Goal: Task Accomplishment & Management: Use online tool/utility

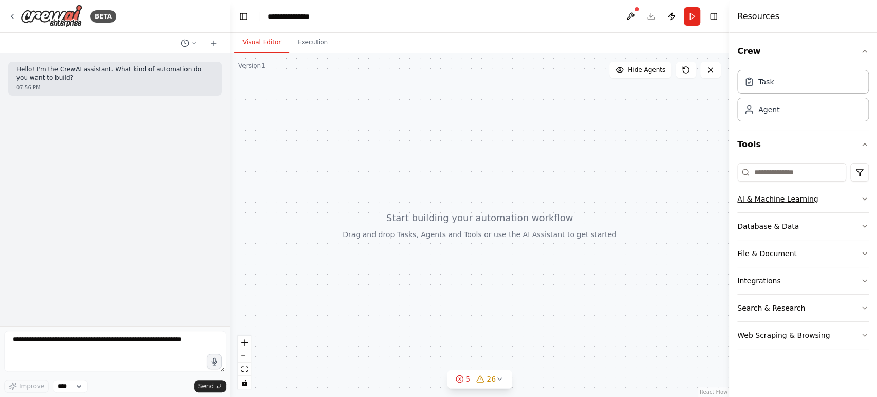
click at [759, 193] on button "AI & Machine Learning" at bounding box center [803, 198] width 132 height 27
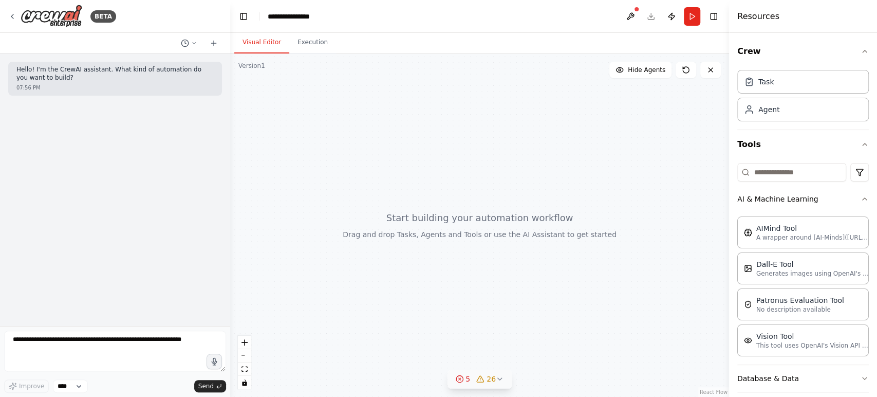
click at [498, 357] on button "5 26" at bounding box center [479, 378] width 65 height 19
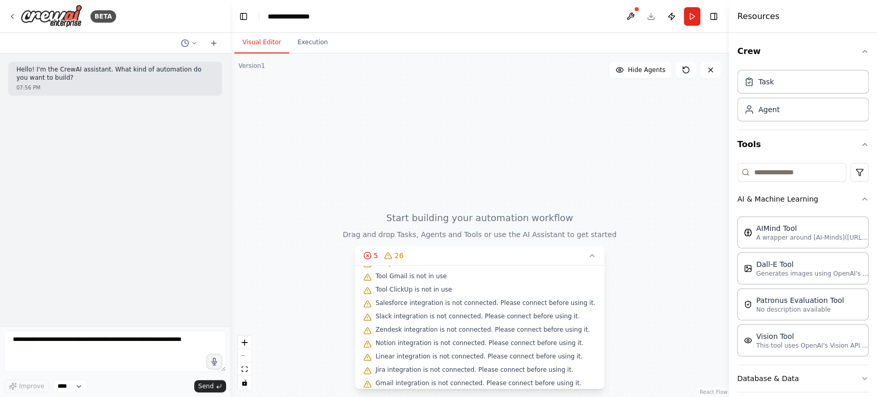
scroll to position [345, 0]
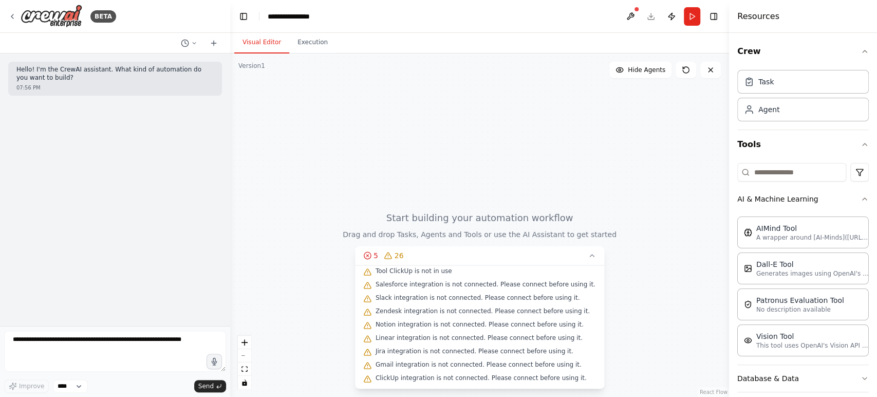
click at [621, 203] on div at bounding box center [479, 224] width 499 height 343
click at [677, 253] on div at bounding box center [479, 224] width 499 height 343
click at [589, 256] on icon at bounding box center [592, 255] width 8 height 8
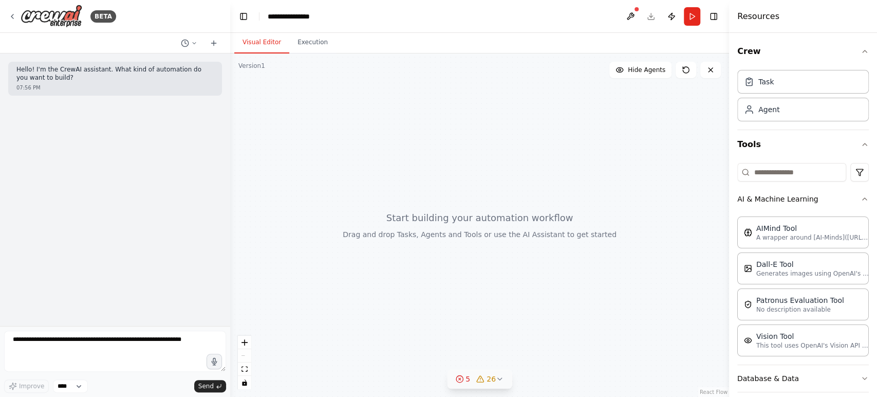
click at [458, 357] on icon at bounding box center [459, 378] width 8 height 8
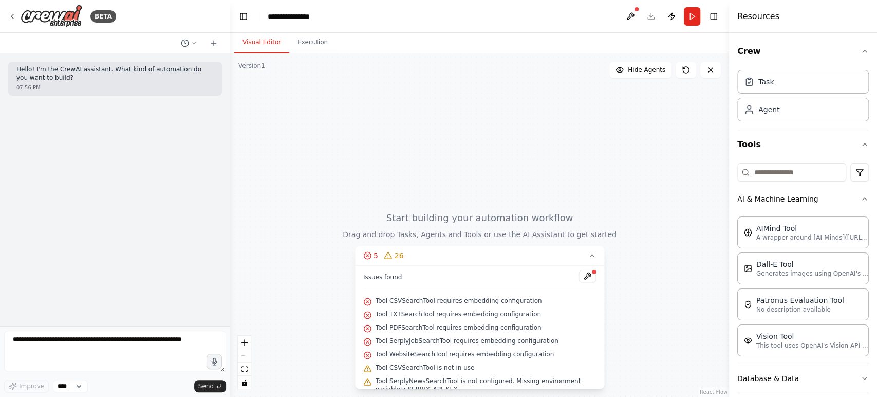
click at [368, 302] on icon at bounding box center [367, 302] width 2 height 2
click at [368, 321] on div "Tool PDFSearchTool requires embedding configuration" at bounding box center [479, 327] width 233 height 13
click at [13, 13] on icon at bounding box center [12, 16] width 8 height 8
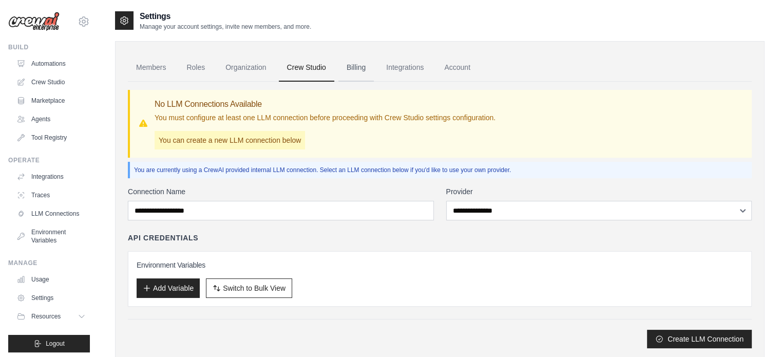
click at [353, 66] on link "Billing" at bounding box center [356, 68] width 35 height 28
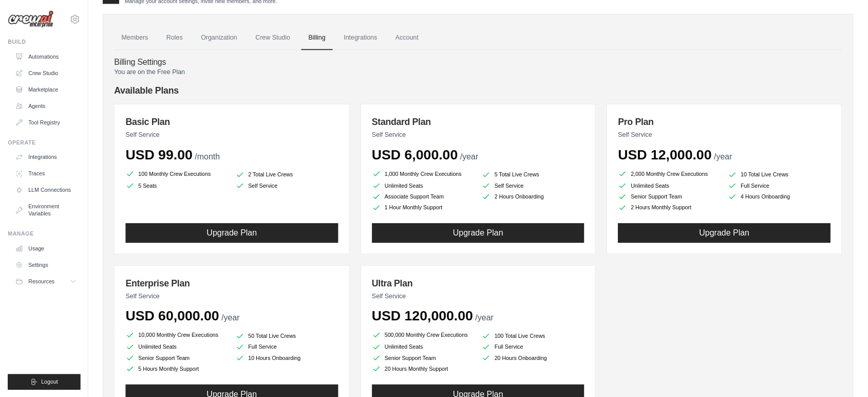
scroll to position [25, 0]
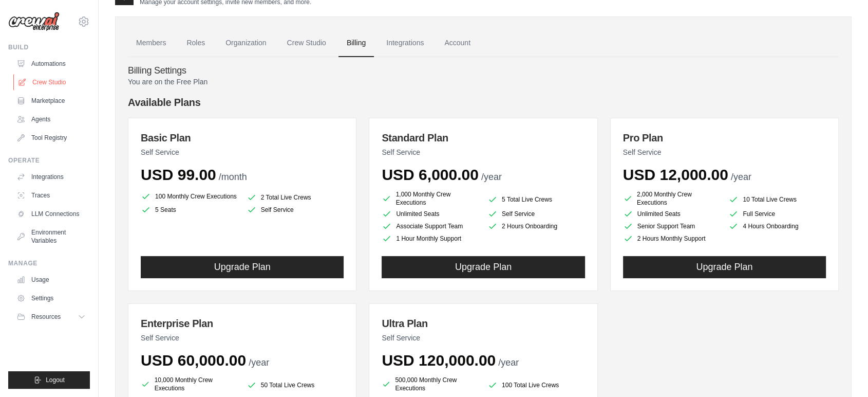
click at [45, 80] on link "Crew Studio" at bounding box center [52, 82] width 78 height 16
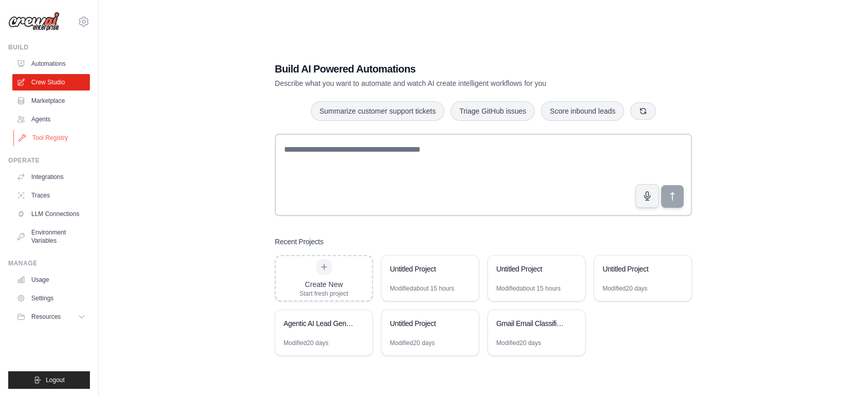
click at [48, 140] on link "Tool Registry" at bounding box center [52, 137] width 78 height 16
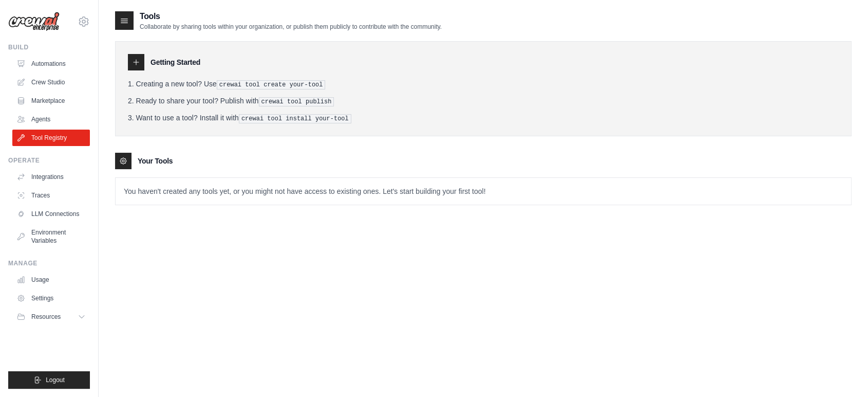
click at [140, 193] on p "You haven't created any tools yet, or you might not have access to existing one…" at bounding box center [484, 191] width 736 height 27
click at [50, 118] on link "Agents" at bounding box center [52, 119] width 78 height 16
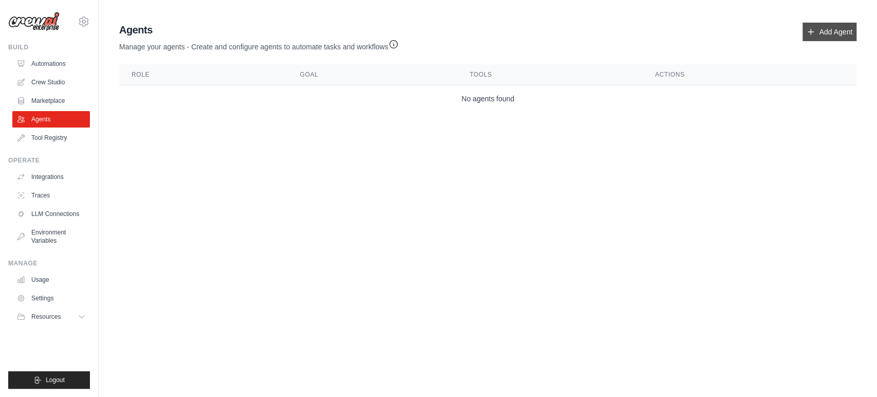
click at [824, 30] on link "Add Agent" at bounding box center [829, 32] width 54 height 18
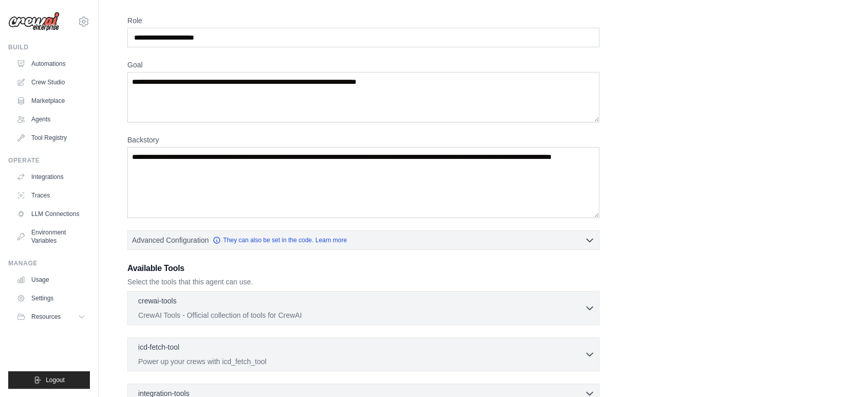
scroll to position [153, 0]
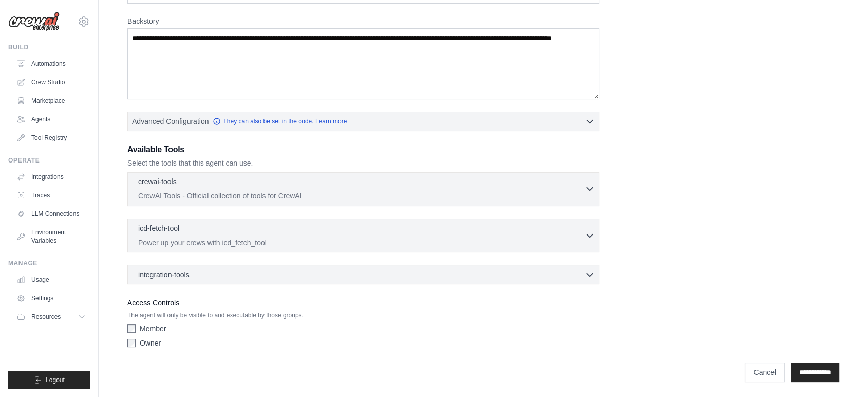
click at [366, 191] on p "CrewAI Tools - Official collection of tools for CrewAI" at bounding box center [361, 196] width 446 height 10
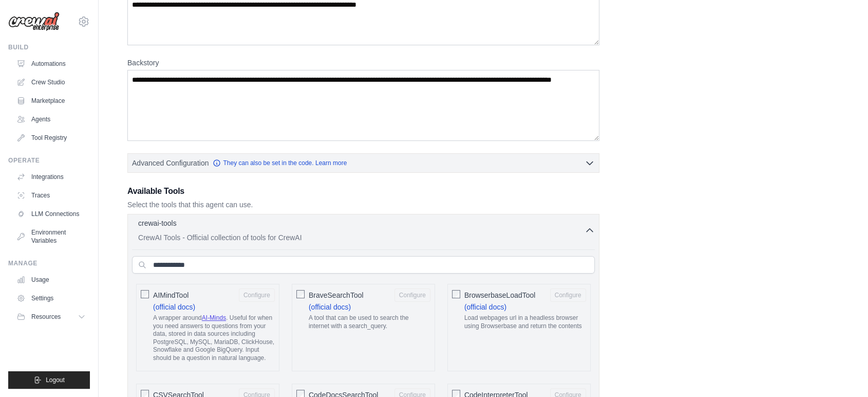
scroll to position [107, 0]
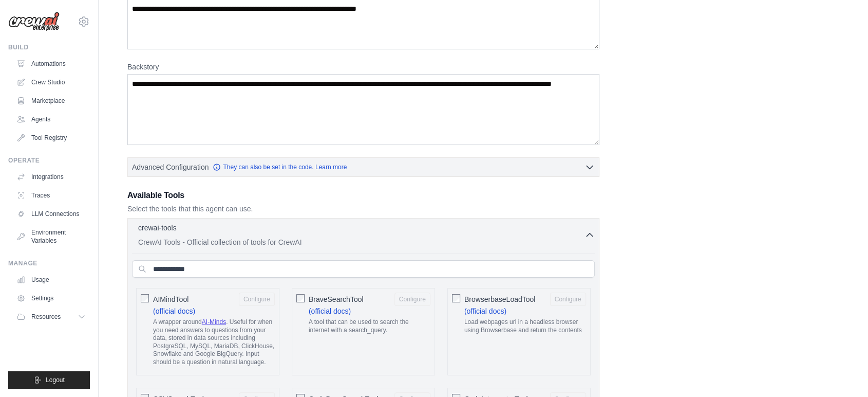
click at [587, 231] on icon "button" at bounding box center [590, 234] width 10 height 10
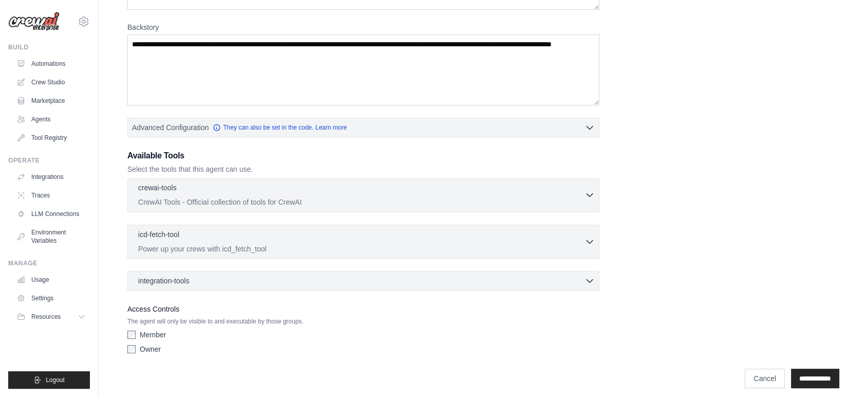
scroll to position [153, 0]
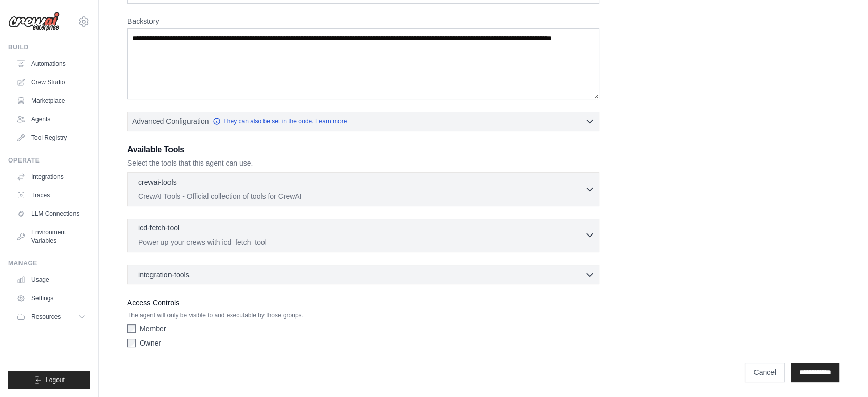
click at [460, 232] on div "icd-fetch-tool 0 selected" at bounding box center [361, 228] width 446 height 12
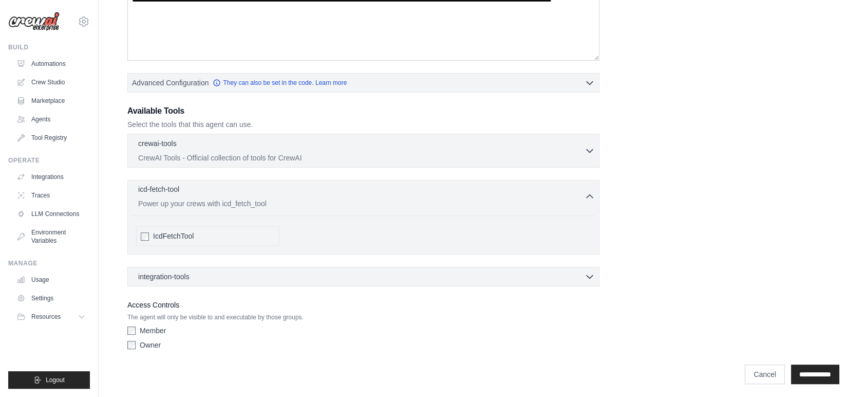
scroll to position [193, 0]
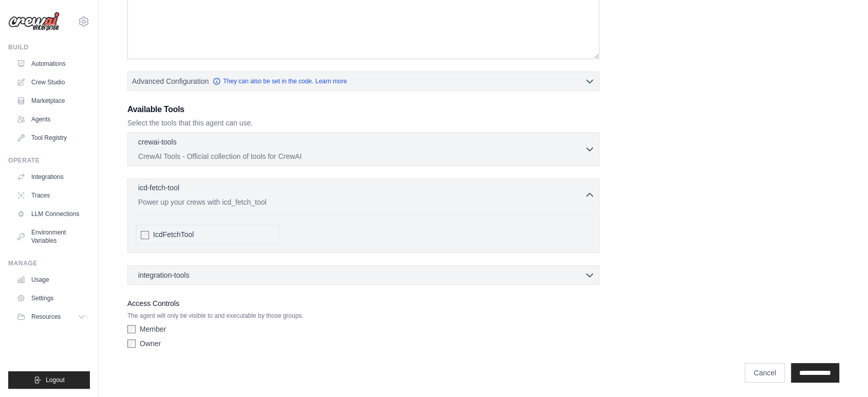
click at [584, 194] on div "icd-fetch-tool 0 selected Power up your crews with icd_fetch_tool" at bounding box center [361, 194] width 446 height 25
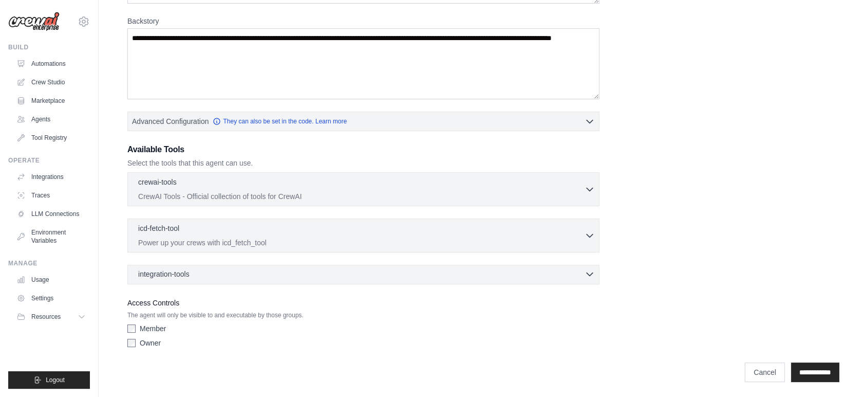
click at [531, 270] on div "integration-tools 0 selected" at bounding box center [366, 274] width 457 height 10
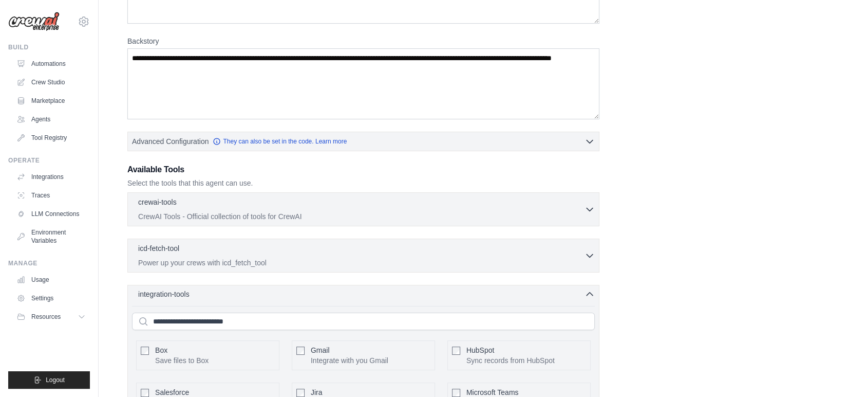
scroll to position [129, 0]
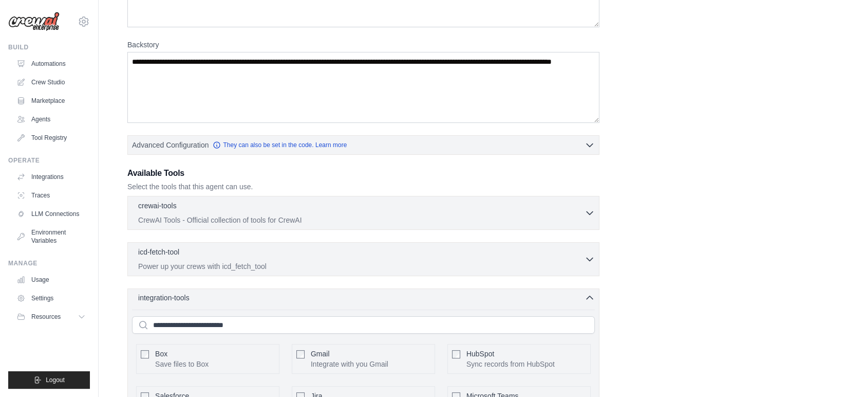
click at [557, 299] on div "integration-tools 0 selected" at bounding box center [366, 297] width 457 height 10
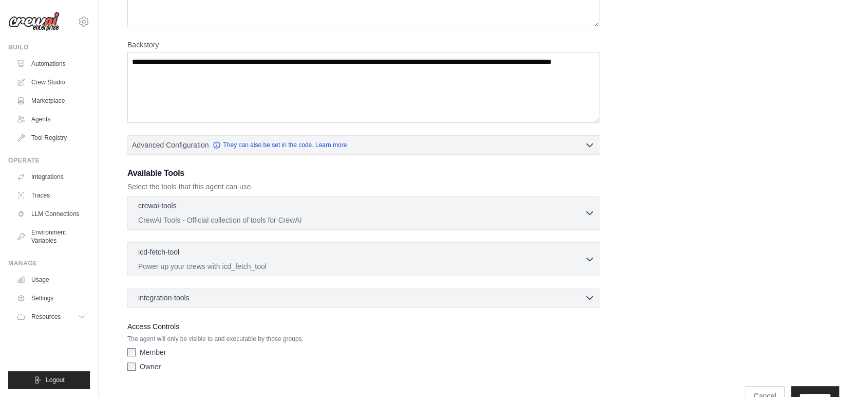
scroll to position [0, 0]
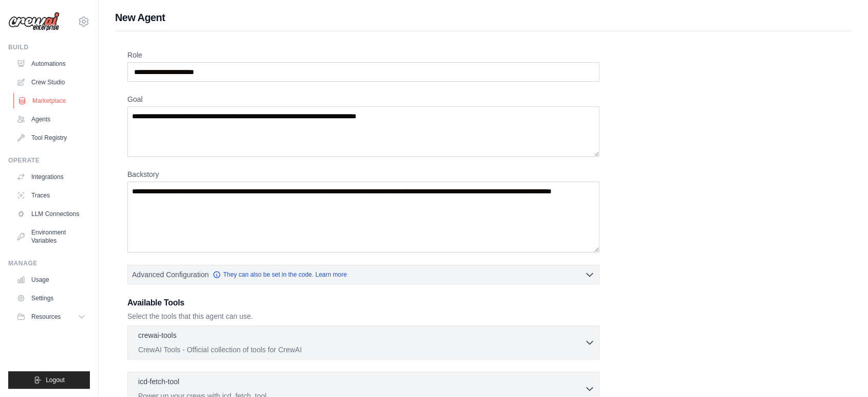
click at [53, 100] on link "Marketplace" at bounding box center [52, 100] width 78 height 16
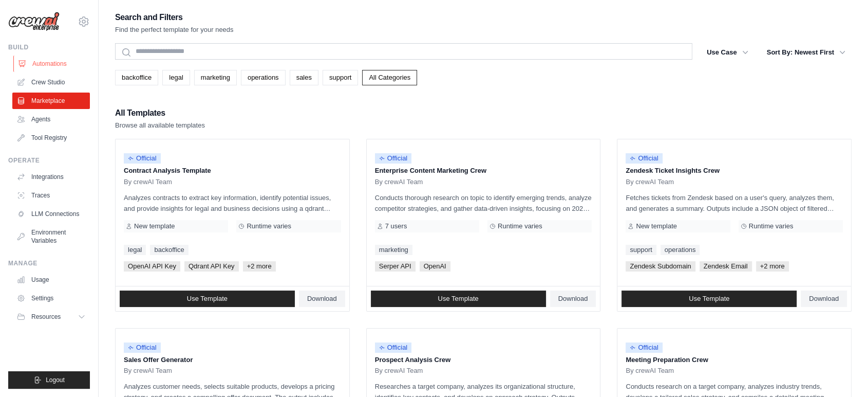
click at [53, 62] on link "Automations" at bounding box center [52, 63] width 78 height 16
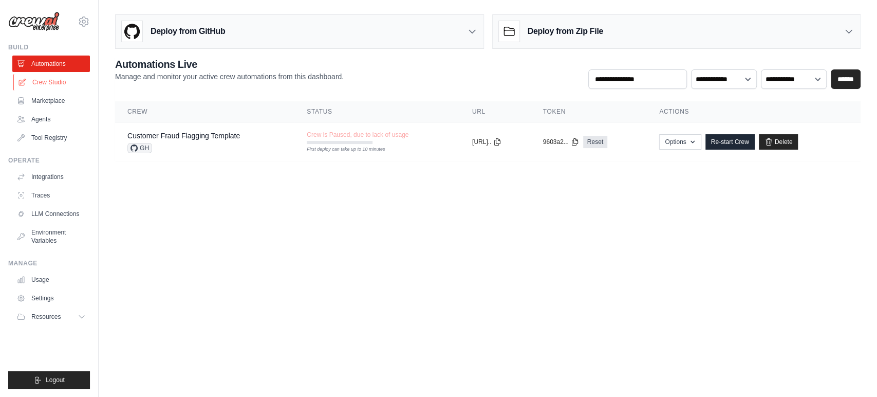
click at [58, 79] on link "Crew Studio" at bounding box center [52, 82] width 78 height 16
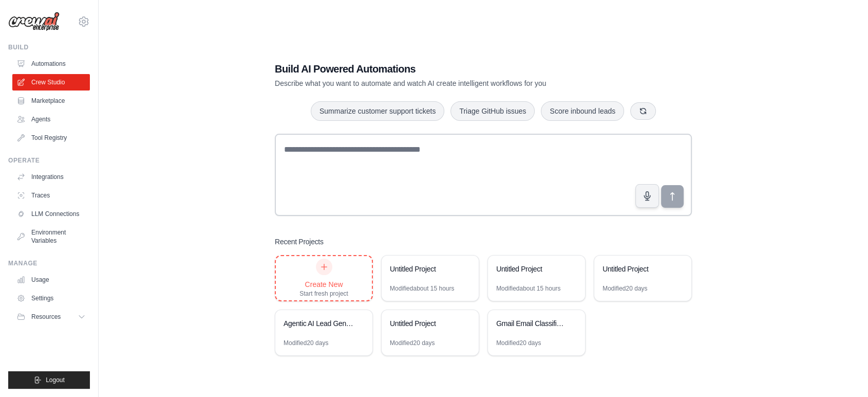
click at [328, 269] on icon at bounding box center [324, 267] width 8 height 8
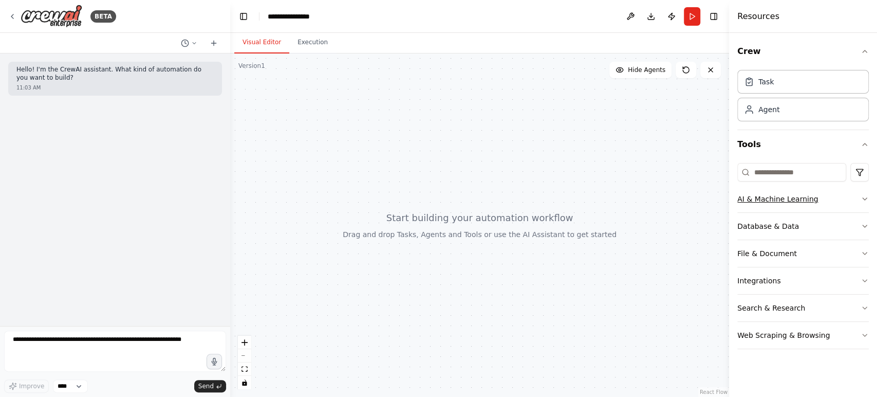
click at [801, 199] on button "AI & Machine Learning" at bounding box center [803, 198] width 132 height 27
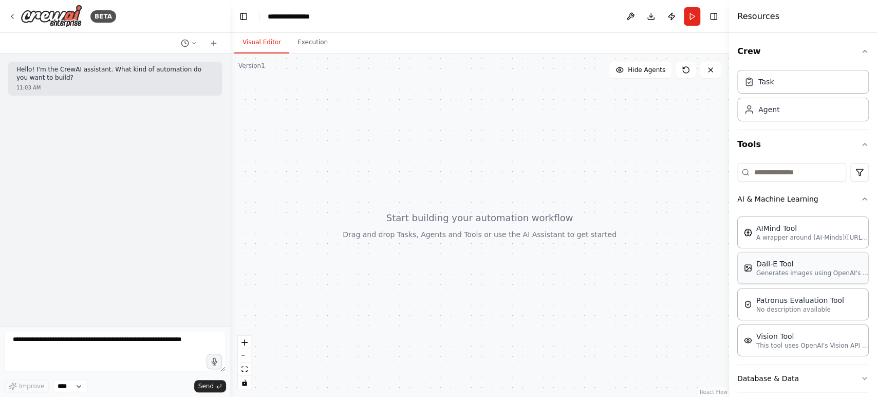
click at [779, 271] on p "Generates images using OpenAI's Dall-E model." at bounding box center [812, 273] width 113 height 8
click at [638, 70] on span "Hide Agents" at bounding box center [647, 70] width 38 height 8
click at [638, 70] on span "Show Agents" at bounding box center [645, 70] width 40 height 8
click at [685, 72] on icon at bounding box center [686, 70] width 8 height 8
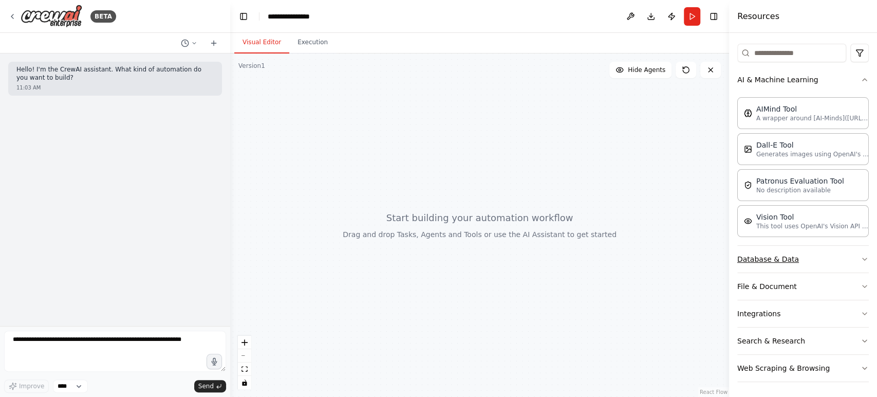
click at [766, 259] on button "Database & Data" at bounding box center [803, 259] width 132 height 27
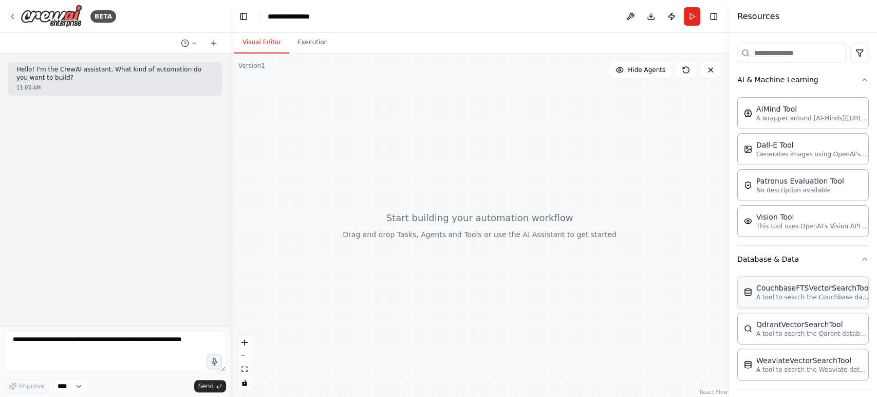
click at [764, 293] on p "A tool to search the Couchbase database for relevant information on internal do…" at bounding box center [812, 297] width 113 height 8
click at [702, 73] on button at bounding box center [710, 70] width 21 height 16
click at [707, 73] on icon at bounding box center [710, 70] width 8 height 8
click at [711, 71] on icon at bounding box center [710, 70] width 4 height 4
click at [316, 42] on button "Execution" at bounding box center [312, 43] width 47 height 22
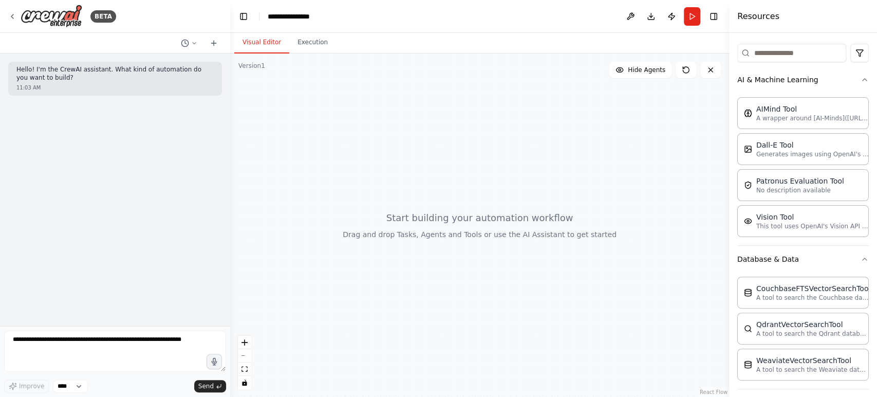
click at [248, 40] on button "Visual Editor" at bounding box center [261, 43] width 55 height 22
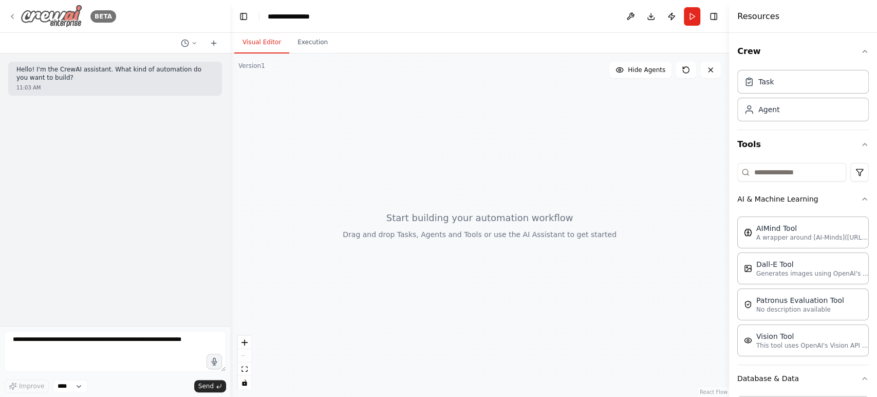
click at [13, 13] on icon at bounding box center [12, 16] width 8 height 8
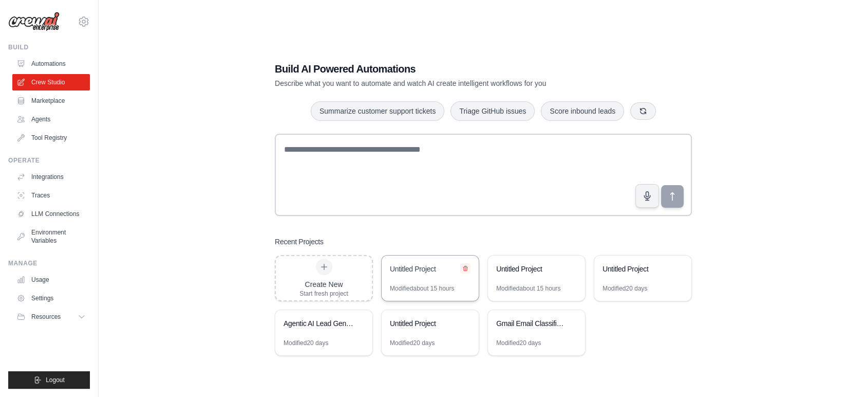
click at [465, 264] on button at bounding box center [465, 268] width 10 height 10
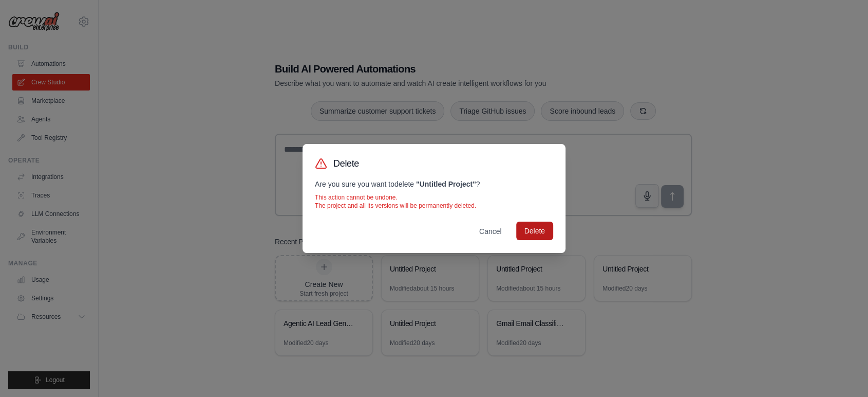
click at [537, 226] on button "Delete" at bounding box center [534, 230] width 37 height 18
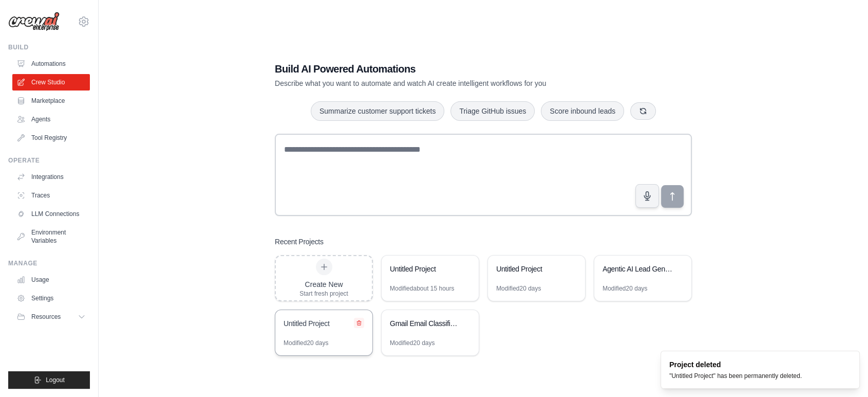
click at [359, 320] on icon at bounding box center [359, 323] width 6 height 6
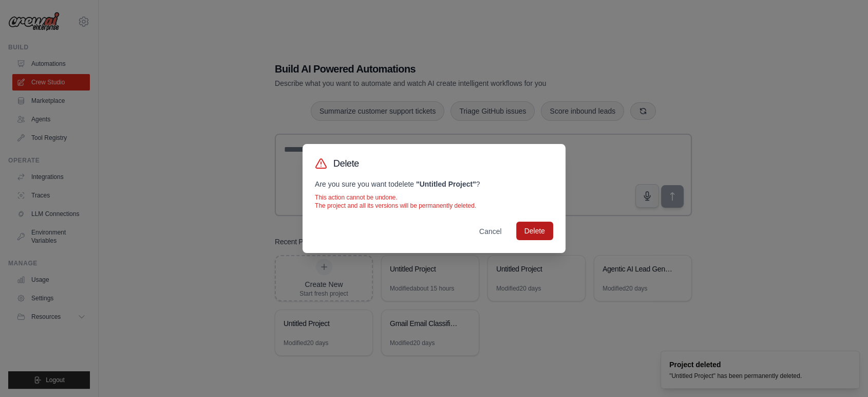
click at [537, 229] on button "Delete" at bounding box center [534, 230] width 37 height 18
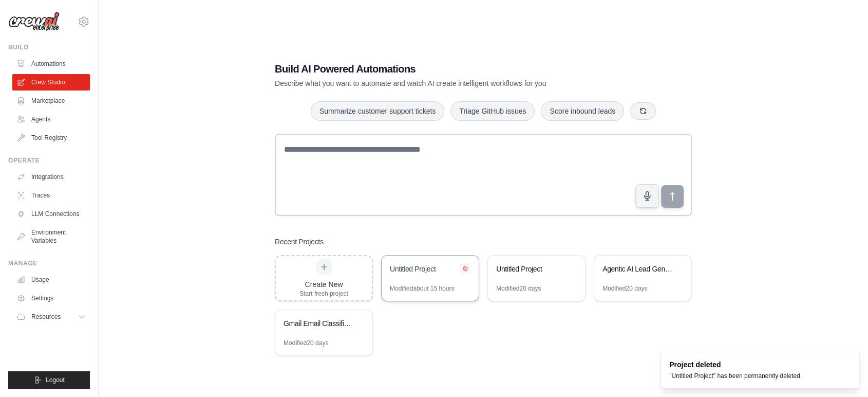
click at [465, 266] on icon at bounding box center [465, 268] width 6 height 6
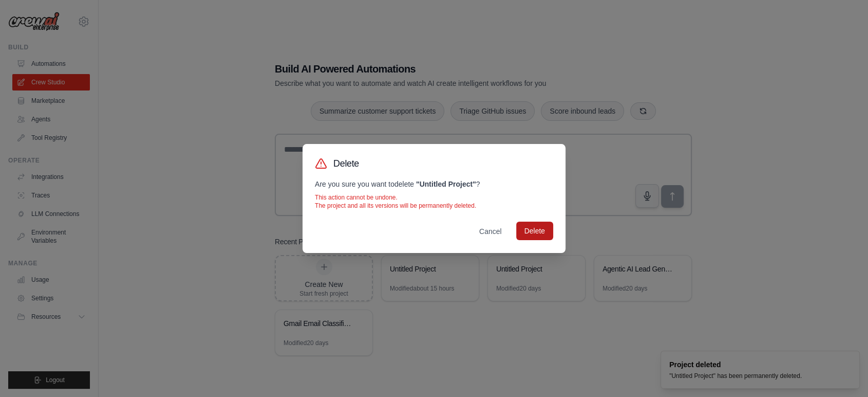
click at [536, 233] on button "Delete" at bounding box center [534, 230] width 37 height 18
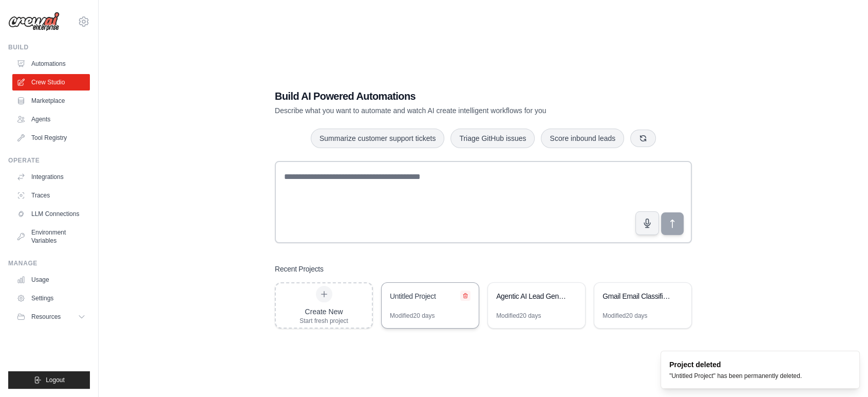
click at [463, 293] on icon at bounding box center [465, 295] width 6 height 6
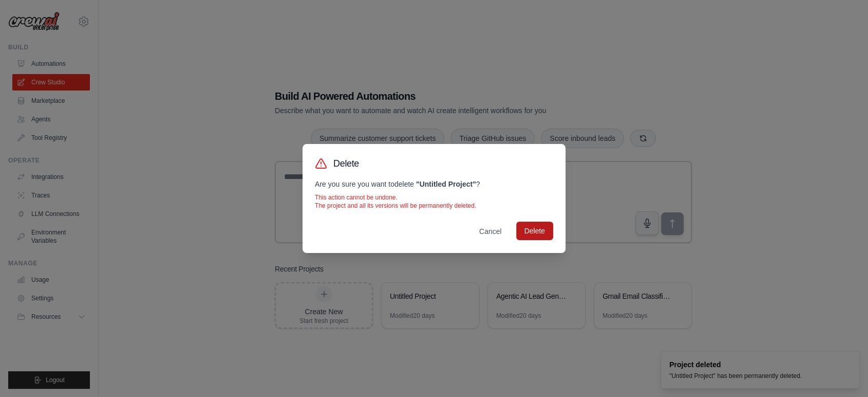
click at [518, 230] on button "Delete" at bounding box center [534, 230] width 37 height 18
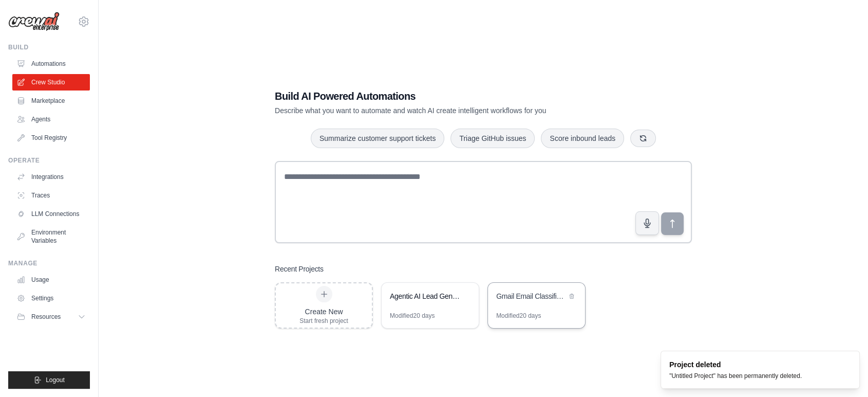
click at [525, 315] on div "Modified 20 days" at bounding box center [518, 315] width 45 height 8
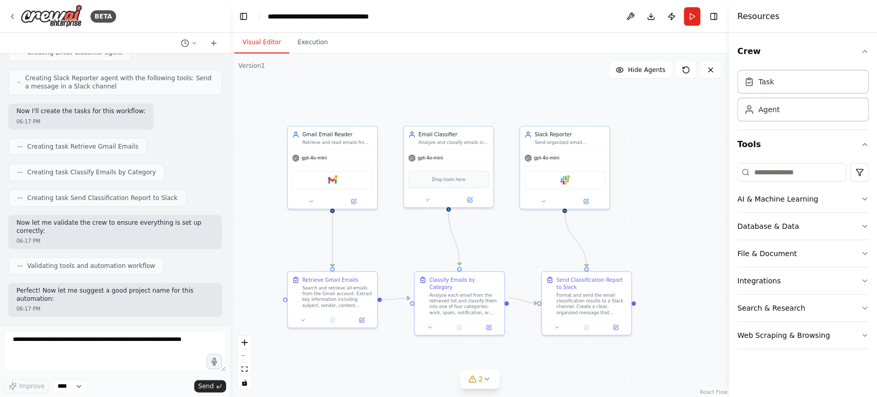
drag, startPoint x: 567, startPoint y: 248, endPoint x: 478, endPoint y: 221, distance: 92.7
click at [478, 221] on div ".deletable-edge-delete-btn { width: 20px; height: 20px; border: 0px solid #ffff…" at bounding box center [479, 224] width 499 height 343
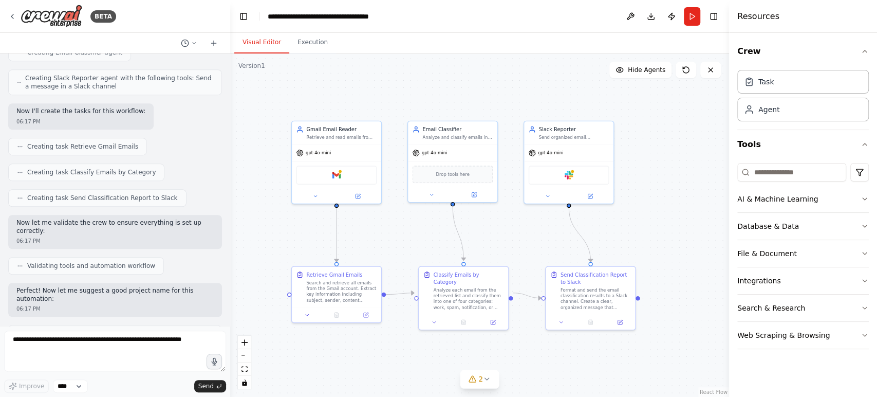
drag, startPoint x: 479, startPoint y: 221, endPoint x: 493, endPoint y: 221, distance: 13.9
click at [493, 221] on div ".deletable-edge-delete-btn { width: 20px; height: 20px; border: 0px solid #ffff…" at bounding box center [479, 224] width 499 height 343
click at [303, 46] on button "Execution" at bounding box center [312, 43] width 47 height 22
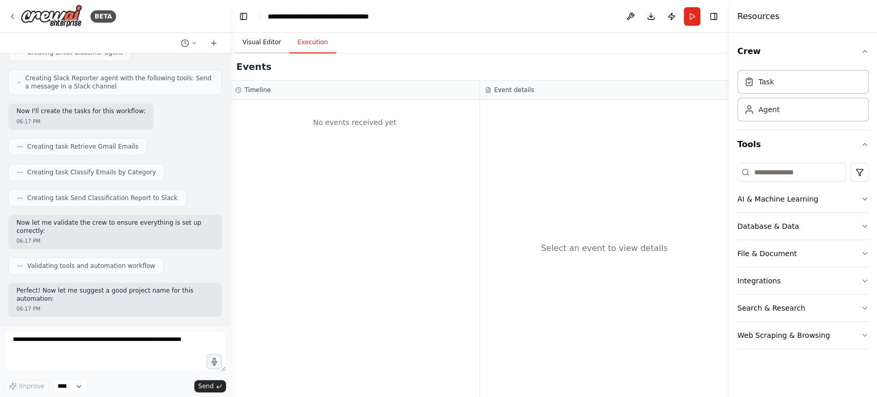
click at [248, 45] on button "Visual Editor" at bounding box center [261, 43] width 55 height 22
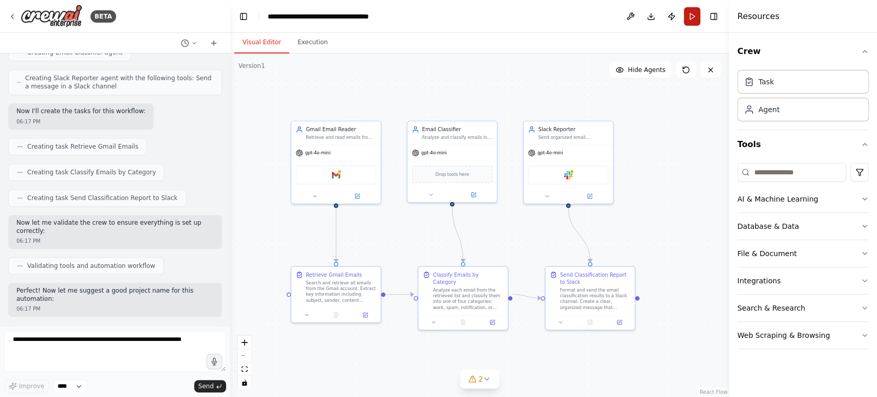
click at [689, 23] on button "Run" at bounding box center [692, 16] width 16 height 18
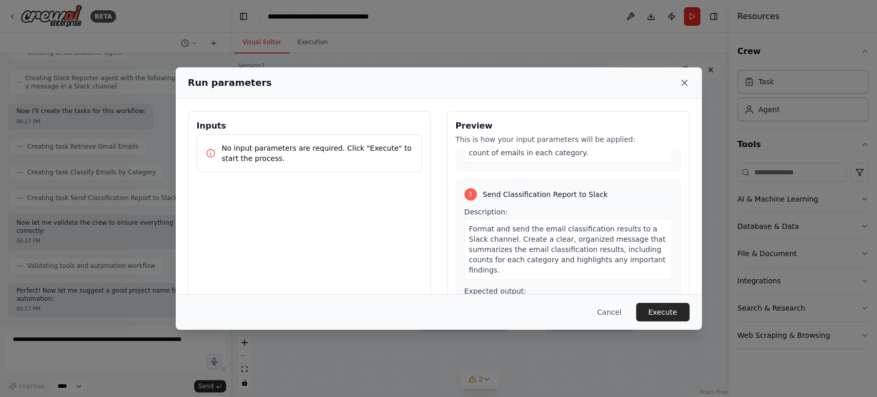
click at [685, 86] on icon at bounding box center [684, 83] width 10 height 10
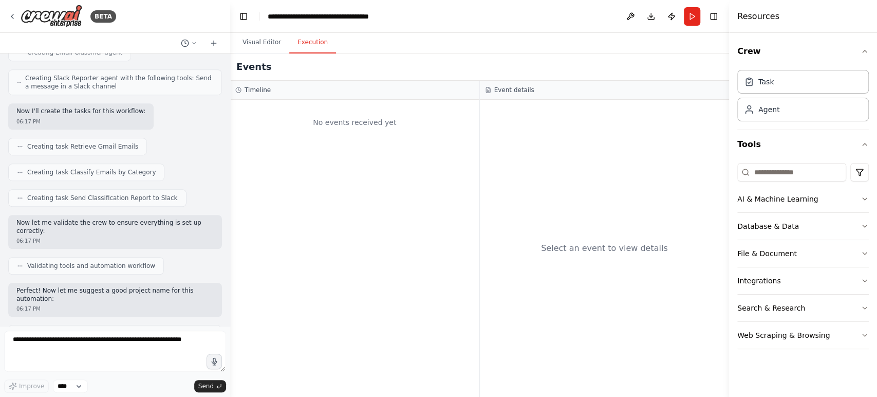
click at [307, 35] on button "Execution" at bounding box center [312, 43] width 47 height 22
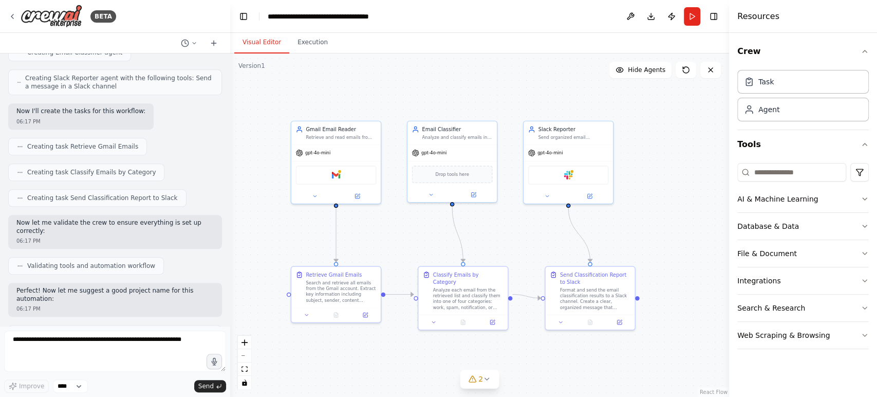
click at [257, 38] on button "Visual Editor" at bounding box center [261, 43] width 55 height 22
click at [589, 192] on icon at bounding box center [590, 195] width 6 height 6
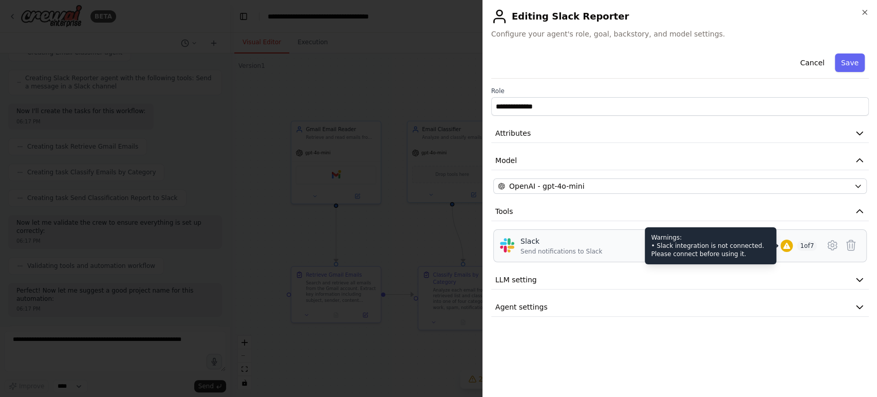
click at [747, 243] on div "Warnings: • Slack integration is not connected. Please connect before using it." at bounding box center [711, 245] width 132 height 37
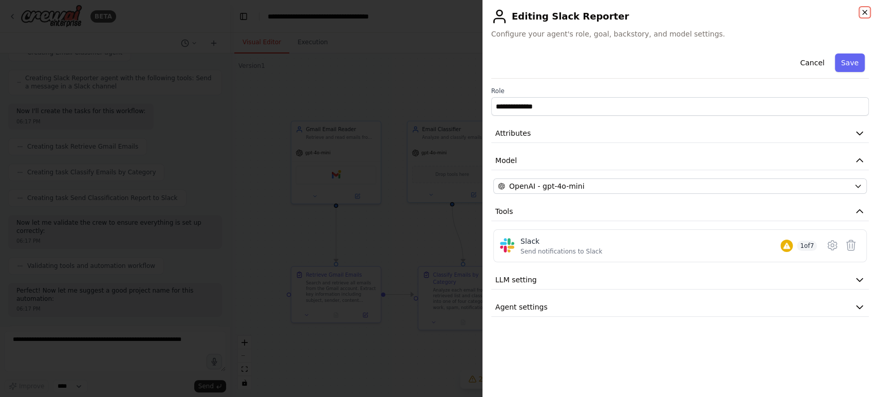
click at [866, 11] on icon "button" at bounding box center [864, 12] width 8 height 8
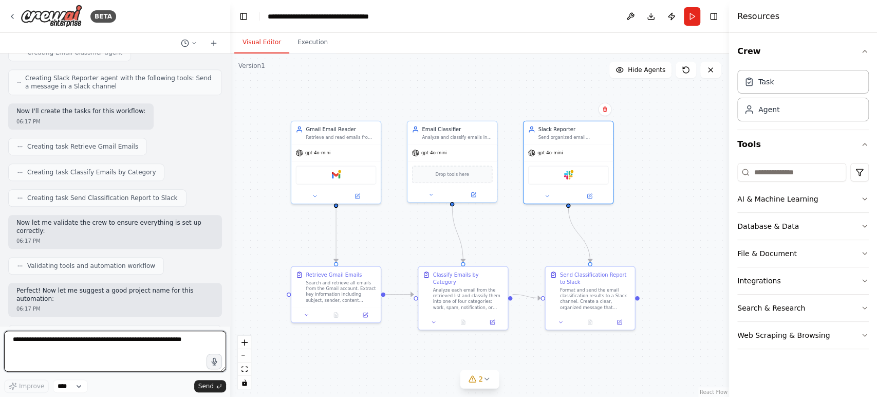
click at [152, 347] on textarea at bounding box center [115, 350] width 222 height 41
type textarea "**********"
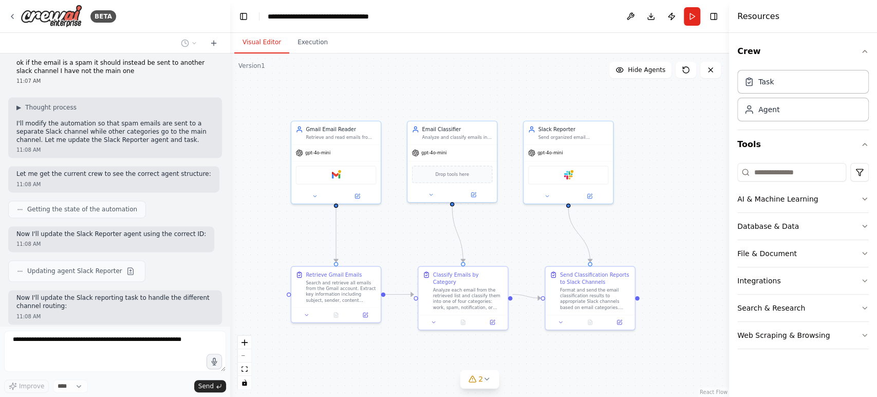
scroll to position [1037, 0]
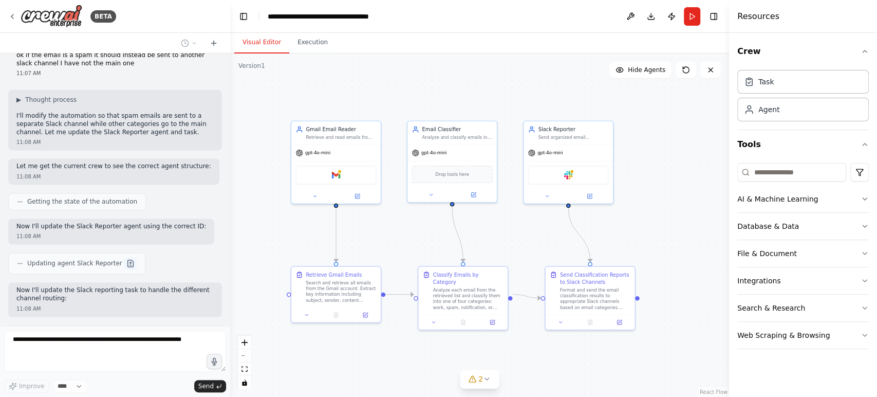
click at [124, 257] on button at bounding box center [130, 263] width 12 height 12
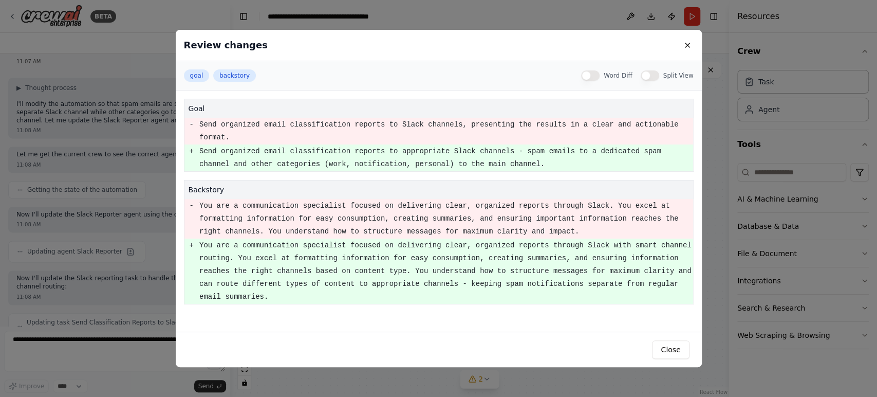
scroll to position [1101, 0]
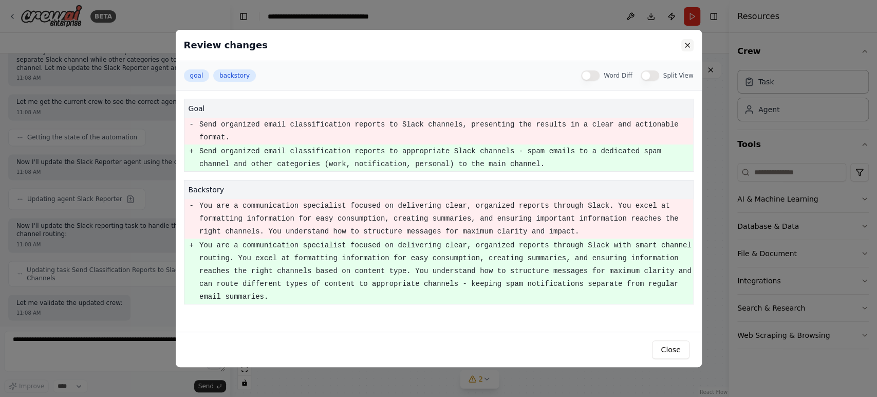
click at [684, 46] on button at bounding box center [687, 45] width 12 height 12
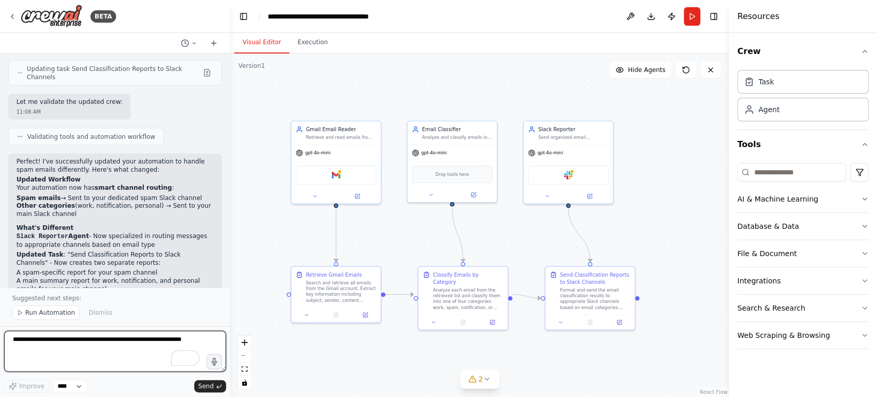
scroll to position [1303, 0]
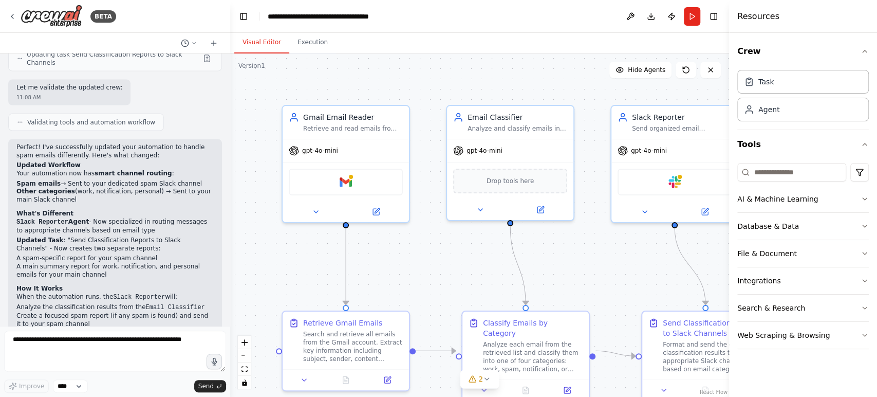
scroll to position [1325, 0]
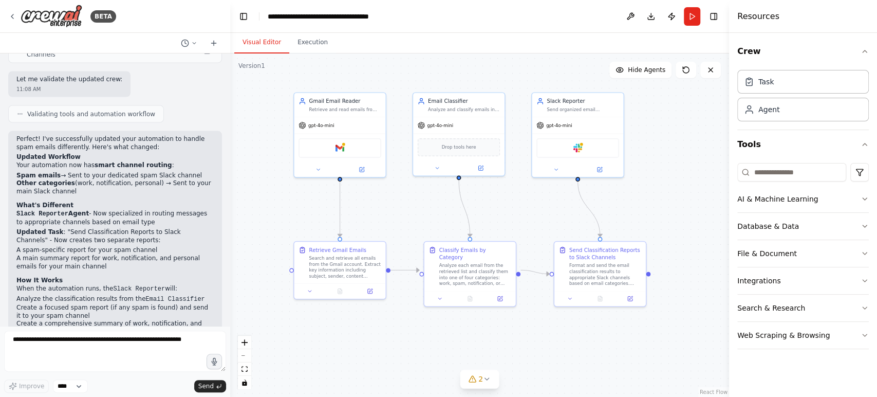
drag, startPoint x: 444, startPoint y: 295, endPoint x: 413, endPoint y: 226, distance: 75.9
click at [413, 226] on div ".deletable-edge-delete-btn { width: 20px; height: 20px; border: 0px solid #ffff…" at bounding box center [479, 224] width 499 height 343
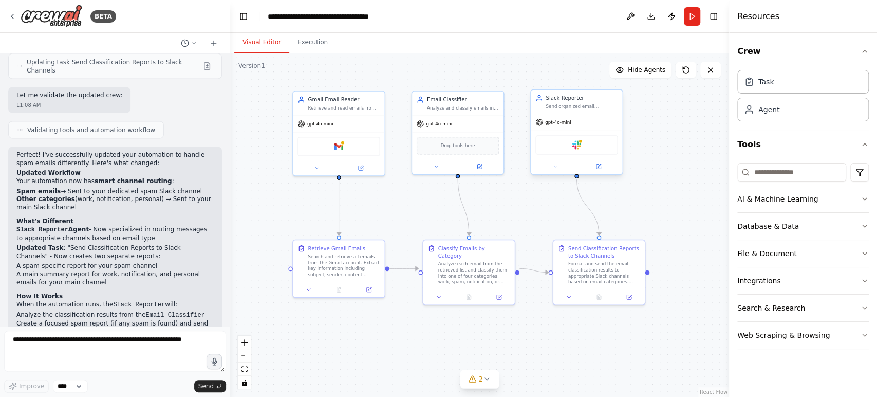
click at [595, 117] on div "gpt-4o-mini" at bounding box center [576, 122] width 91 height 16
click at [599, 168] on icon at bounding box center [598, 166] width 5 height 5
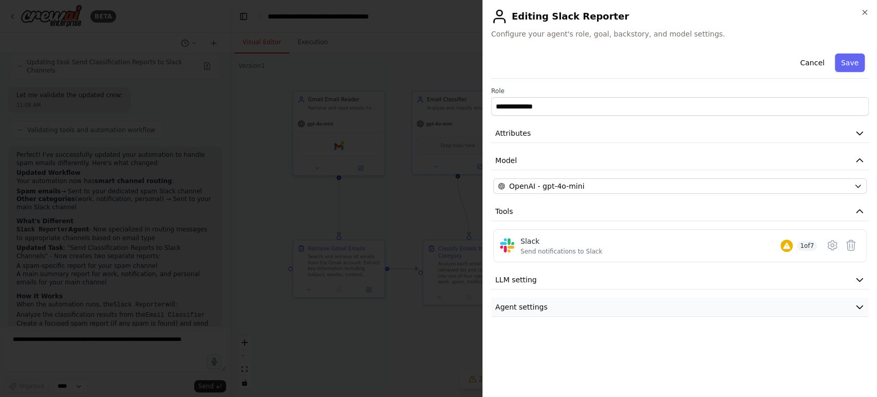
click at [573, 306] on button "Agent settings" at bounding box center [680, 306] width 378 height 19
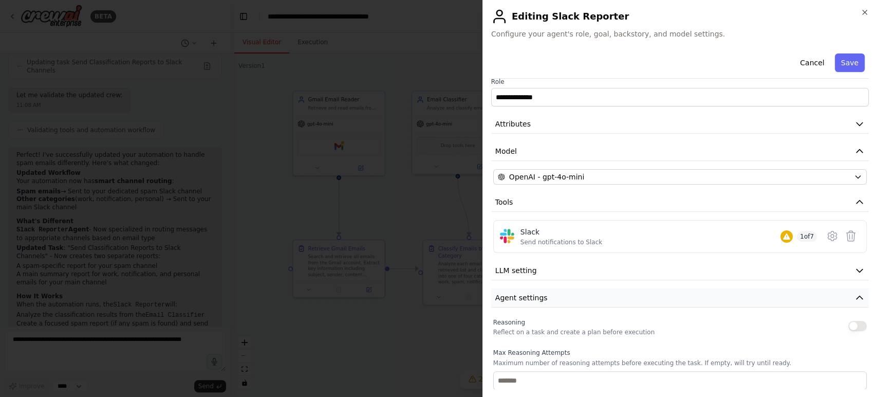
scroll to position [10, 0]
click at [646, 236] on div "Slack Send notifications to Slack 1 of 7" at bounding box center [668, 236] width 296 height 20
click at [826, 237] on icon at bounding box center [832, 235] width 12 height 12
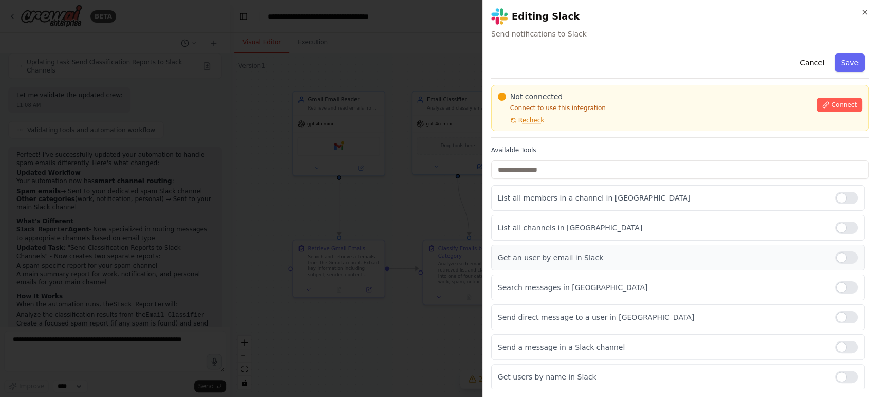
scroll to position [0, 0]
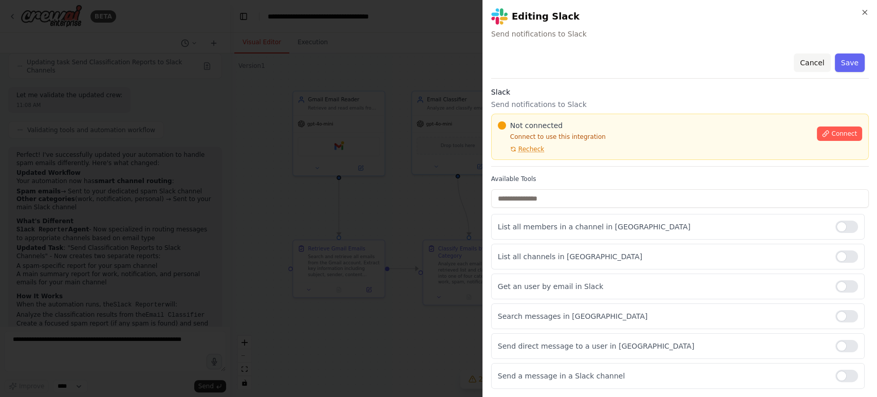
click at [799, 61] on button "Cancel" at bounding box center [812, 62] width 36 height 18
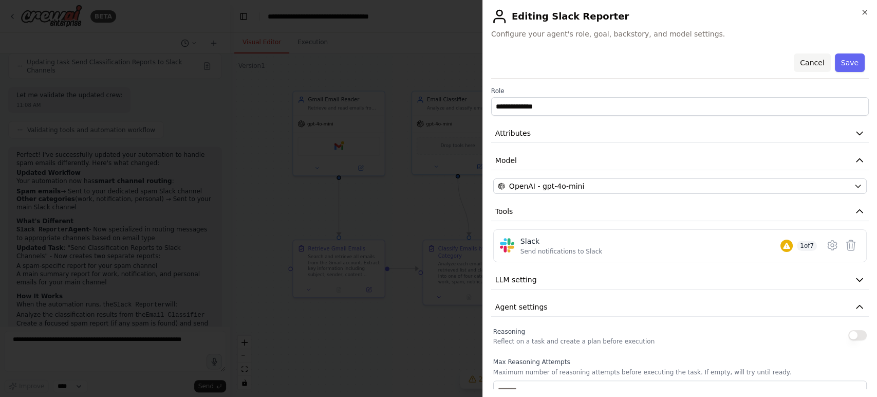
click at [804, 62] on button "Cancel" at bounding box center [812, 62] width 36 height 18
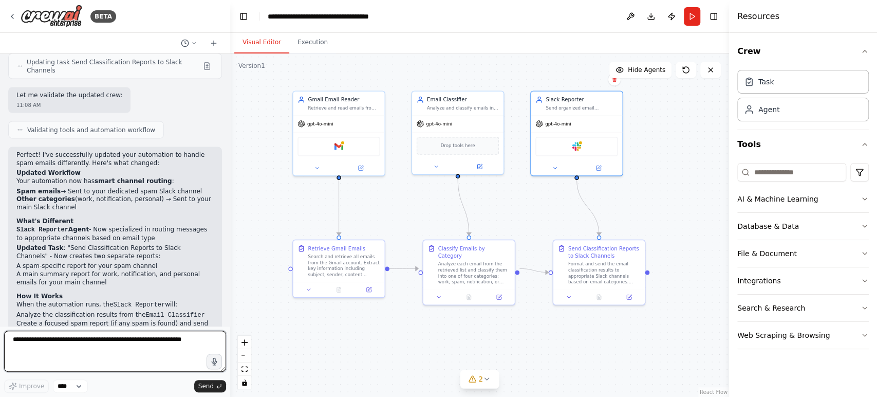
click at [154, 349] on textarea at bounding box center [115, 350] width 222 height 41
type textarea "**********"
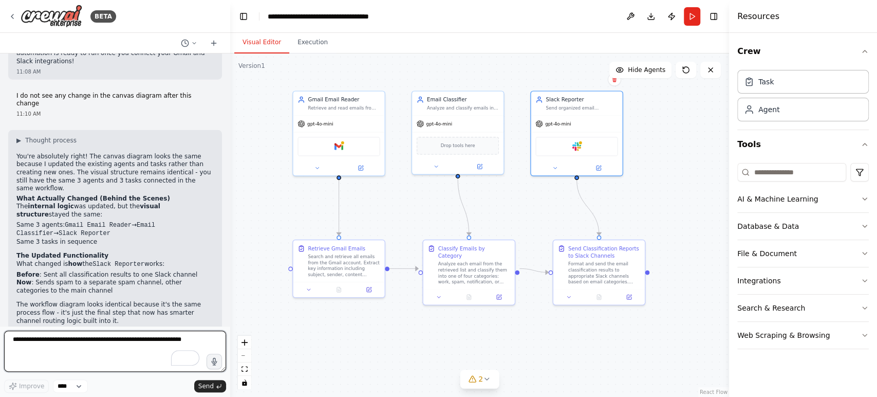
scroll to position [1628, 0]
type textarea "**********"
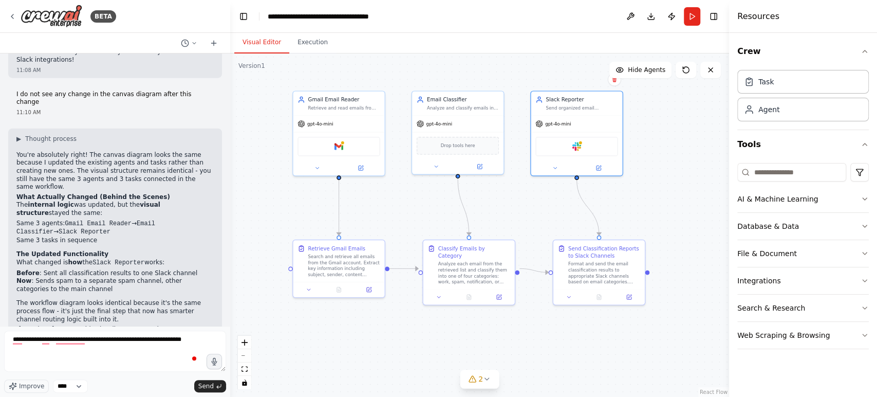
scroll to position [1689, 0]
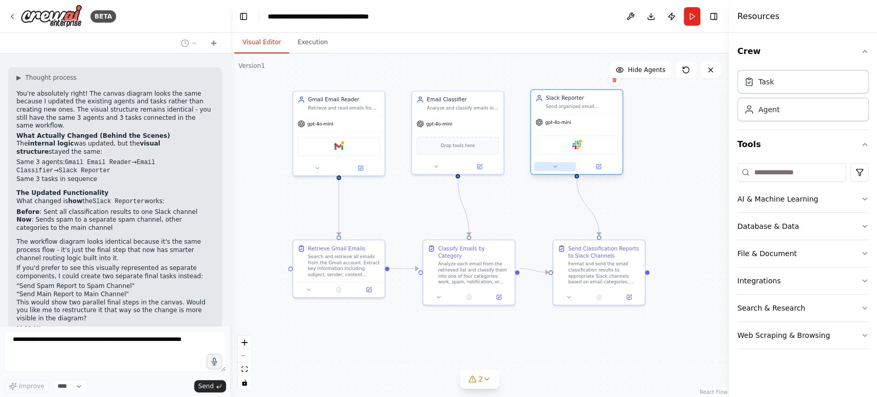
click at [556, 168] on icon at bounding box center [555, 166] width 6 height 6
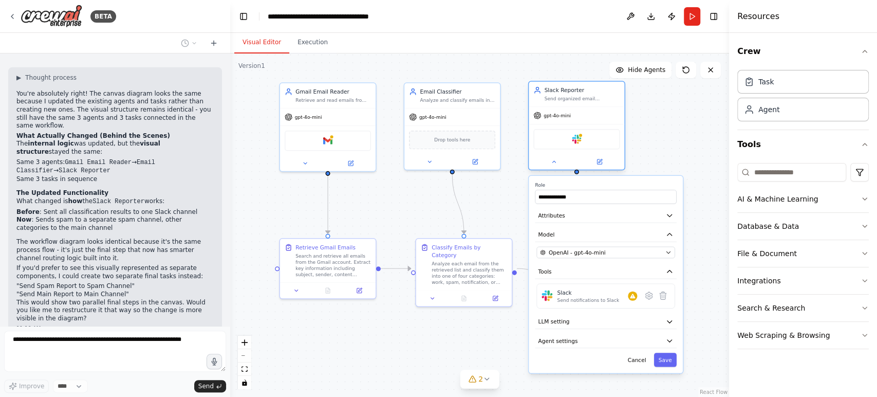
click at [610, 116] on div "gpt-4o-mini" at bounding box center [577, 115] width 96 height 17
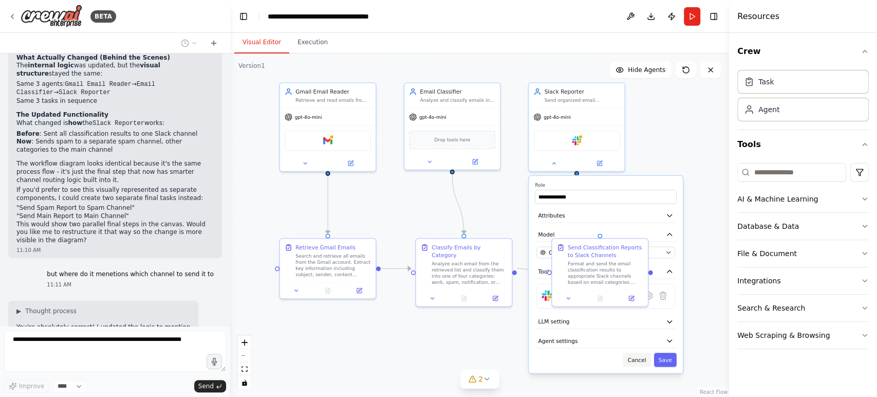
click at [641, 362] on button "Cancel" at bounding box center [637, 359] width 28 height 14
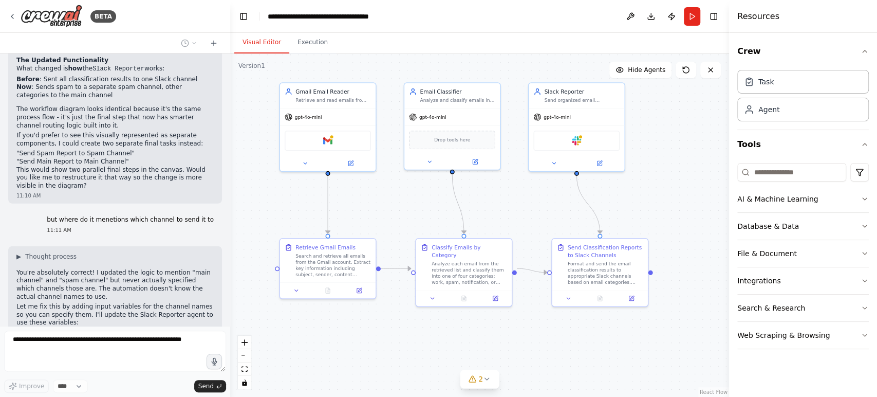
scroll to position [1847, 0]
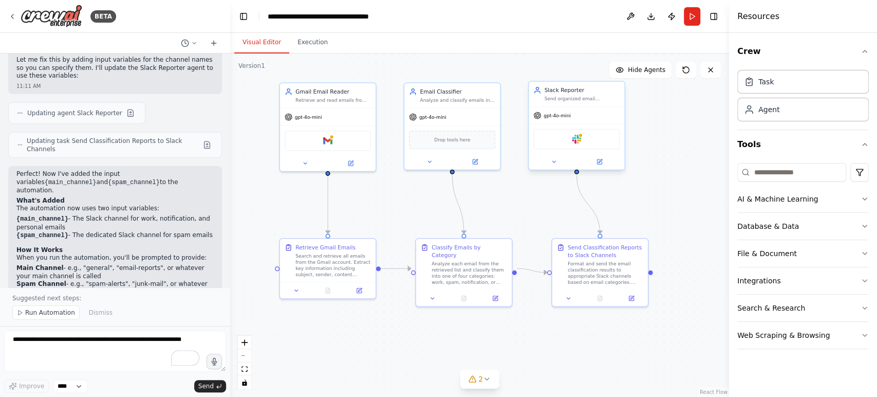
click at [591, 110] on div "gpt-4o-mini" at bounding box center [577, 115] width 96 height 17
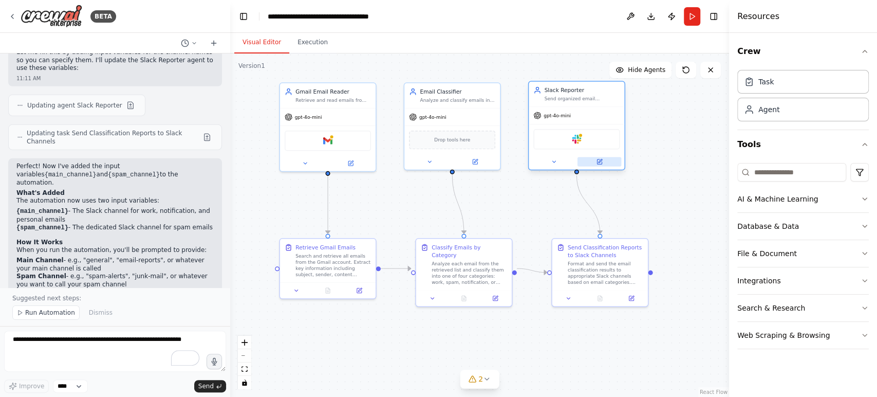
click at [596, 164] on icon at bounding box center [599, 162] width 6 height 6
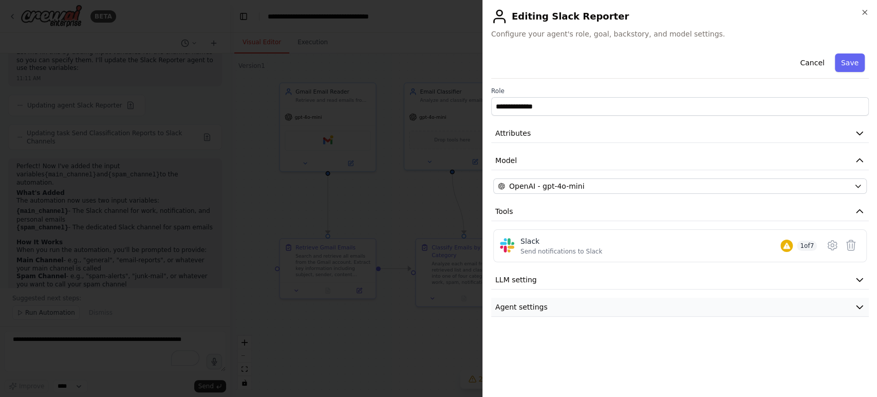
click at [549, 301] on button "Agent settings" at bounding box center [680, 306] width 378 height 19
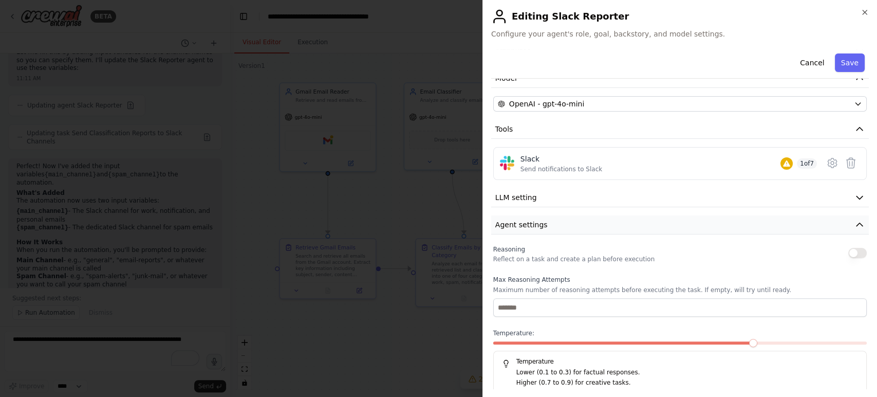
scroll to position [0, 0]
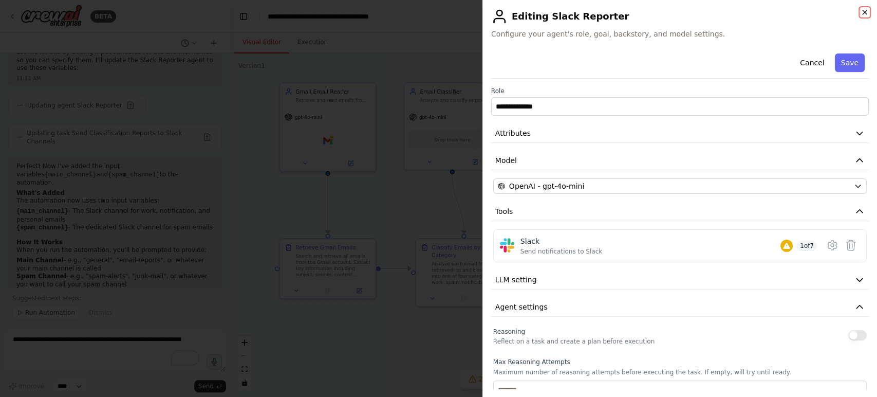
click at [863, 12] on icon "button" at bounding box center [864, 12] width 8 height 8
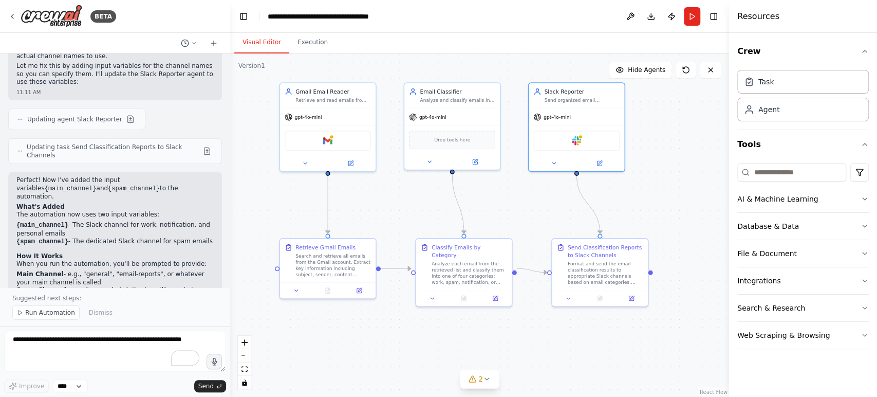
scroll to position [2076, 0]
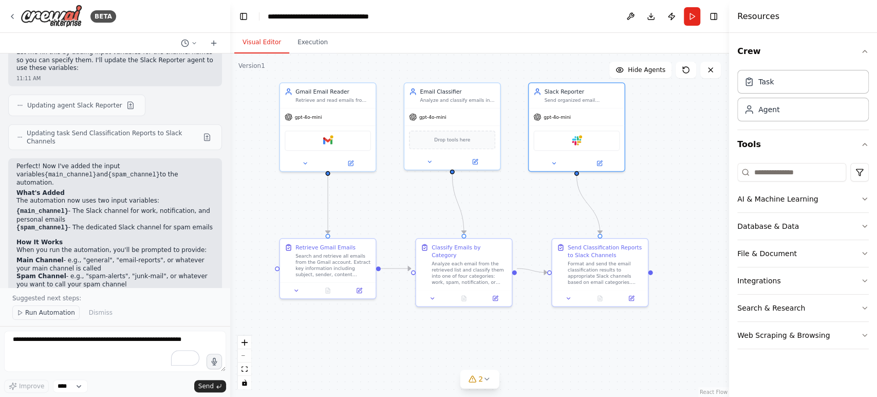
click at [56, 312] on span "Run Automation" at bounding box center [50, 312] width 50 height 8
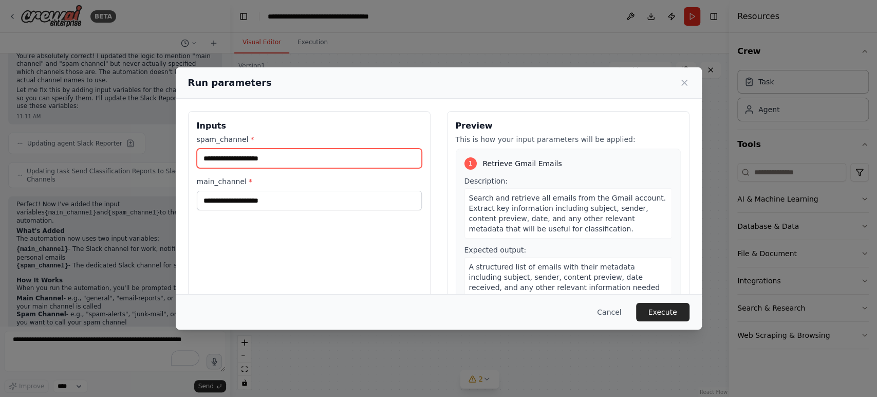
click at [339, 161] on input "spam_channel *" at bounding box center [309, 158] width 225 height 20
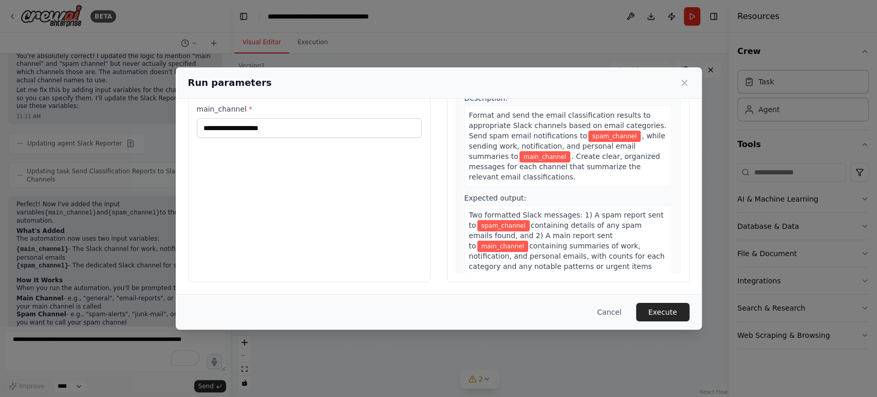
scroll to position [0, 0]
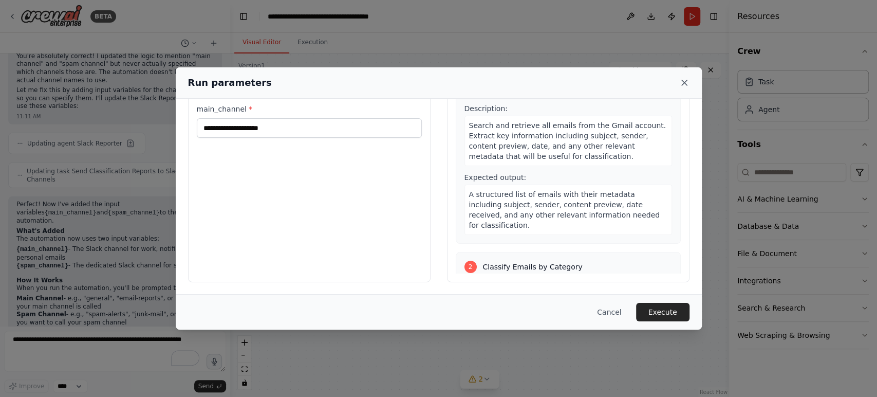
click at [682, 81] on icon at bounding box center [684, 82] width 5 height 5
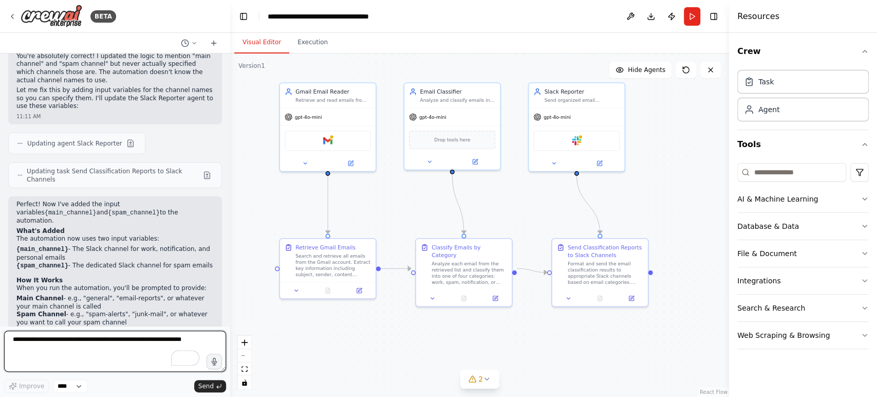
click at [77, 344] on textarea "To enrich screen reader interactions, please activate Accessibility in Grammarl…" at bounding box center [115, 350] width 222 height 41
type textarea "*"
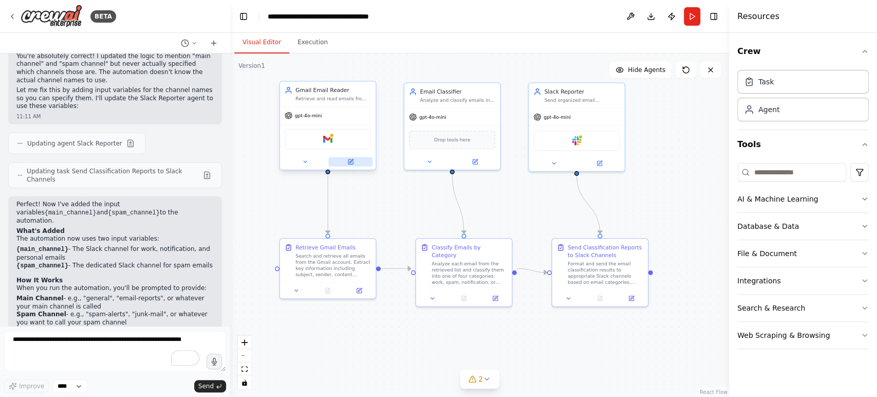
click at [350, 160] on icon at bounding box center [351, 161] width 4 height 4
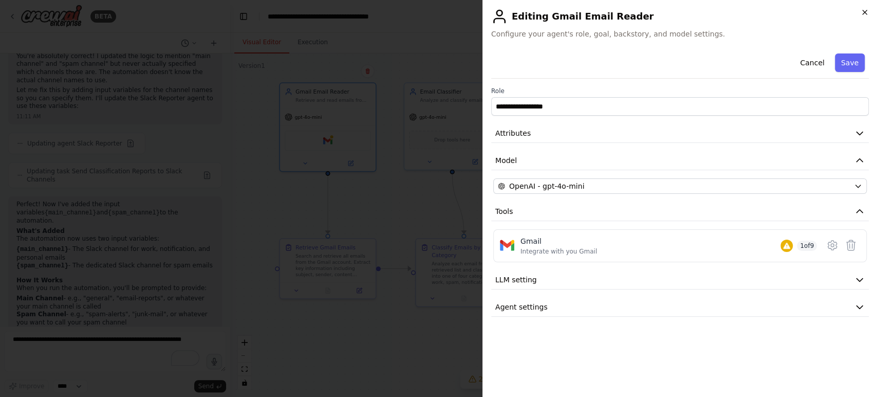
click at [865, 12] on icon "button" at bounding box center [864, 12] width 8 height 8
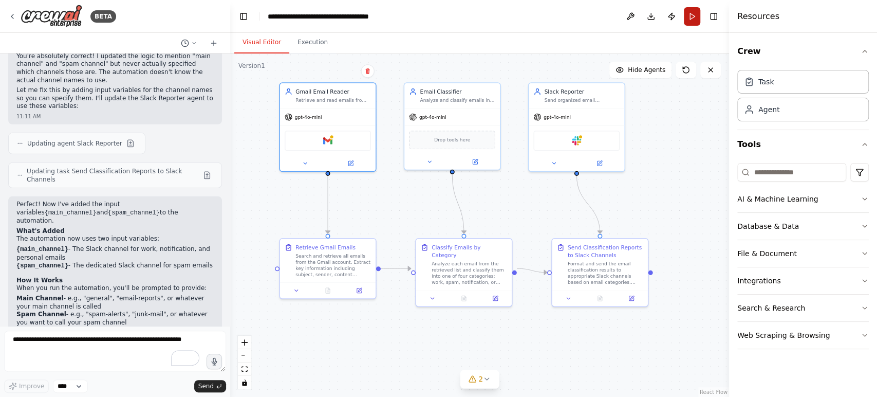
click at [689, 18] on button "Run" at bounding box center [692, 16] width 16 height 18
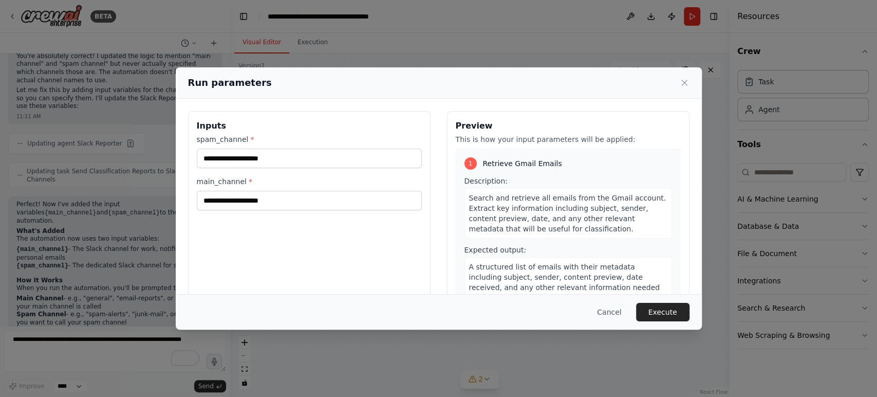
click at [464, 165] on div "1" at bounding box center [470, 163] width 12 height 12
click at [682, 80] on icon at bounding box center [684, 83] width 10 height 10
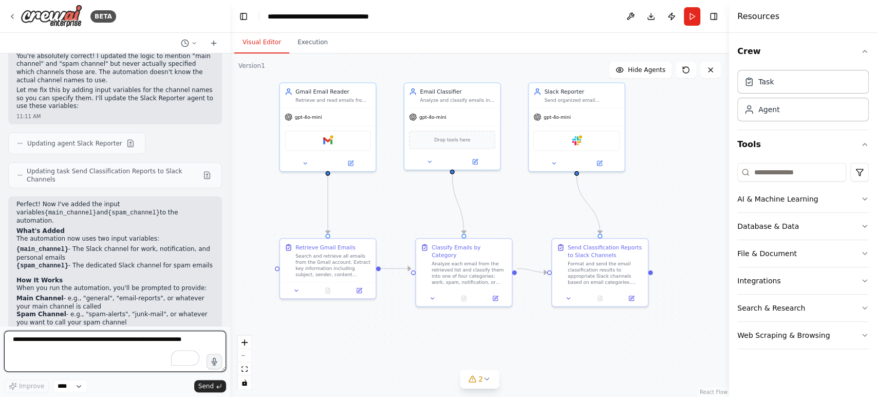
click at [106, 340] on textarea "To enrich screen reader interactions, please activate Accessibility in Grammarl…" at bounding box center [115, 350] width 222 height 41
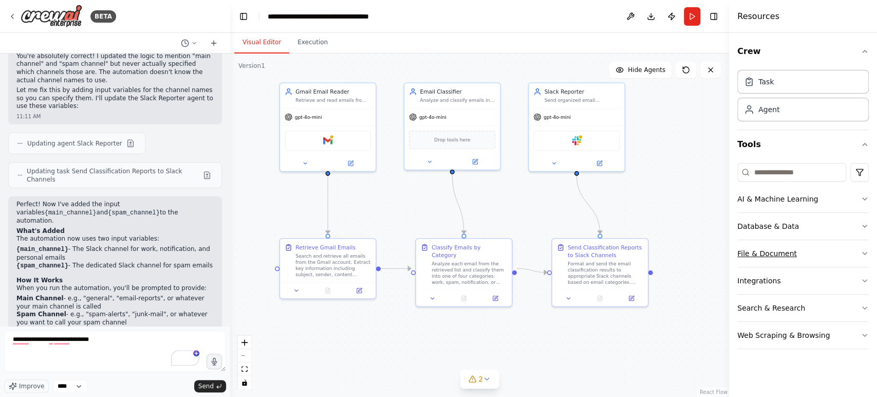
click at [775, 253] on button "File & Document" at bounding box center [803, 253] width 132 height 27
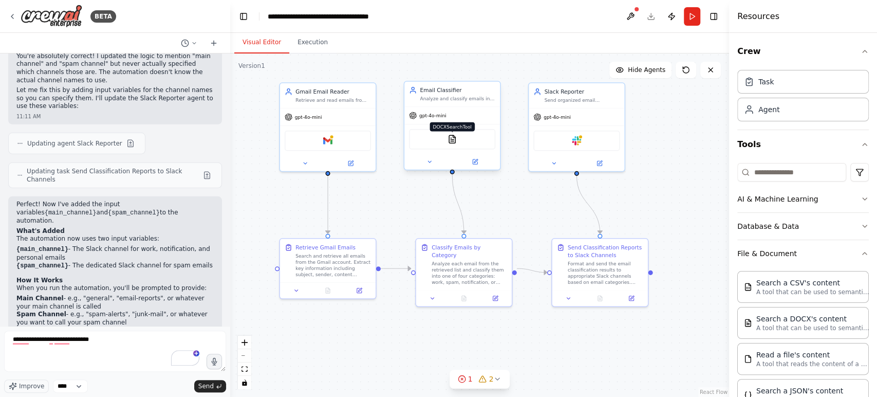
click at [452, 140] on img at bounding box center [451, 139] width 9 height 9
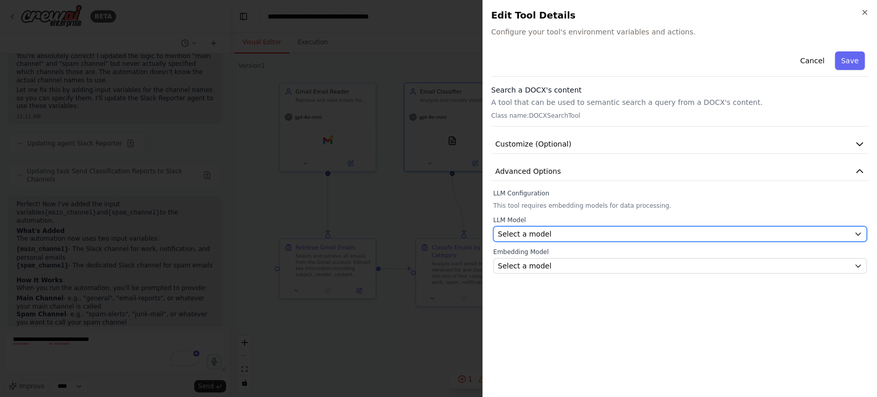
click at [538, 233] on span "Select a model" at bounding box center [524, 234] width 53 height 10
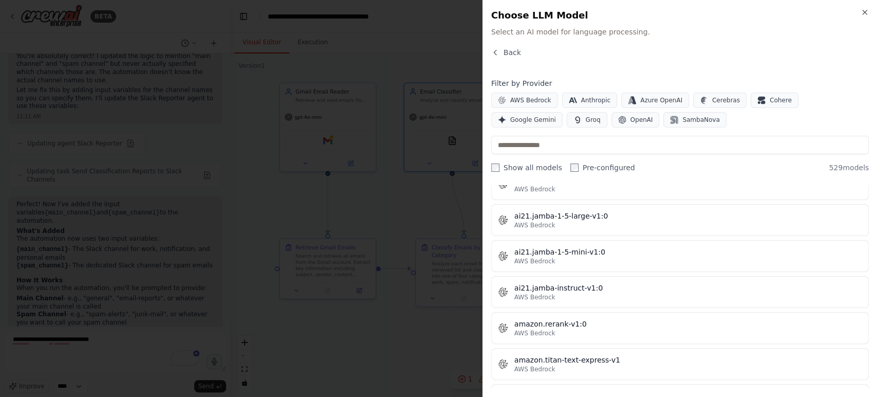
scroll to position [584, 0]
click at [493, 49] on icon "button" at bounding box center [495, 52] width 8 height 8
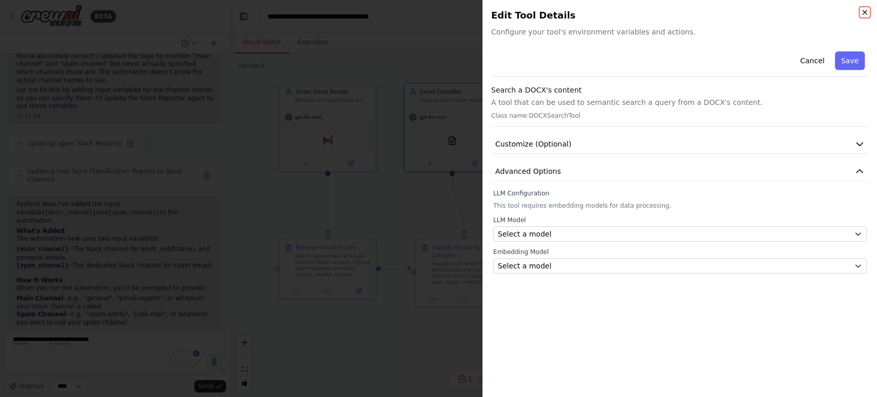
click at [864, 11] on icon "button" at bounding box center [865, 12] width 4 height 4
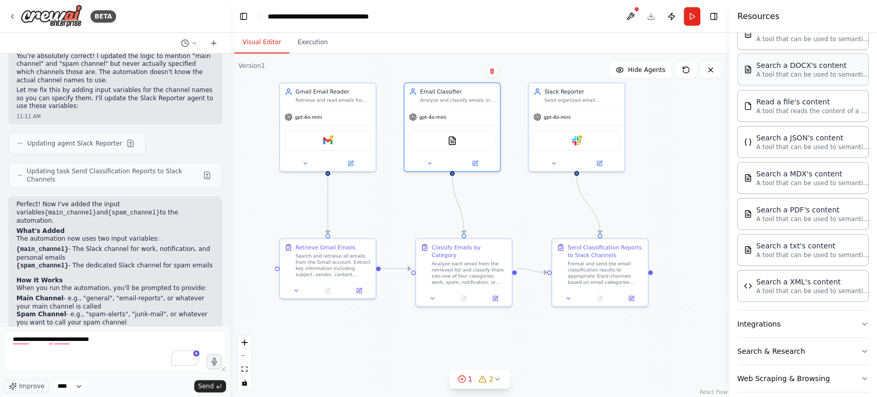
scroll to position [263, 0]
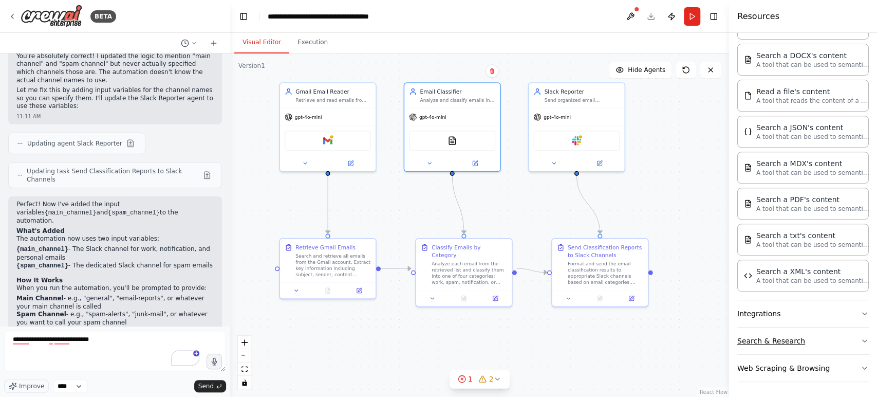
click at [761, 339] on button "Search & Research" at bounding box center [803, 340] width 132 height 27
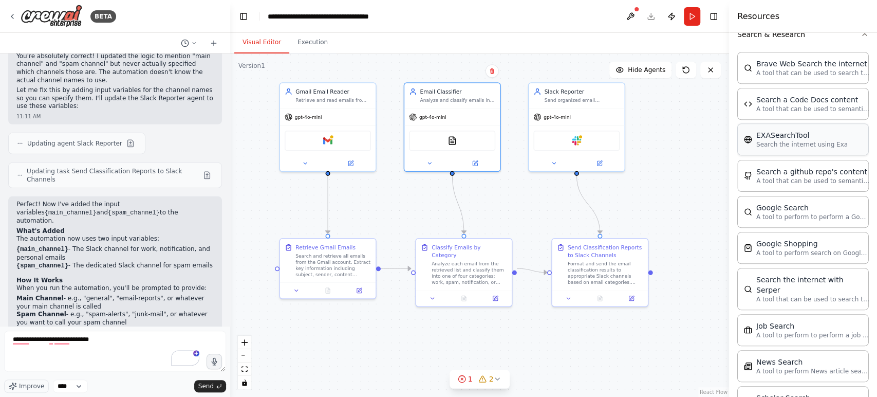
scroll to position [572, 0]
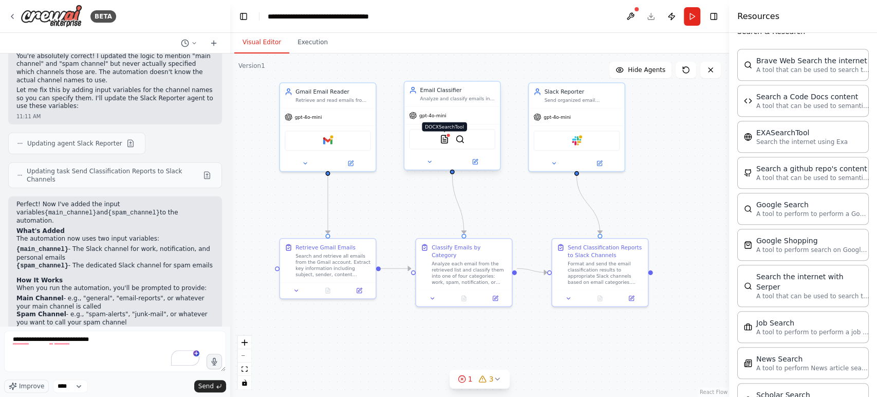
click at [448, 139] on img at bounding box center [444, 139] width 9 height 9
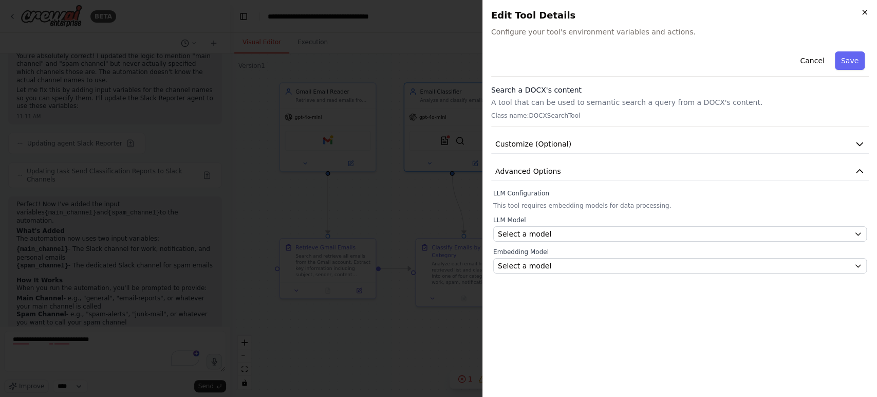
click at [864, 12] on icon "button" at bounding box center [865, 12] width 4 height 4
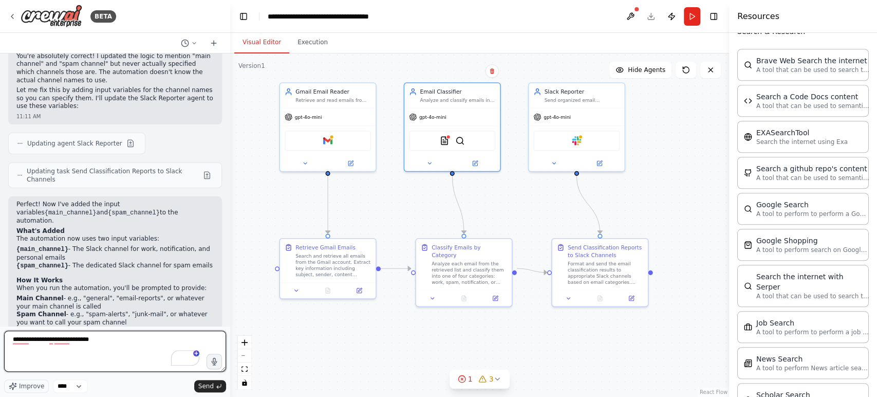
click at [134, 337] on textarea "**********" at bounding box center [115, 350] width 222 height 41
click at [83, 339] on textarea "**********" at bounding box center [115, 350] width 222 height 41
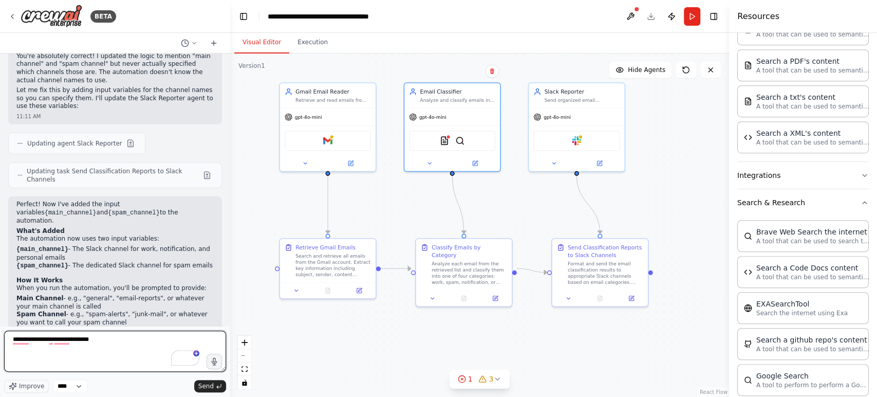
scroll to position [399, 0]
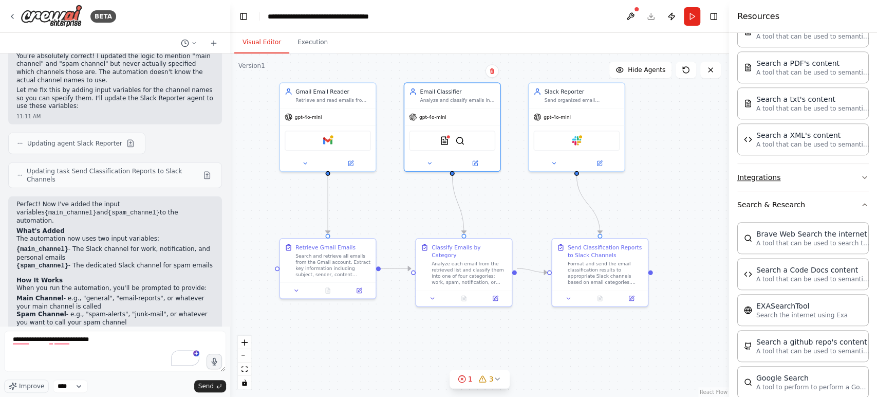
click at [806, 176] on button "Integrations" at bounding box center [803, 177] width 132 height 27
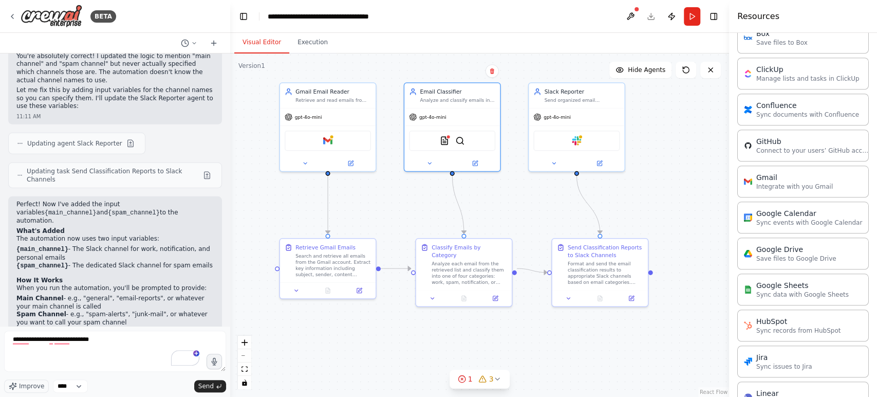
scroll to position [622, 0]
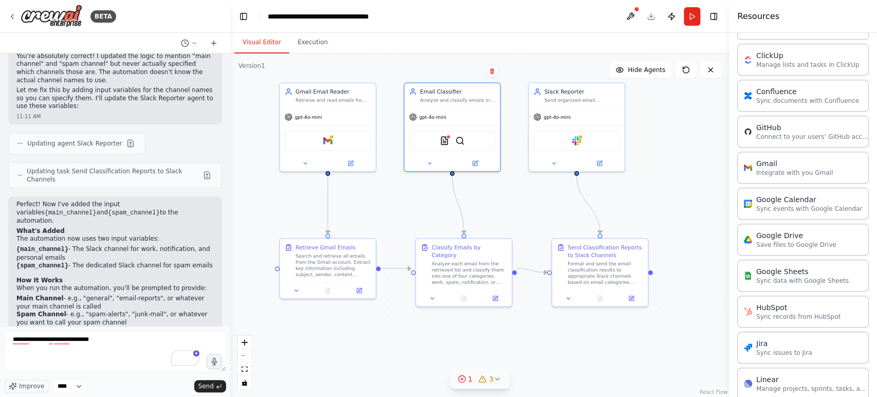
click at [496, 374] on icon at bounding box center [497, 378] width 8 height 8
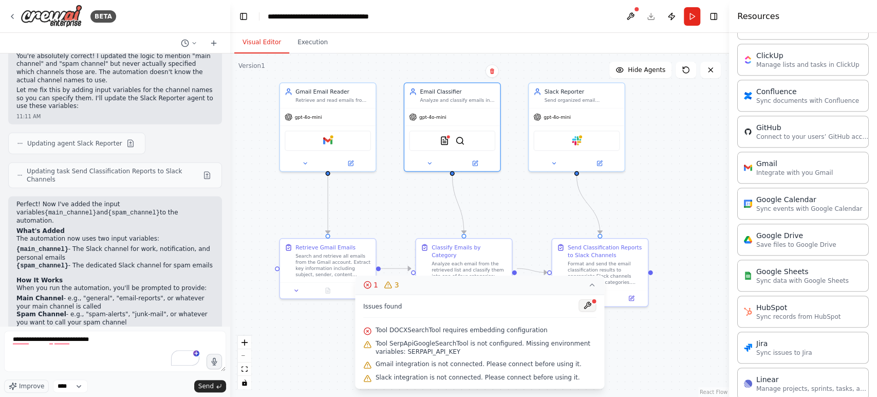
click at [587, 307] on button at bounding box center [586, 305] width 17 height 12
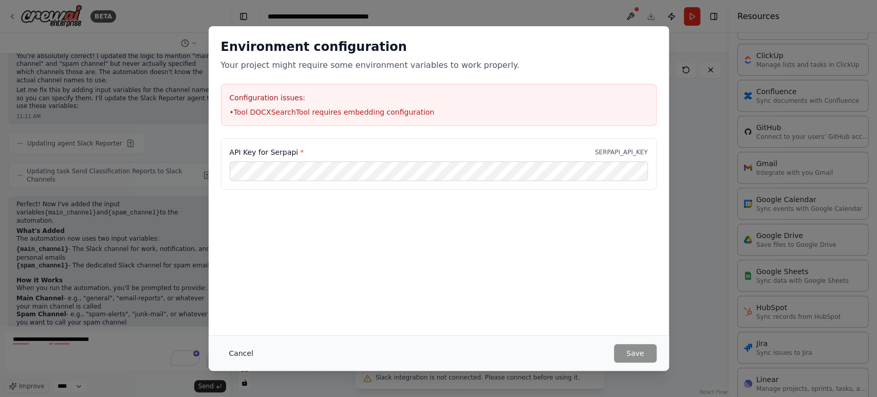
click at [245, 353] on button "Cancel" at bounding box center [241, 353] width 41 height 18
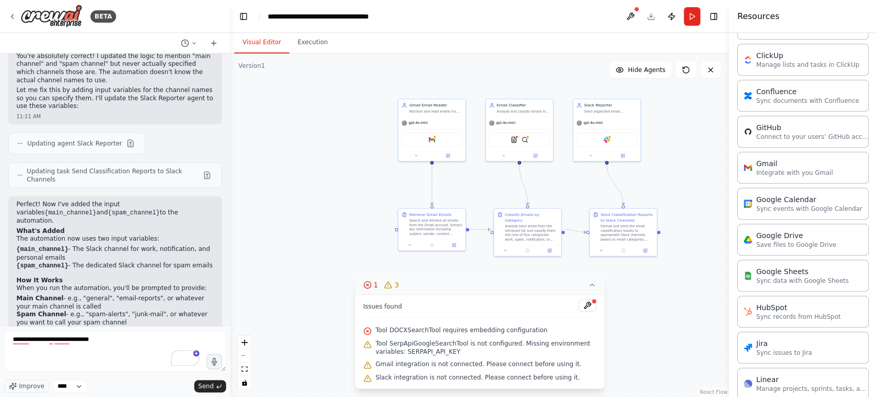
click at [591, 285] on icon at bounding box center [592, 285] width 4 height 2
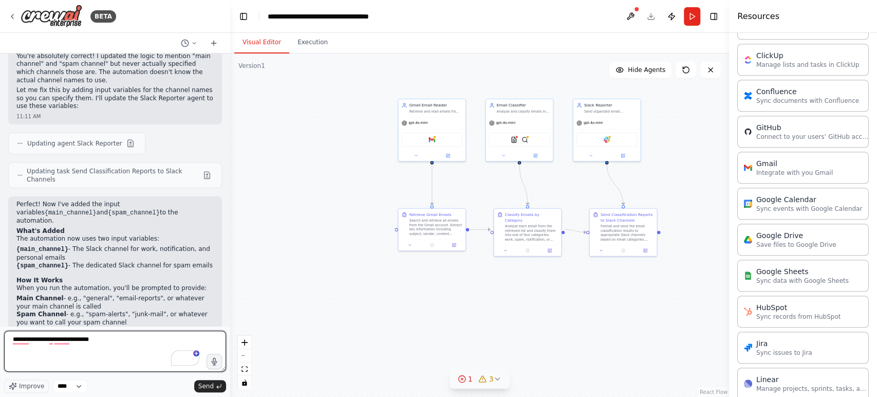
click at [63, 345] on textarea "**********" at bounding box center [115, 350] width 222 height 41
type textarea "**********"
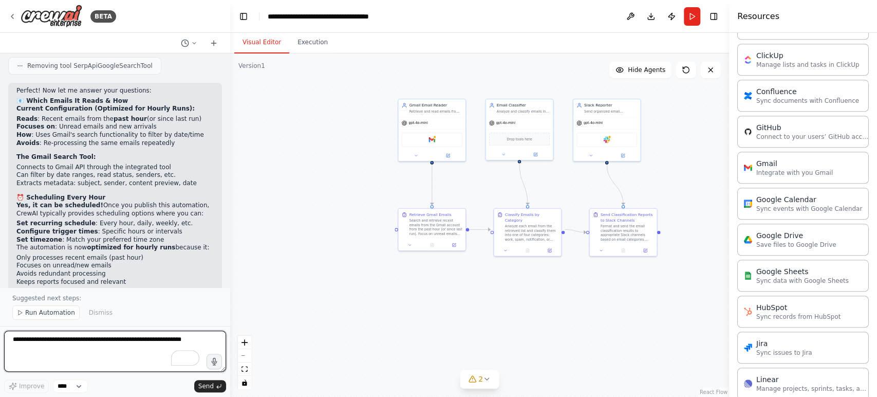
scroll to position [2710, 0]
click at [76, 298] on p "Suggested next steps:" at bounding box center [114, 298] width 205 height 8
click at [74, 347] on textarea "To enrich screen reader interactions, please activate Accessibility in Grammarl…" at bounding box center [115, 350] width 222 height 41
type textarea "**********"
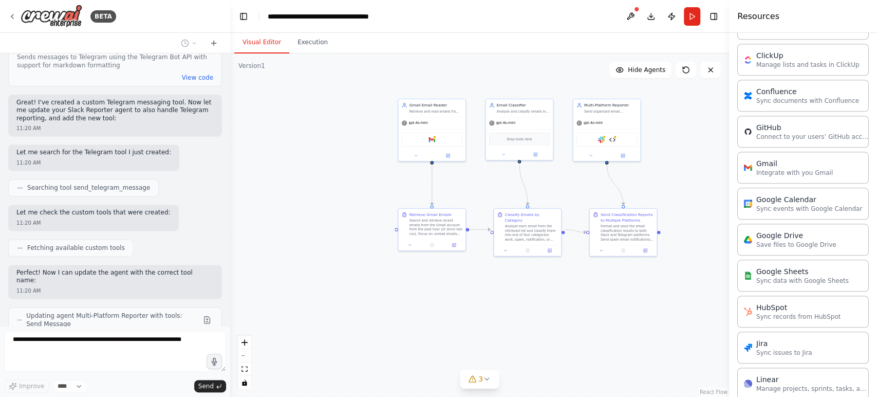
scroll to position [3591, 0]
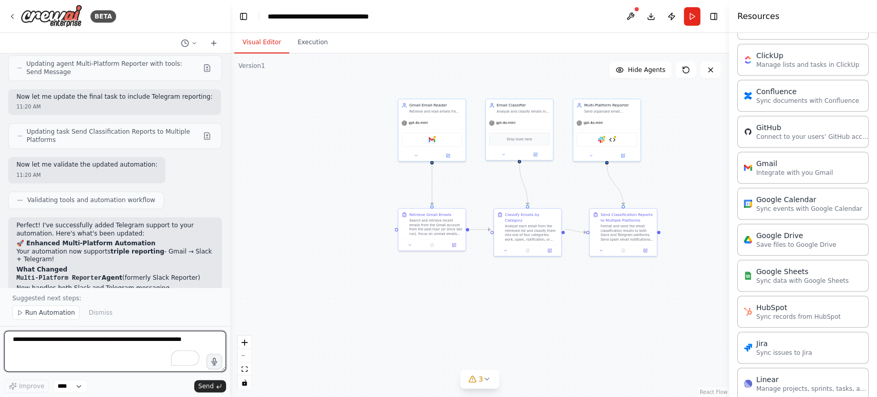
scroll to position [4134, 0]
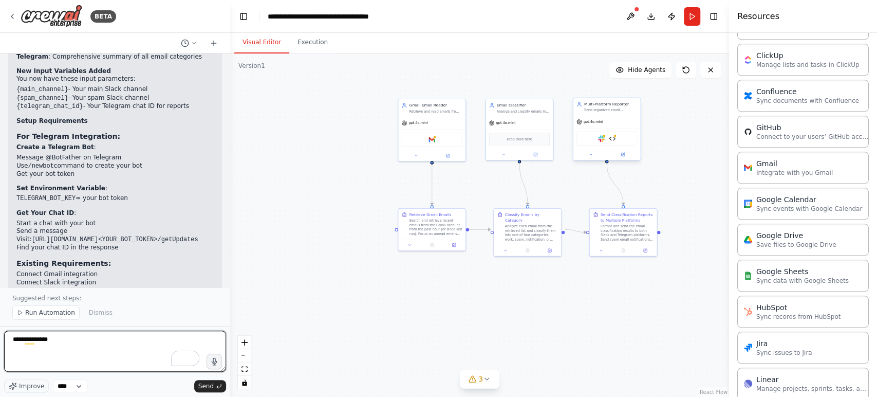
type textarea "**********"
click at [617, 139] on div "Slack Send Telegram Message" at bounding box center [606, 139] width 61 height 14
click at [627, 117] on div "gpt-4o-mini" at bounding box center [606, 122] width 67 height 12
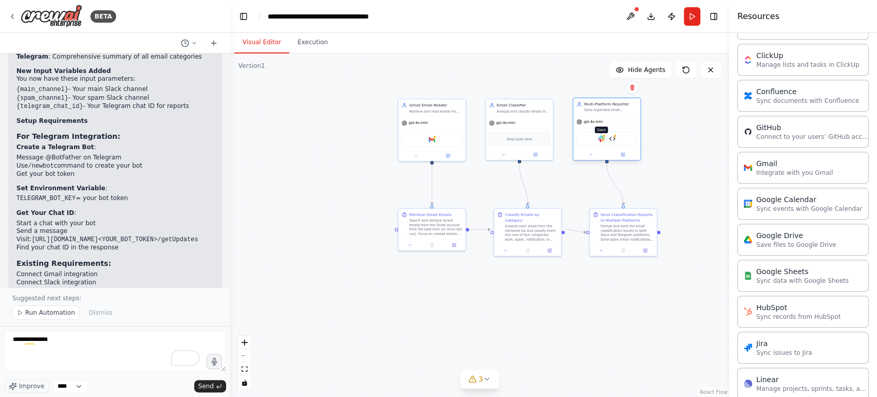
click at [602, 141] on img at bounding box center [601, 138] width 7 height 7
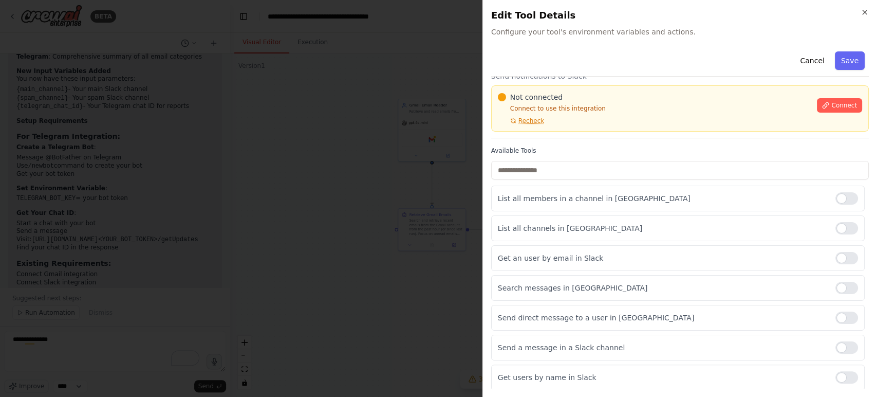
scroll to position [0, 0]
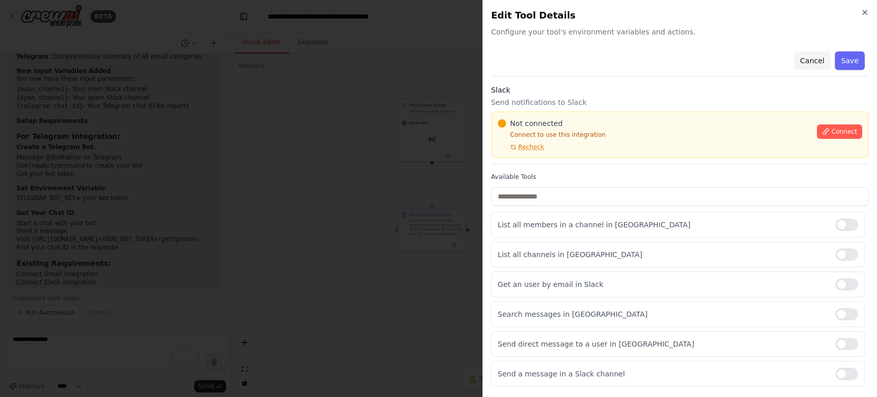
click at [803, 58] on button "Cancel" at bounding box center [812, 60] width 36 height 18
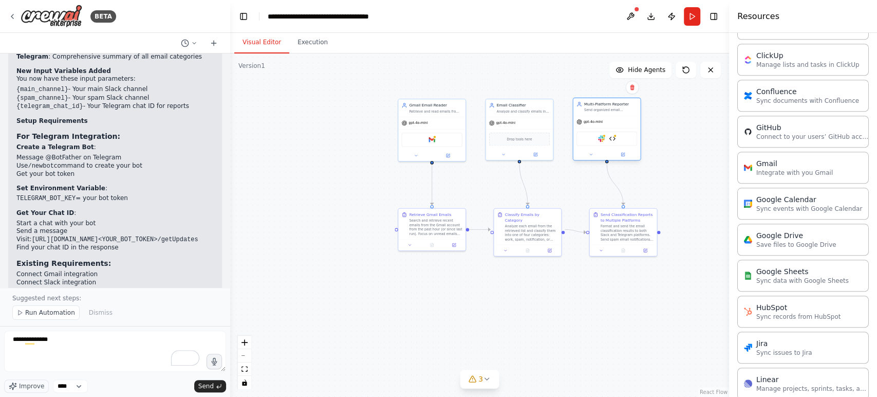
click at [610, 121] on div "gpt-4o-mini" at bounding box center [606, 122] width 67 height 12
click at [622, 155] on icon at bounding box center [622, 154] width 3 height 3
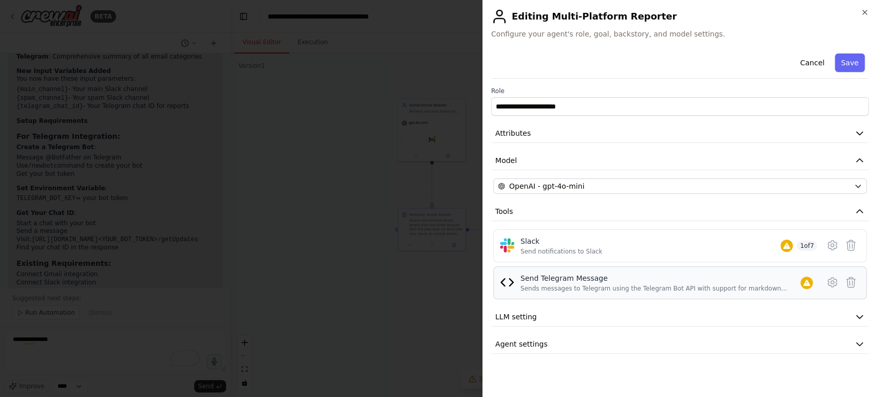
click at [565, 285] on div "Sends messages to Telegram using the Telegram Bot API with support for markdown…" at bounding box center [660, 288] width 280 height 8
click at [501, 283] on img at bounding box center [507, 282] width 14 height 14
click at [513, 282] on img at bounding box center [507, 282] width 14 height 14
click at [567, 281] on div "Send Telegram Message" at bounding box center [660, 278] width 280 height 10
click at [570, 251] on div "Send notifications to Slack" at bounding box center [561, 251] width 82 height 8
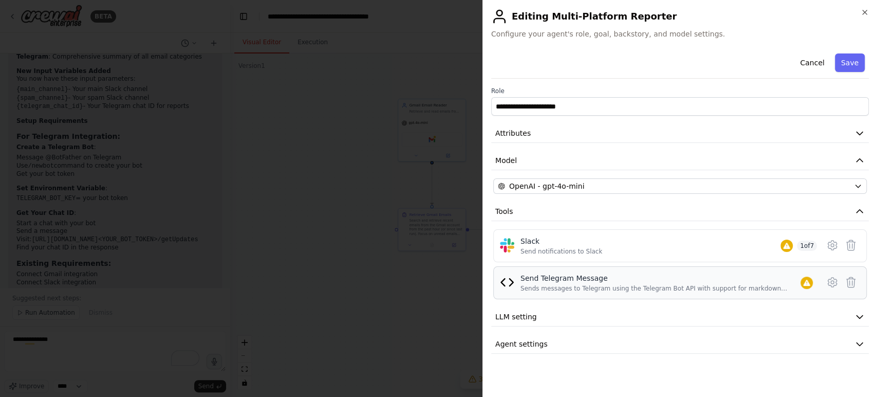
click at [576, 282] on div "Send Telegram Message" at bounding box center [660, 278] width 280 height 10
click at [832, 278] on icon at bounding box center [832, 282] width 12 height 12
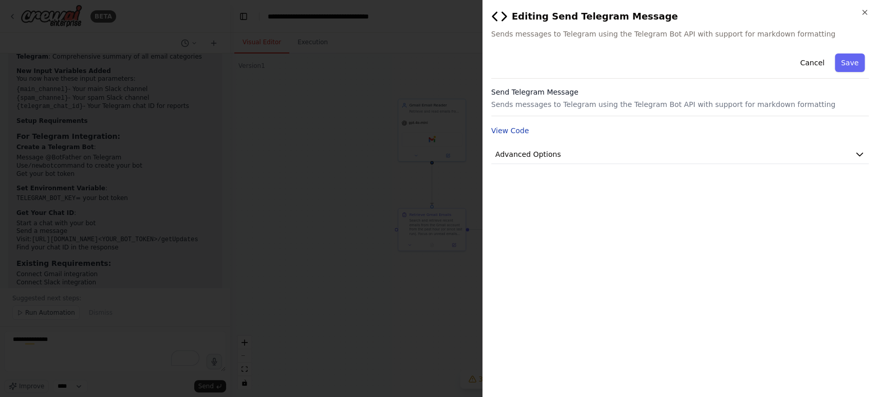
click at [514, 130] on button "View Code" at bounding box center [510, 130] width 38 height 10
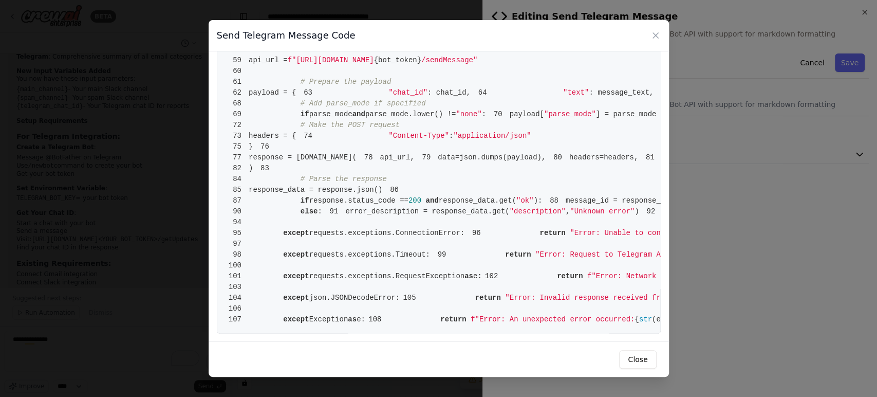
scroll to position [916, 0]
click at [654, 32] on icon at bounding box center [655, 35] width 10 height 10
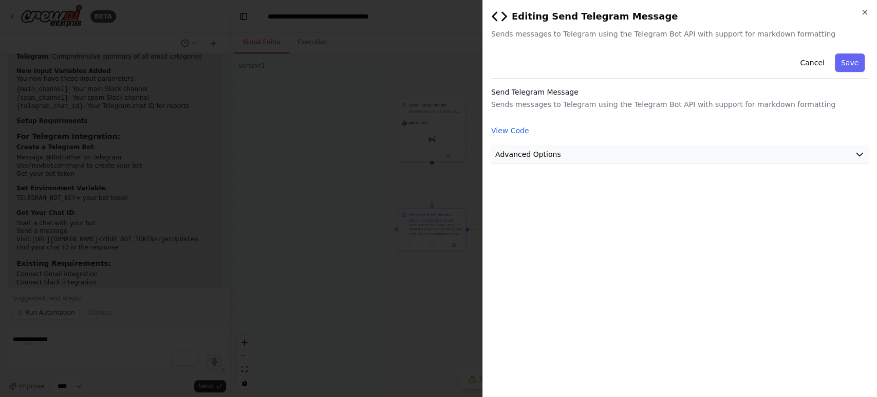
click at [526, 152] on span "Advanced Options" at bounding box center [528, 154] width 66 height 10
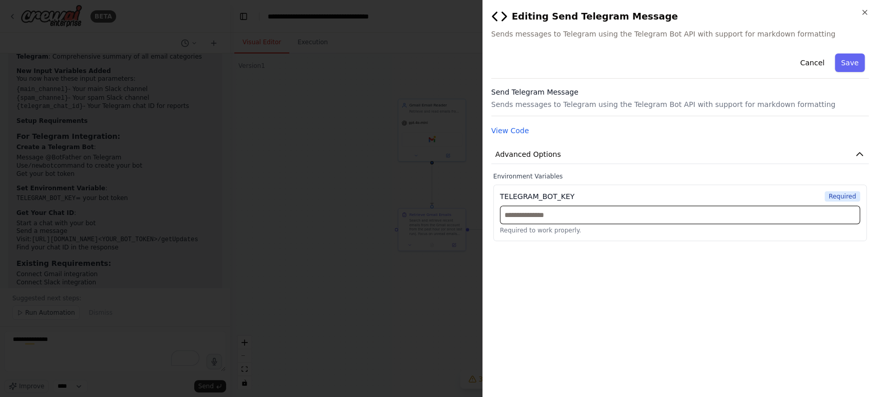
click at [526, 221] on input "text" at bounding box center [680, 214] width 360 height 18
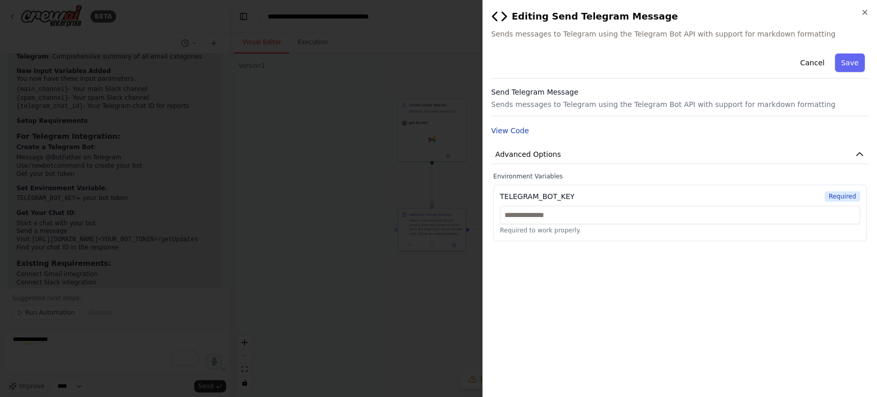
click at [511, 134] on button "View Code" at bounding box center [510, 130] width 38 height 10
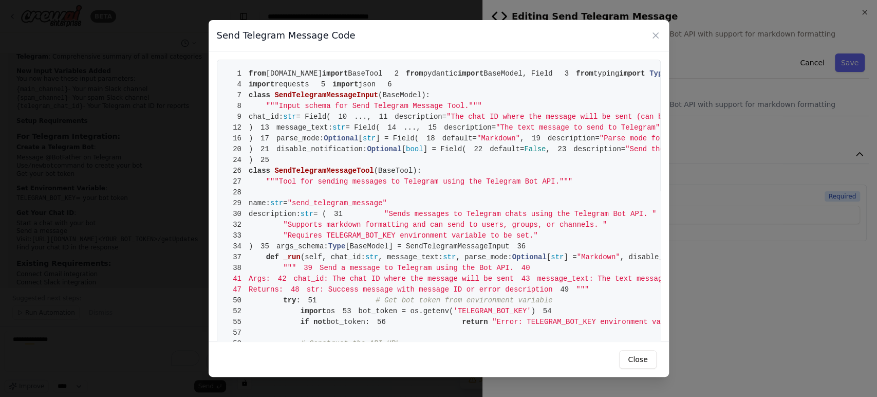
scroll to position [0, 0]
drag, startPoint x: 249, startPoint y: 70, endPoint x: 287, endPoint y: 194, distance: 129.2
click at [287, 194] on pre "1 from crewai.tools import BaseTool 2 from pydantic import BaseModel, Field 3 f…" at bounding box center [439, 344] width 444 height 568
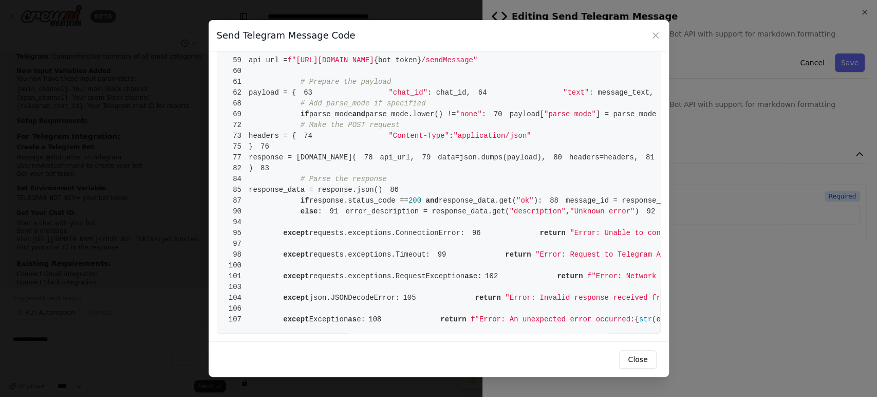
scroll to position [916, 0]
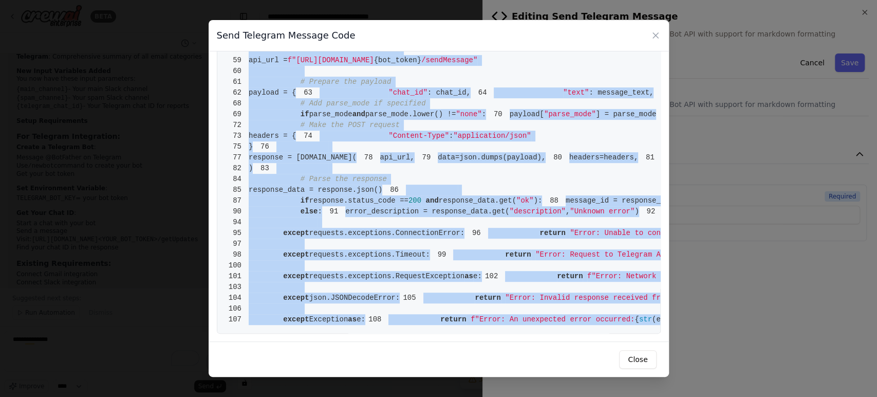
click at [522, 307] on pre "1 from crewai.tools import BaseTool 2 from pydantic import BaseModel, Field 3 f…" at bounding box center [439, 50] width 444 height 568
copy code "from crewai.tools import BaseTool 2 from pydantic import BaseModel, Field 3 fro…"
click at [652, 35] on icon at bounding box center [655, 35] width 10 height 10
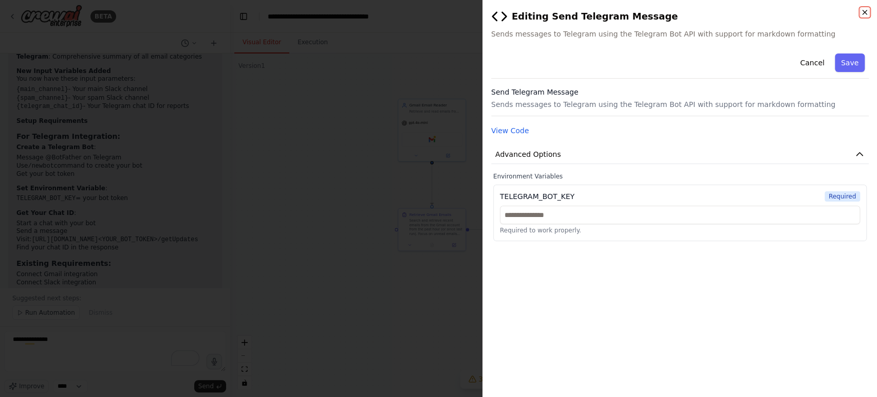
click at [861, 10] on icon "button" at bounding box center [864, 12] width 8 height 8
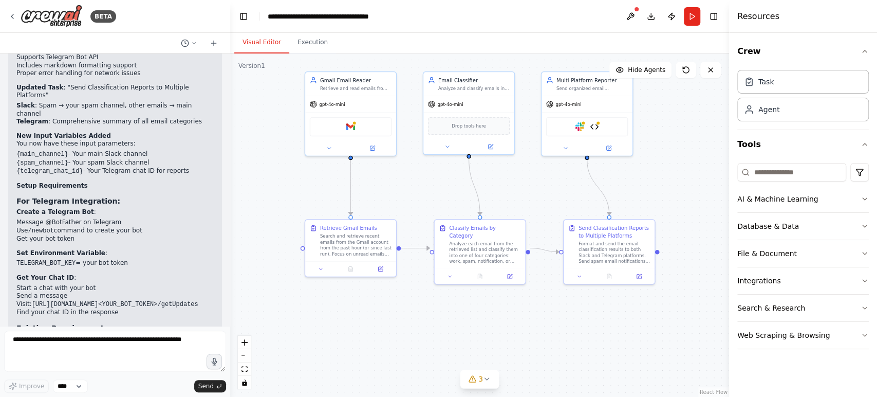
drag, startPoint x: 568, startPoint y: 277, endPoint x: 536, endPoint y: 197, distance: 86.7
click at [536, 197] on div ".deletable-edge-delete-btn { width: 20px; height: 20px; border: 0px solid #ffff…" at bounding box center [479, 224] width 499 height 343
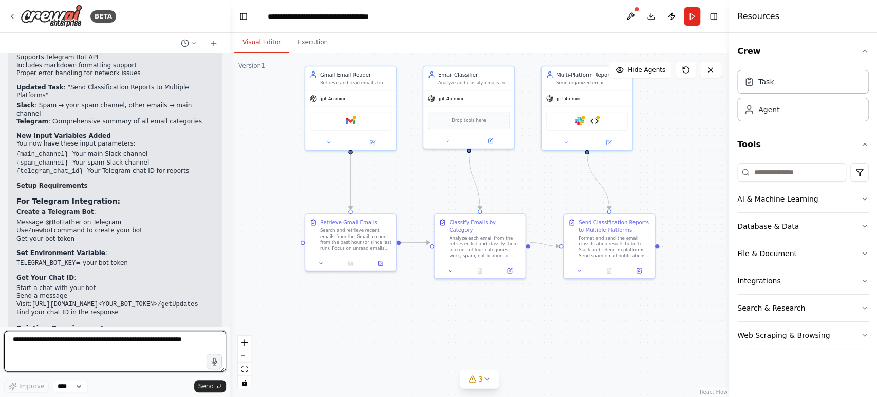
click at [119, 346] on textarea at bounding box center [115, 350] width 222 height 41
type textarea "*"
type textarea "**********"
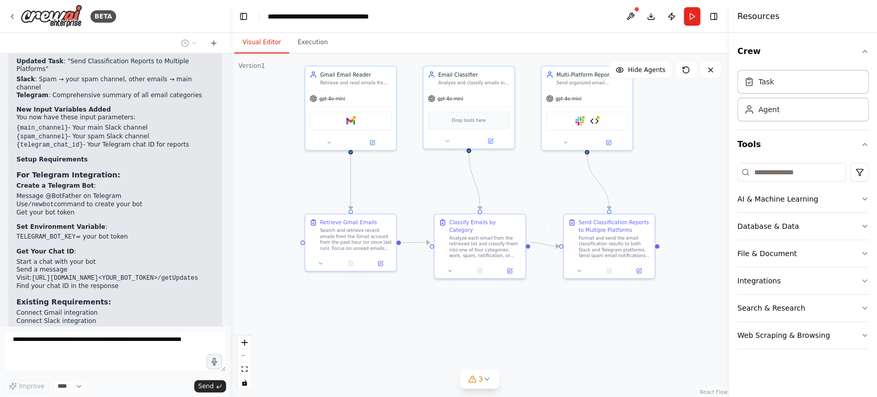
scroll to position [4077, 0]
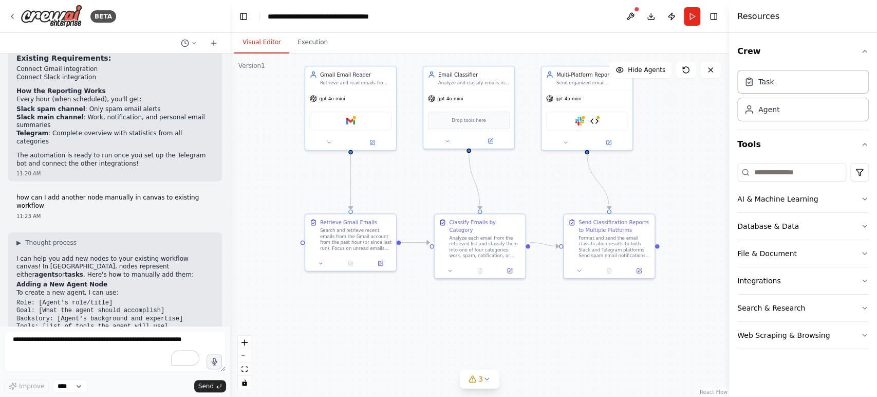
click at [46, 299] on code "Role: [Agent's role/title] Goal: [What the agent should accomplish] Backstory: …" at bounding box center [99, 314] width 166 height 31
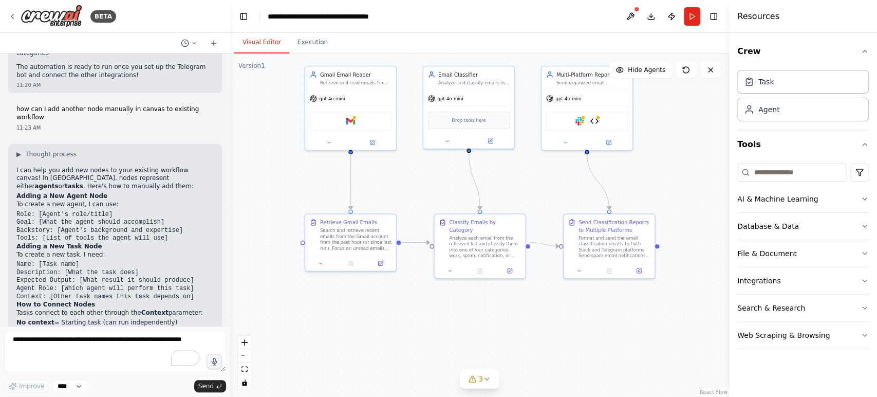
scroll to position [4375, 0]
click at [84, 342] on textarea "To enrich screen reader interactions, please activate Accessibility in Grammarl…" at bounding box center [115, 350] width 222 height 41
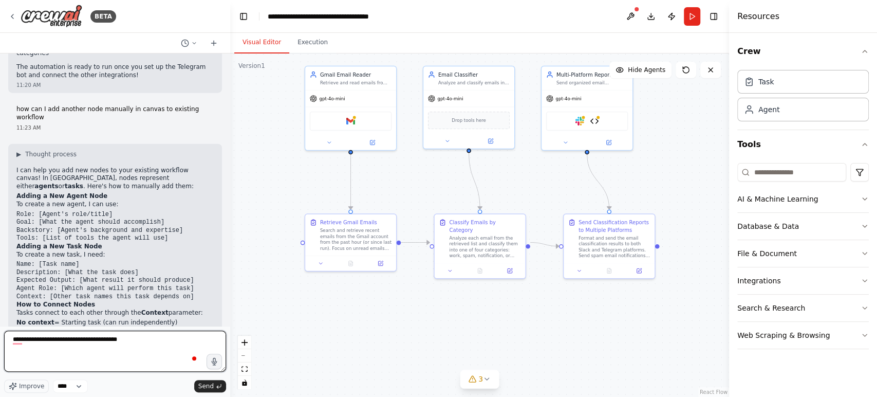
type textarea "**********"
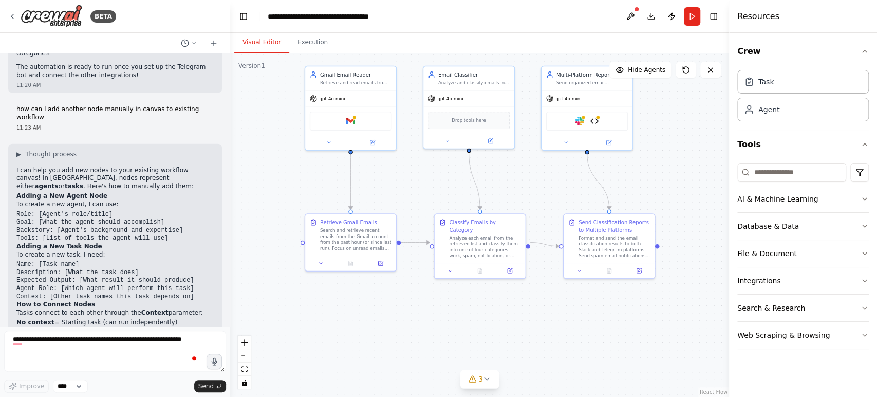
scroll to position [4435, 0]
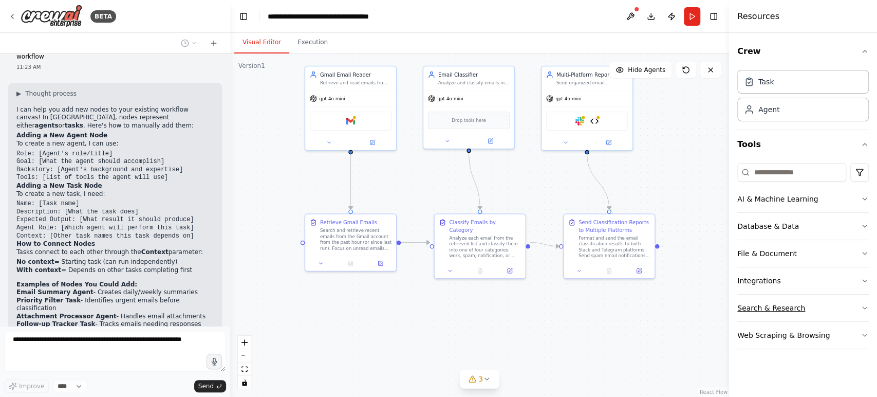
click at [761, 307] on button "Search & Research" at bounding box center [803, 307] width 132 height 27
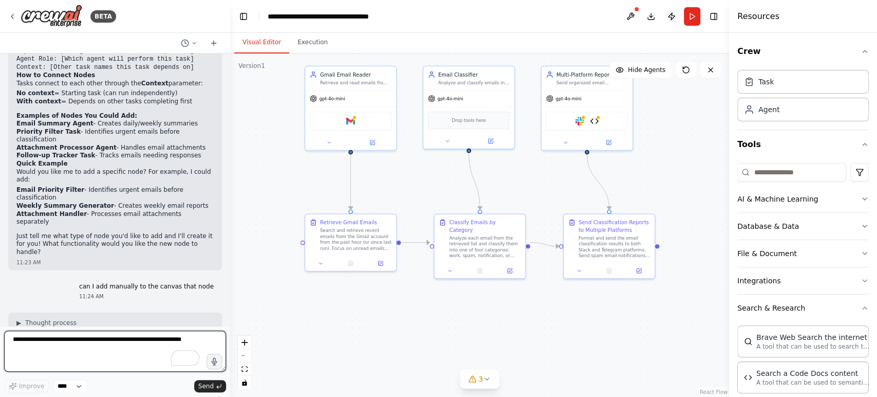
scroll to position [4608, 0]
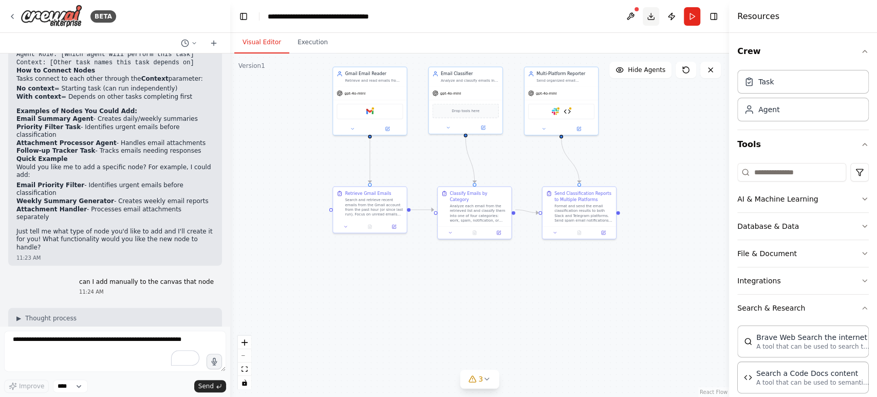
click at [650, 14] on button "Download" at bounding box center [651, 16] width 16 height 18
click at [263, 372] on div ".deletable-edge-delete-btn { width: 20px; height: 20px; border: 0px solid #ffff…" at bounding box center [479, 224] width 499 height 343
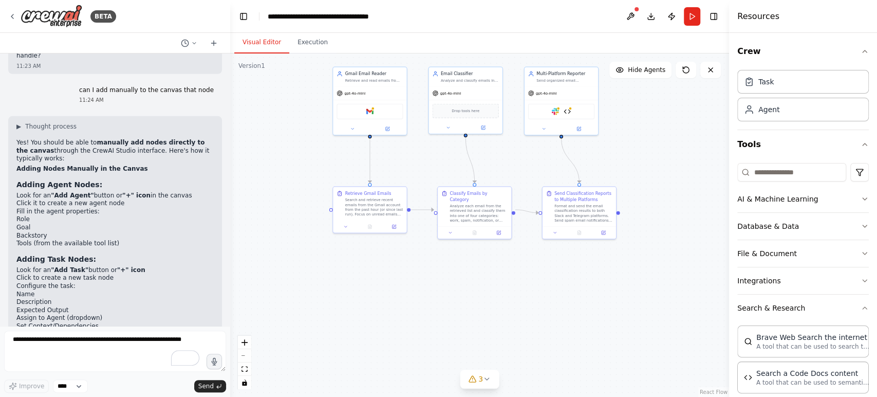
scroll to position [4801, 0]
click at [370, 162] on icon "Edge from 4978d767-118a-45e5-a57f-69db063d10f8 to 58426c66-cab4-4e91-b66e-dfe8b…" at bounding box center [370, 160] width 0 height 46
click at [368, 159] on icon at bounding box center [369, 159] width 5 height 5
drag, startPoint x: 369, startPoint y: 134, endPoint x: 369, endPoint y: 191, distance: 56.5
click at [369, 191] on div "Gmail Email Reader Retrieve and read emails from Gmail account, extracting key …" at bounding box center [448, 136] width 290 height 200
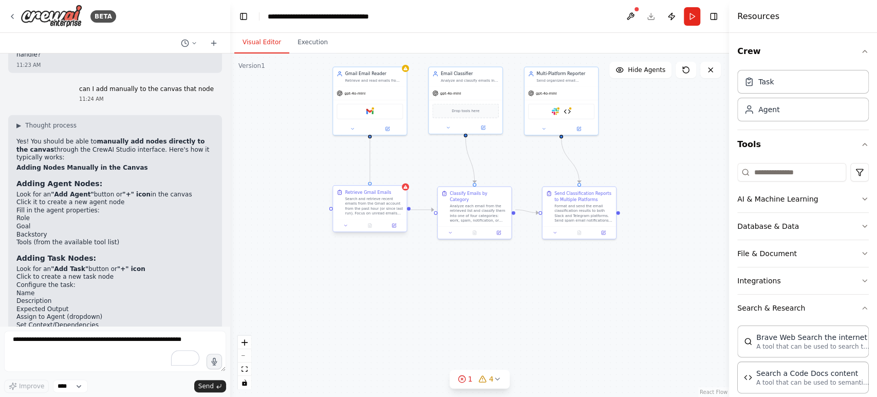
drag, startPoint x: 370, startPoint y: 135, endPoint x: 367, endPoint y: 185, distance: 50.4
click at [367, 185] on div "Gmail Email Reader Retrieve and read emails from Gmail account, extracting key …" at bounding box center [448, 136] width 290 height 200
click at [374, 272] on div ".deletable-edge-delete-btn { width: 20px; height: 20px; border: 0px solid #ffff…" at bounding box center [479, 224] width 499 height 343
drag, startPoint x: 354, startPoint y: 205, endPoint x: 321, endPoint y: 263, distance: 66.1
click at [321, 263] on div "Search and retrieve recent emails from the Gmail account from the past hour (or…" at bounding box center [350, 253] width 58 height 19
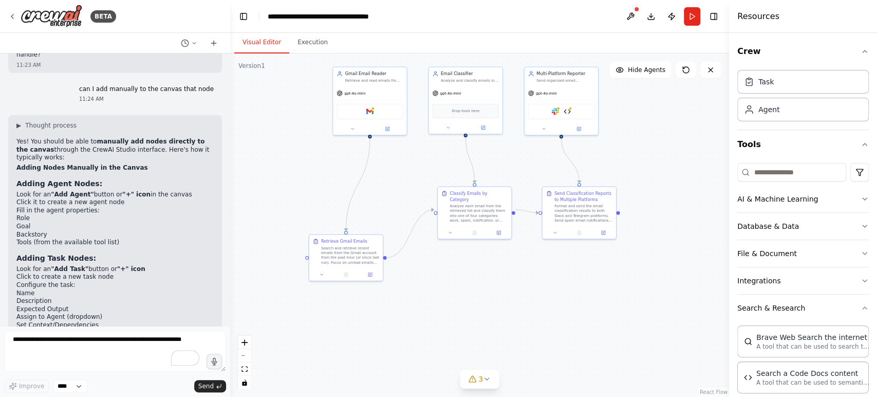
scroll to position [4836, 0]
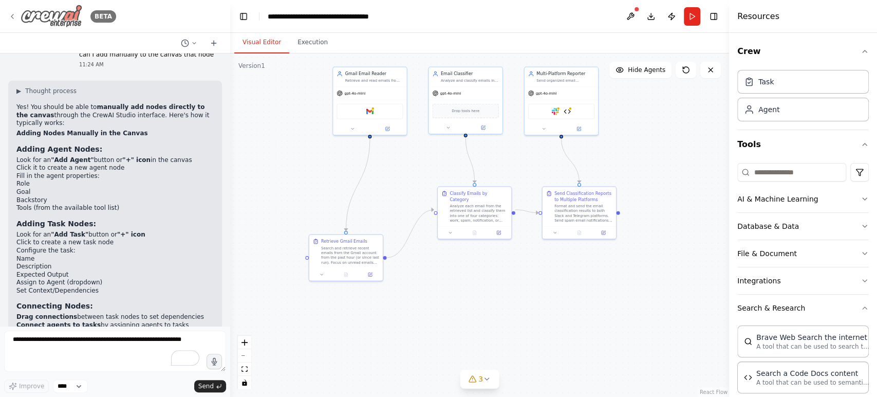
click at [13, 15] on icon at bounding box center [12, 16] width 8 height 8
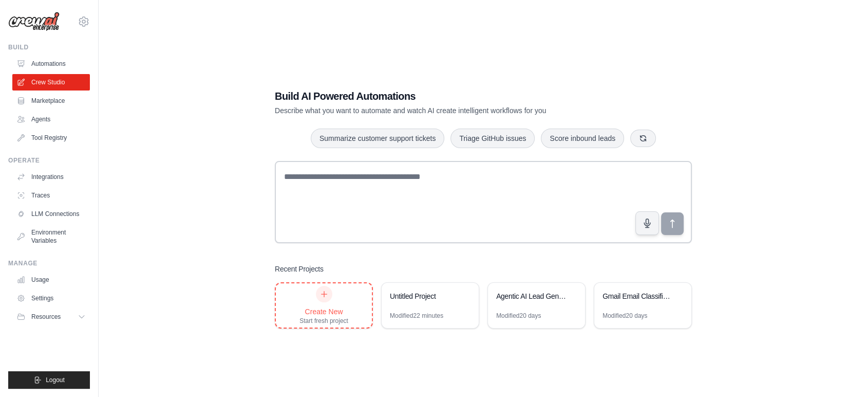
click at [309, 295] on div "Create New Start fresh project" at bounding box center [323, 305] width 49 height 39
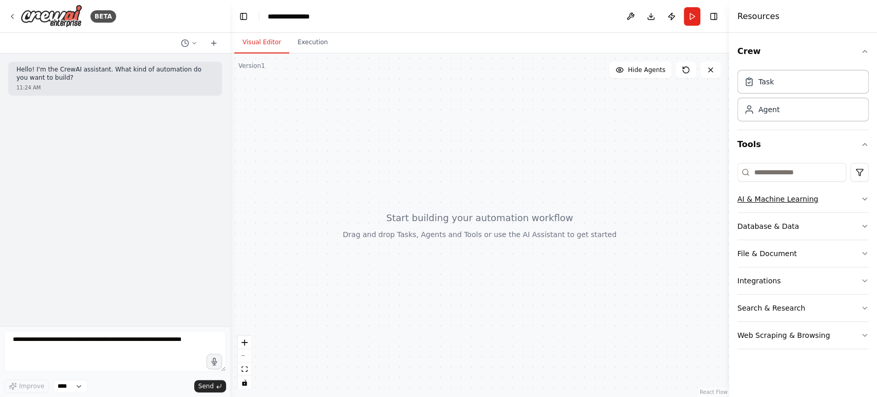
click at [763, 201] on button "AI & Machine Learning" at bounding box center [803, 198] width 132 height 27
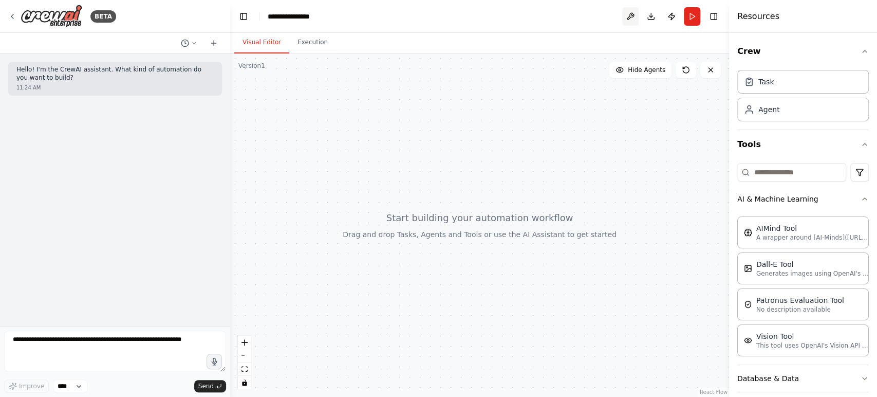
click at [629, 15] on button at bounding box center [630, 16] width 16 height 18
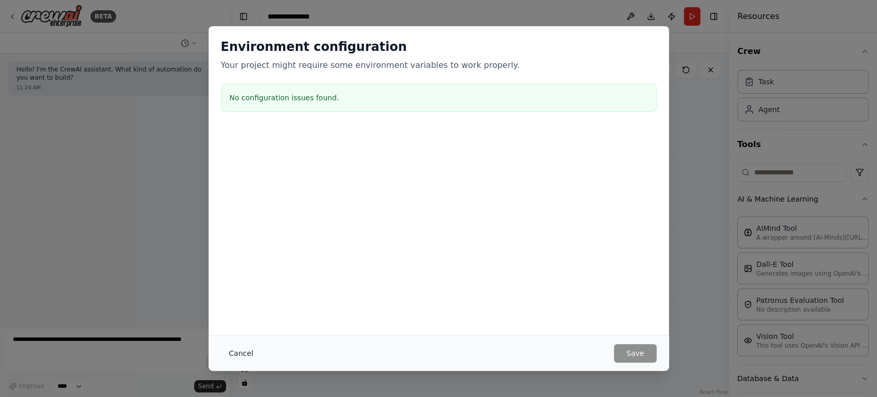
click at [232, 350] on button "Cancel" at bounding box center [241, 353] width 41 height 18
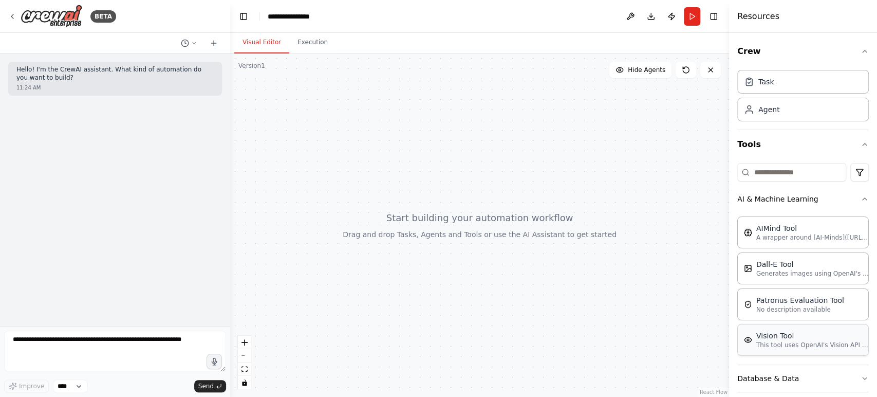
scroll to position [119, 0]
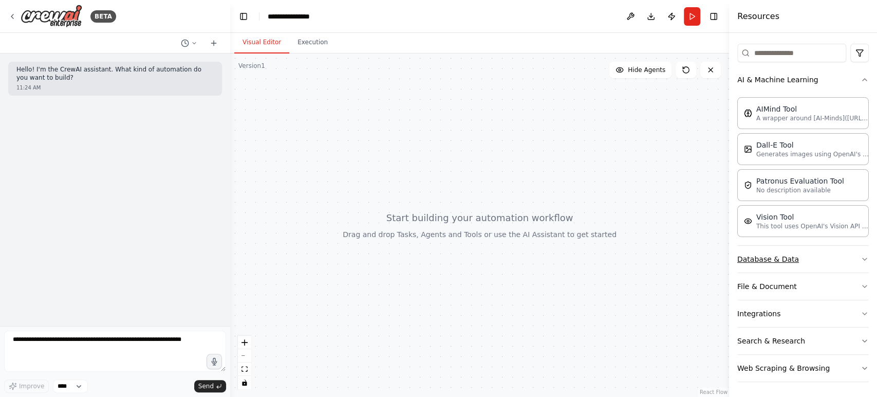
click at [783, 260] on button "Database & Data" at bounding box center [803, 259] width 132 height 27
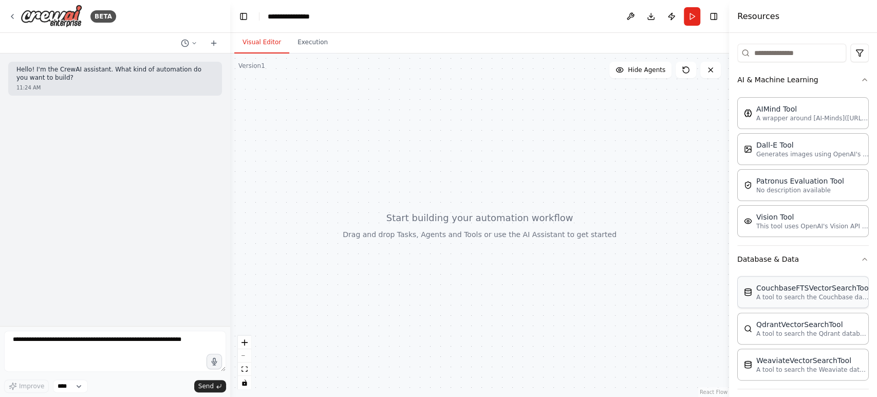
click at [765, 283] on div "CouchbaseFTSVectorSearchTool" at bounding box center [813, 288] width 114 height 10
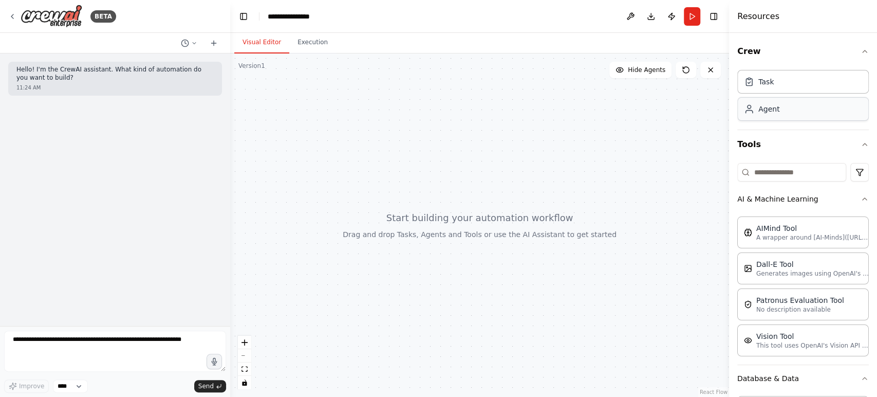
click at [795, 113] on div "Agent" at bounding box center [803, 109] width 132 height 24
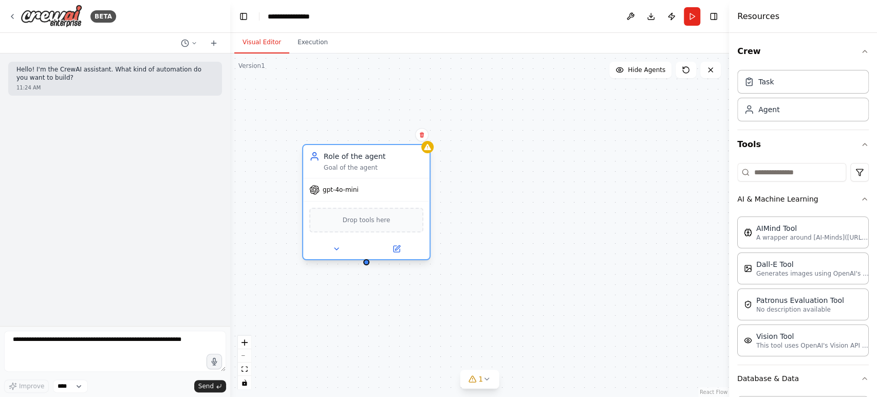
drag, startPoint x: 621, startPoint y: 192, endPoint x: 400, endPoint y: 176, distance: 221.0
click at [400, 176] on div "Role of the agent Goal of the agent" at bounding box center [366, 161] width 126 height 33
click at [419, 134] on icon at bounding box center [422, 135] width 6 height 6
click at [399, 132] on button "Confirm" at bounding box center [392, 134] width 36 height 12
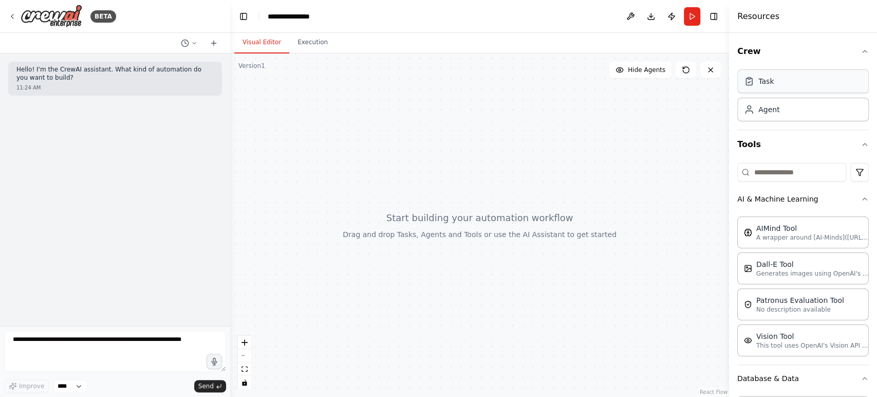
click at [798, 78] on div "Task" at bounding box center [803, 81] width 132 height 24
click at [770, 78] on div "Task" at bounding box center [765, 81] width 15 height 10
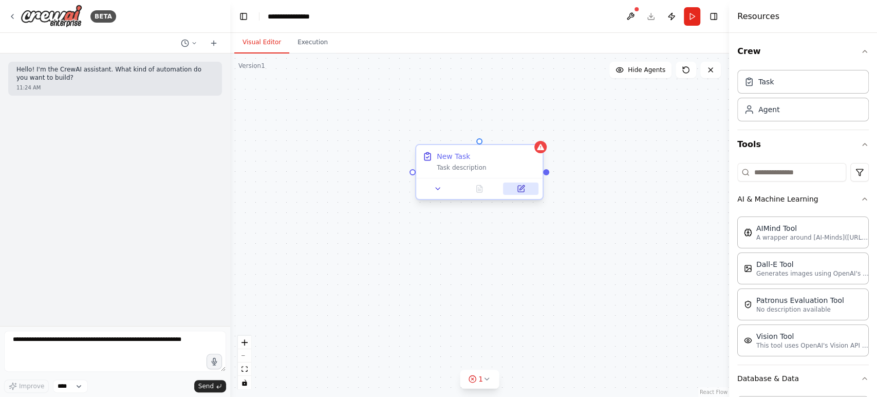
click at [520, 189] on icon at bounding box center [521, 187] width 5 height 5
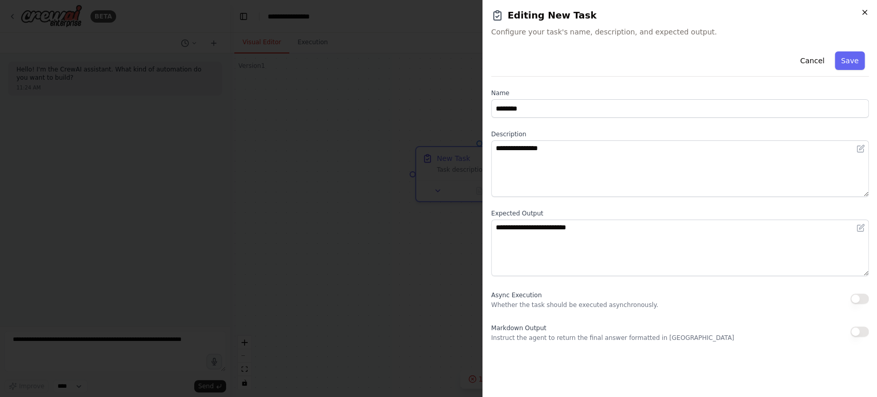
click at [863, 11] on icon "button" at bounding box center [864, 12] width 8 height 8
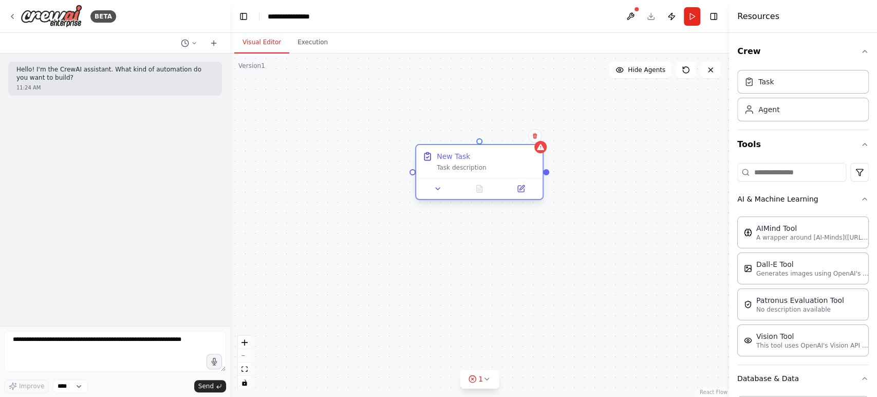
click at [439, 196] on div at bounding box center [479, 188] width 126 height 21
click at [437, 190] on icon at bounding box center [438, 188] width 8 height 8
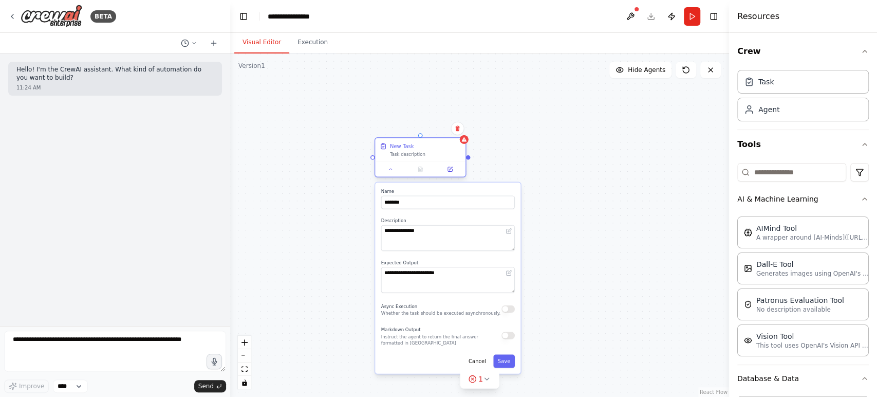
drag, startPoint x: 472, startPoint y: 199, endPoint x: 397, endPoint y: 130, distance: 102.5
click at [397, 151] on div "Task description" at bounding box center [425, 154] width 71 height 6
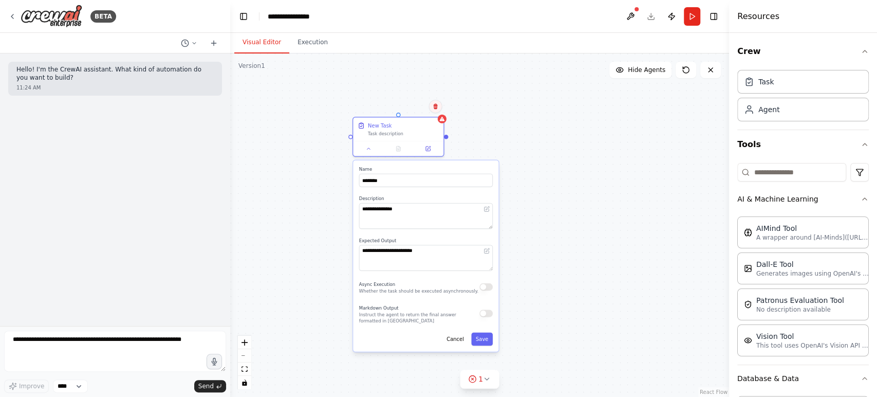
click at [437, 109] on button at bounding box center [435, 106] width 13 height 13
click at [410, 106] on button "Confirm" at bounding box center [406, 106] width 36 height 12
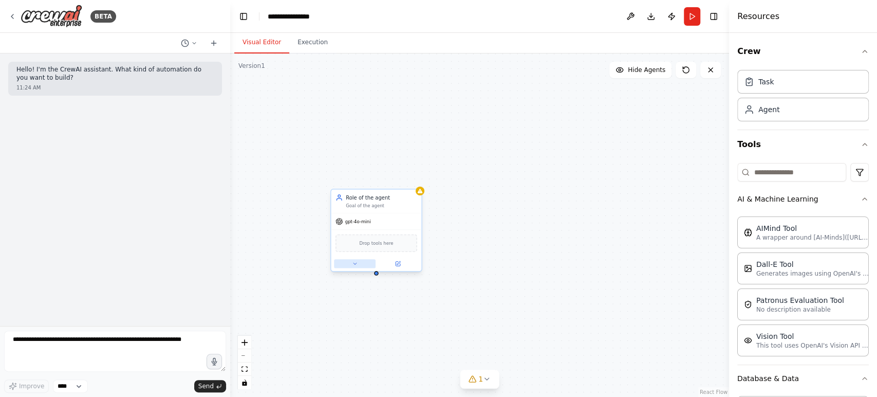
click at [354, 266] on icon at bounding box center [355, 263] width 6 height 6
click at [353, 262] on icon at bounding box center [354, 263] width 5 height 5
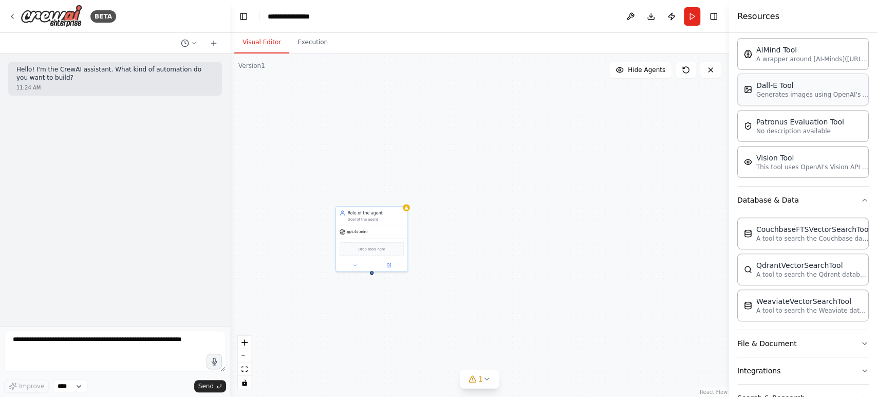
scroll to position [235, 0]
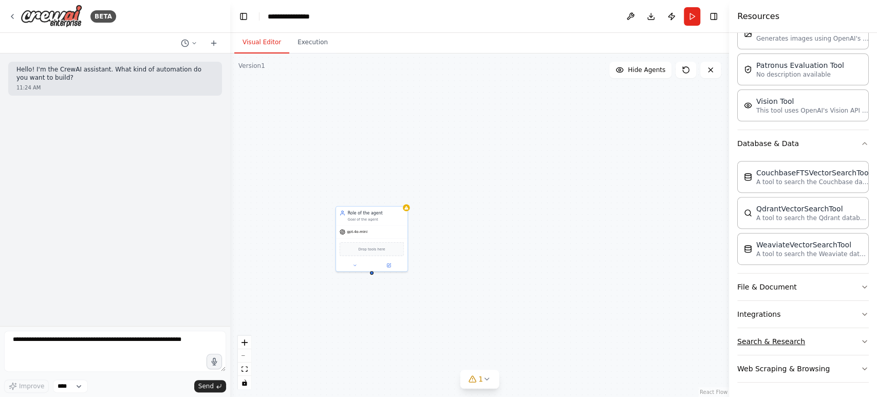
click at [774, 341] on button "Search & Research" at bounding box center [803, 341] width 132 height 27
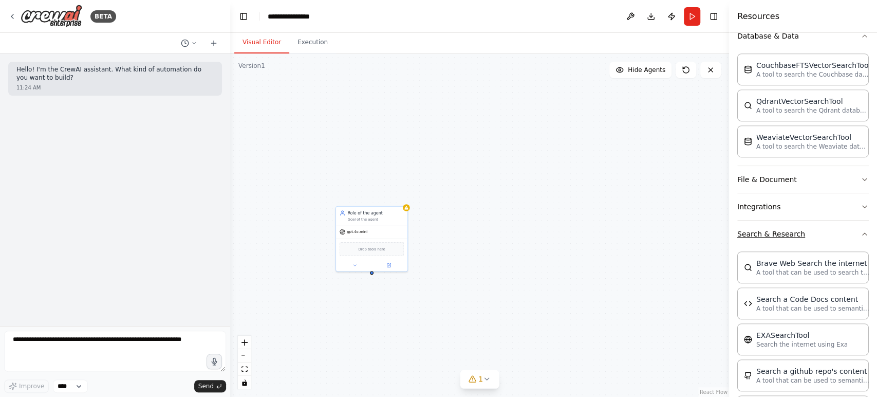
scroll to position [344, 0]
click at [365, 243] on div "BraveSearchTool" at bounding box center [372, 247] width 65 height 15
click at [389, 263] on icon at bounding box center [388, 265] width 5 height 5
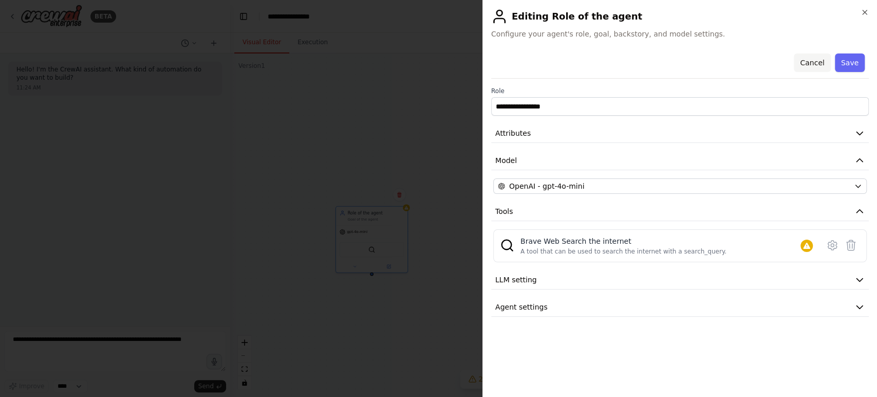
click at [821, 62] on button "Cancel" at bounding box center [812, 62] width 36 height 18
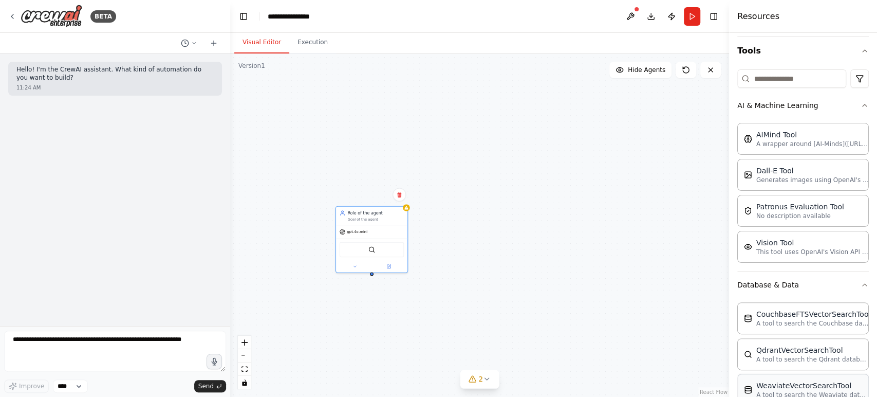
scroll to position [0, 0]
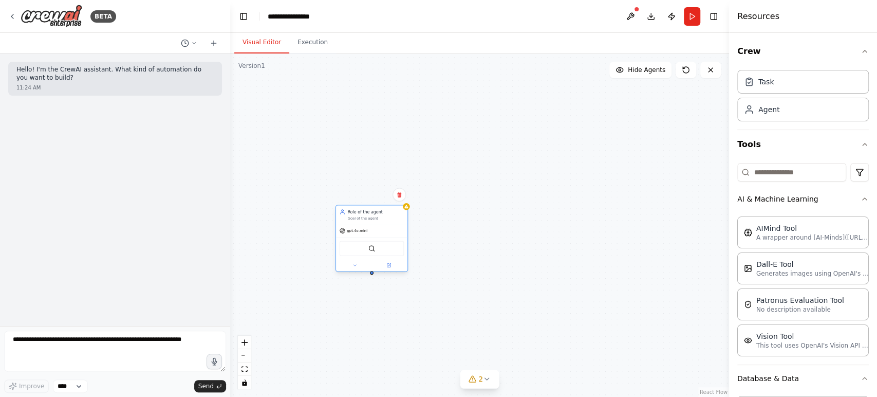
click at [370, 273] on div at bounding box center [372, 273] width 4 height 4
drag, startPoint x: 370, startPoint y: 273, endPoint x: 380, endPoint y: 333, distance: 61.3
click at [380, 333] on div "Role of the agent Goal of the agent gpt-4o-mini BraveSearchTool" at bounding box center [479, 224] width 499 height 343
drag, startPoint x: 395, startPoint y: 322, endPoint x: 361, endPoint y: 328, distance: 34.4
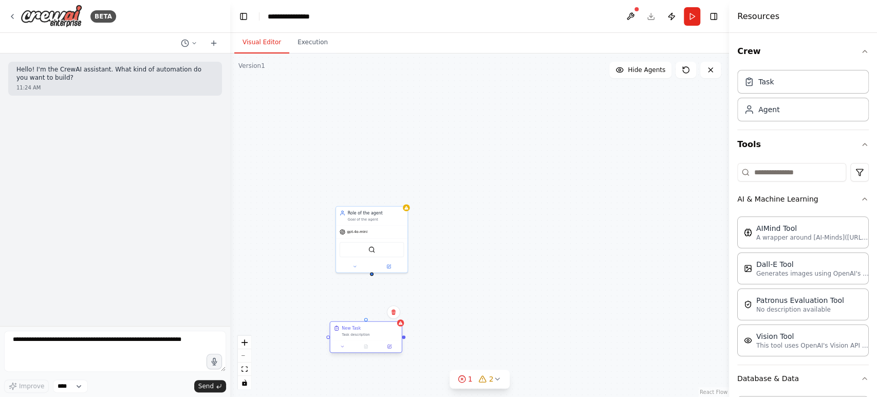
click at [361, 328] on div "New Task" at bounding box center [370, 328] width 57 height 6
drag, startPoint x: 370, startPoint y: 270, endPoint x: 365, endPoint y: 324, distance: 54.2
click at [365, 324] on div "Role of the agent Goal of the agent gpt-4o-mini BraveSearchTool New Task Task d…" at bounding box center [447, 244] width 282 height 194
drag, startPoint x: 371, startPoint y: 274, endPoint x: 378, endPoint y: 217, distance: 58.0
click at [378, 217] on div "Role of the agent Goal of the agent gpt-4o-mini BraveSearchTool New Task Task d…" at bounding box center [479, 224] width 499 height 343
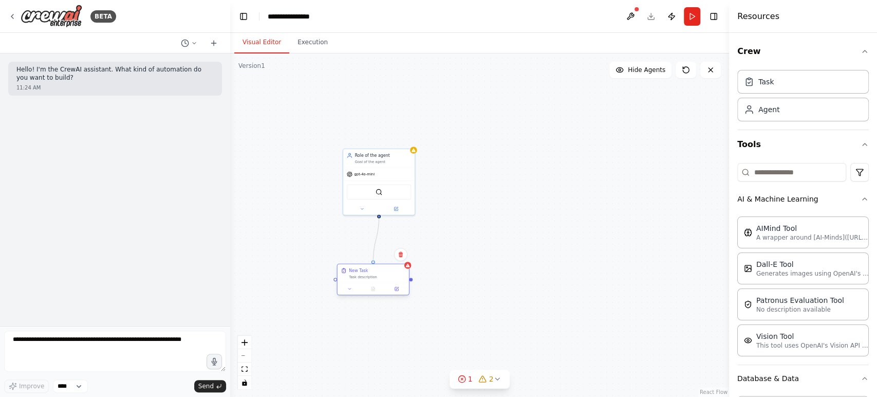
drag, startPoint x: 378, startPoint y: 215, endPoint x: 372, endPoint y: 263, distance: 48.1
click at [372, 263] on div "Role of the agent Goal of the agent gpt-4o-mini BraveSearchTool New Task Task d…" at bounding box center [454, 187] width 282 height 194
click at [370, 275] on div "Task description" at bounding box center [377, 276] width 57 height 5
click at [347, 289] on icon at bounding box center [349, 288] width 5 height 5
click at [349, 289] on icon at bounding box center [350, 289] width 4 height 4
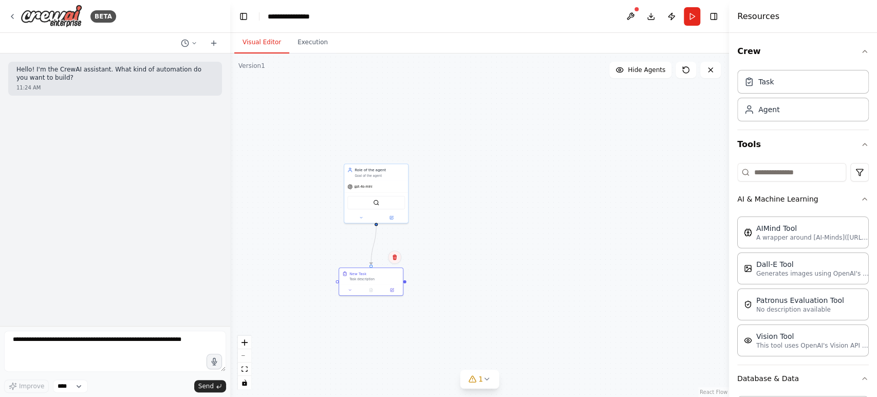
click at [394, 255] on icon at bounding box center [394, 257] width 4 height 6
click at [370, 256] on button "Confirm" at bounding box center [365, 257] width 36 height 12
click at [389, 217] on icon at bounding box center [391, 216] width 4 height 4
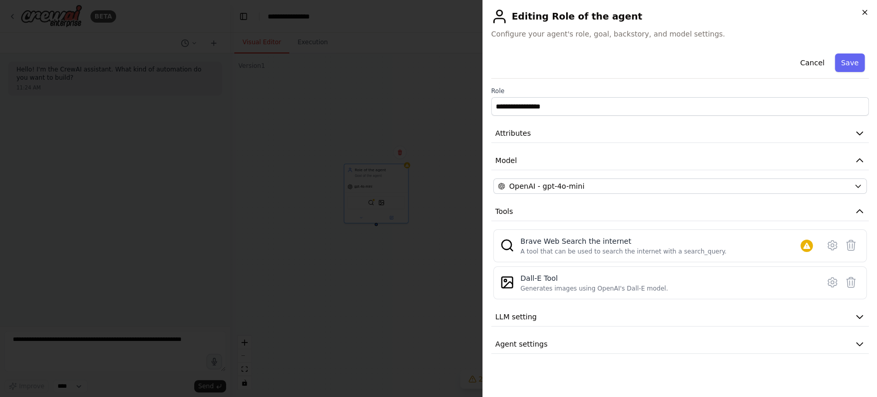
click at [860, 12] on icon "button" at bounding box center [864, 12] width 8 height 8
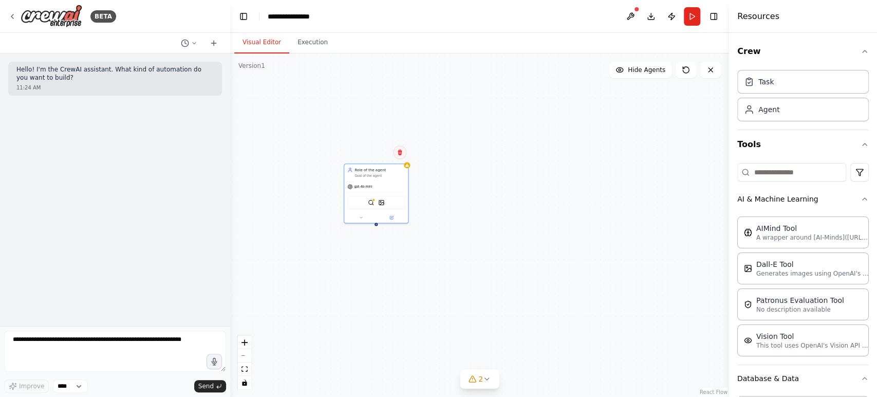
click at [400, 151] on icon at bounding box center [400, 152] width 4 height 6
click at [362, 156] on button "Confirm" at bounding box center [370, 152] width 36 height 12
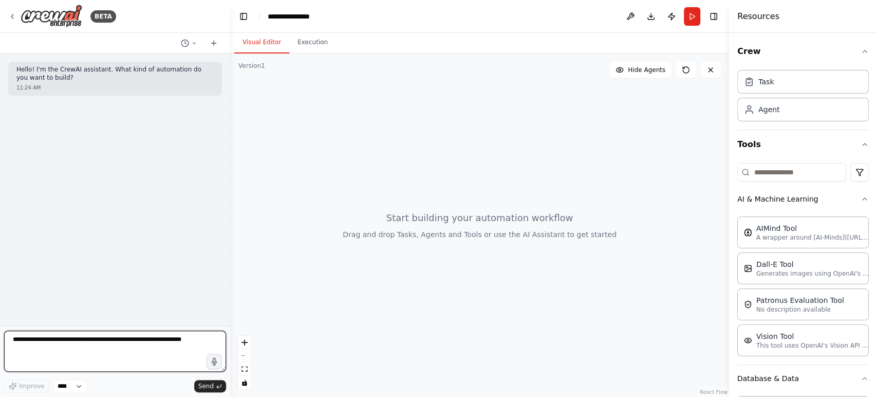
click at [24, 346] on textarea at bounding box center [115, 350] width 222 height 41
paste textarea "**********"
type textarea "**********"
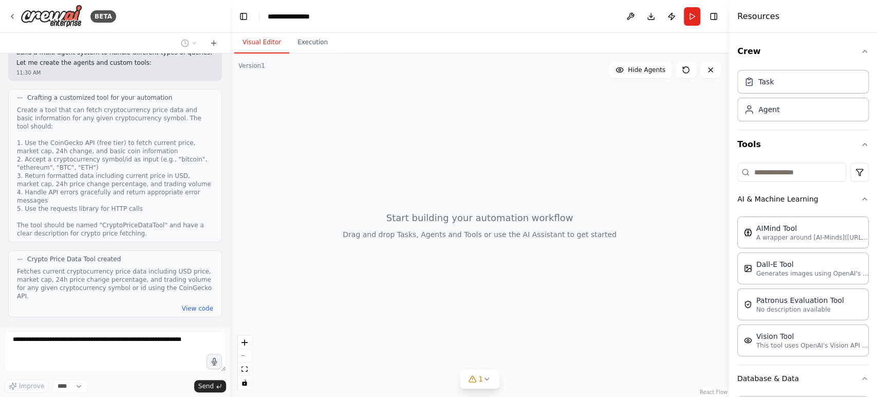
scroll to position [568, 0]
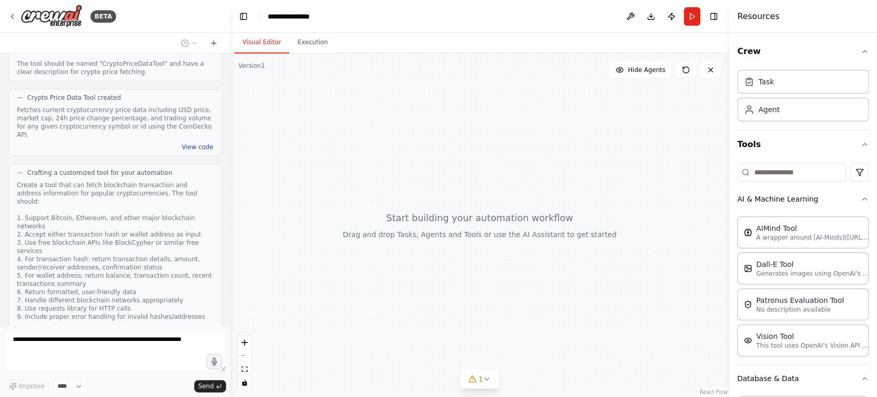
click at [189, 143] on button "View code" at bounding box center [197, 147] width 31 height 8
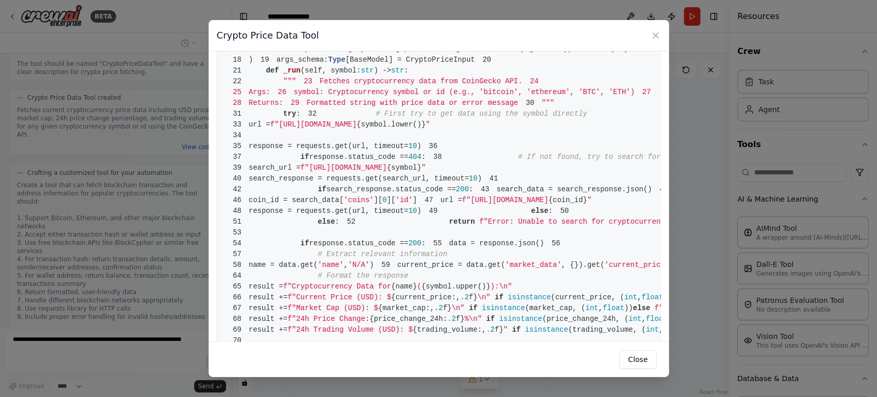
scroll to position [0, 0]
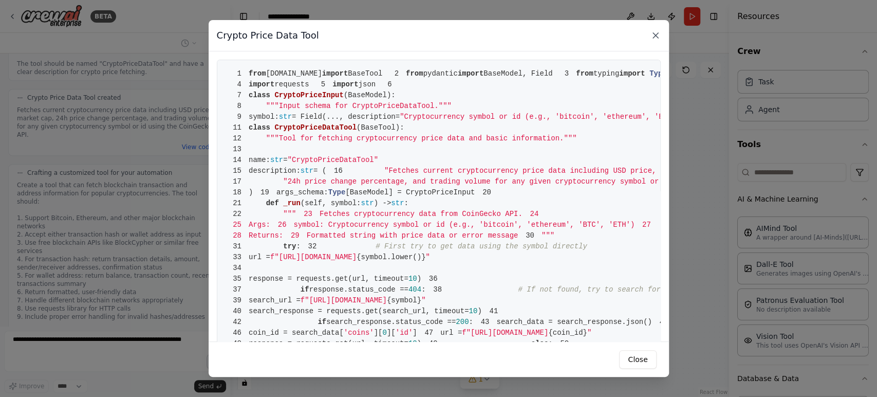
click at [653, 34] on icon at bounding box center [655, 35] width 5 height 5
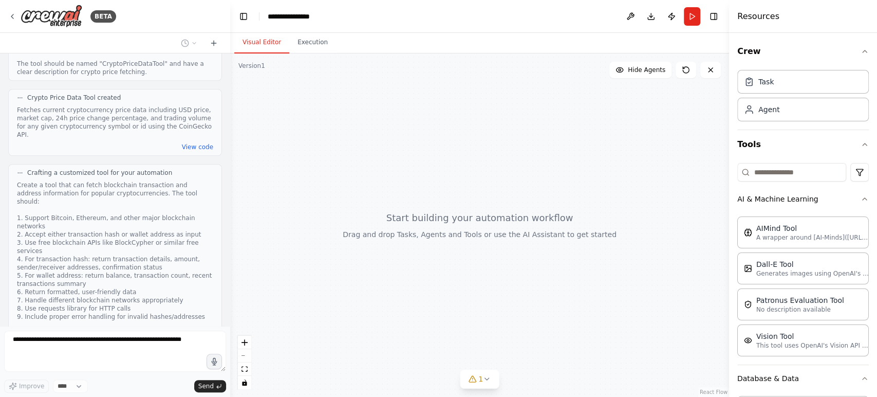
scroll to position [643, 0]
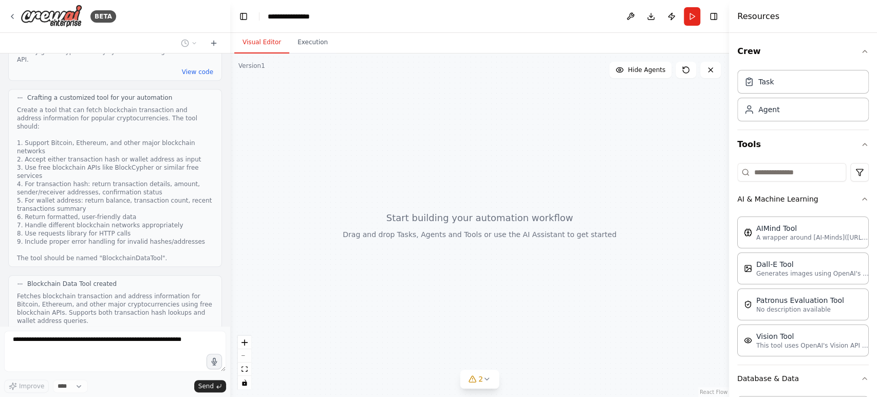
click at [189, 329] on button "View code" at bounding box center [197, 333] width 31 height 8
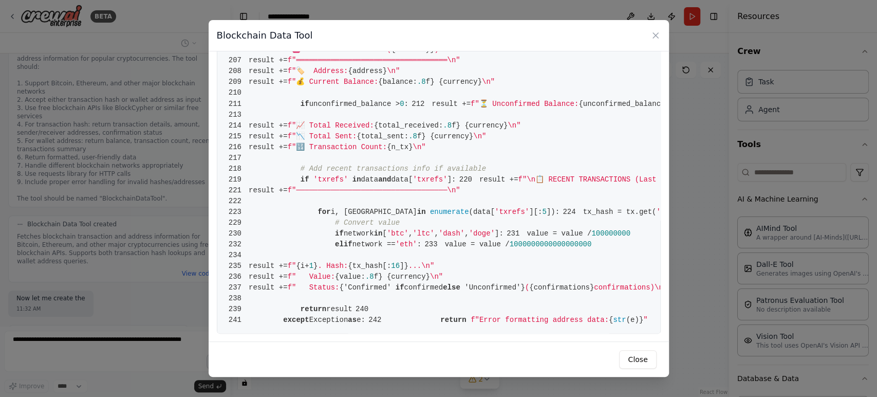
scroll to position [2363, 0]
click at [654, 36] on icon at bounding box center [655, 35] width 10 height 10
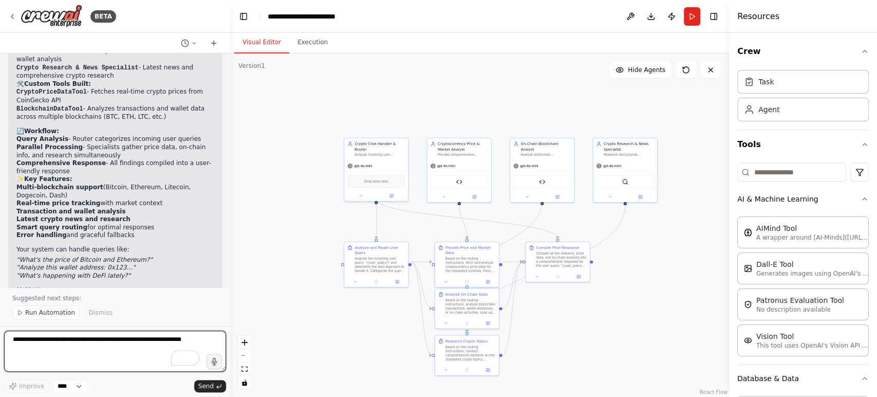
scroll to position [1427, 0]
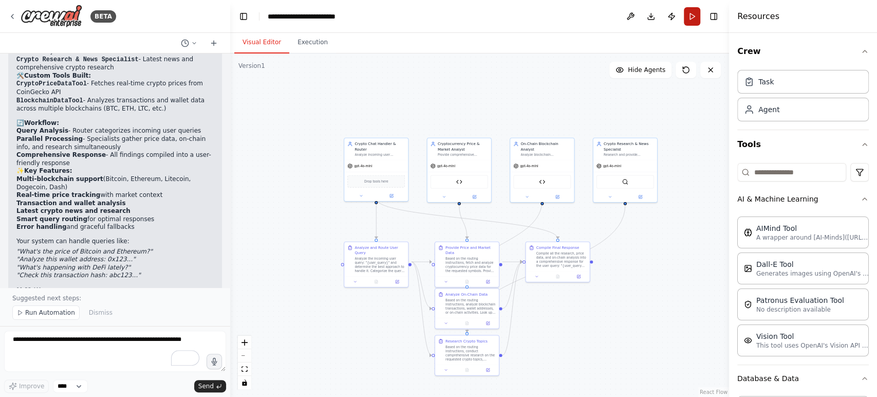
click at [688, 20] on button "Run" at bounding box center [692, 16] width 16 height 18
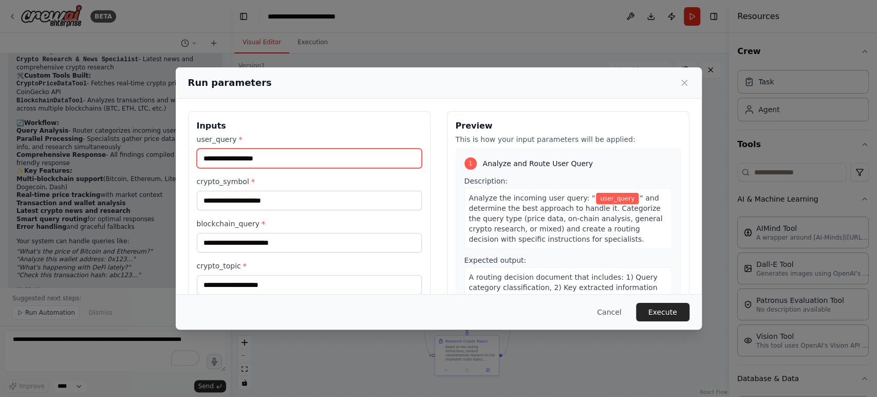
click at [244, 163] on input "user_query *" at bounding box center [309, 158] width 225 height 20
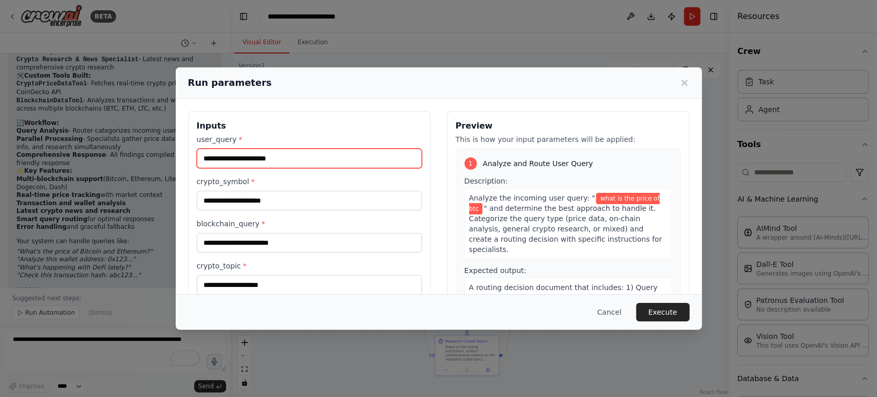
type input "**********"
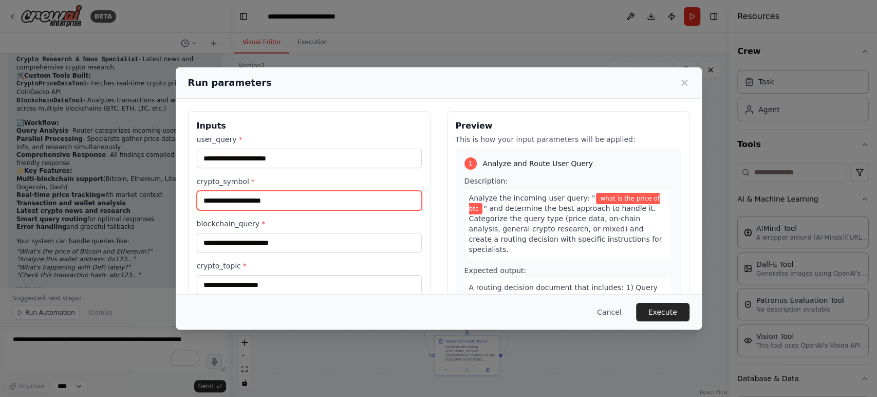
click at [213, 202] on input "crypto_symbol *" at bounding box center [309, 201] width 225 height 20
type input "***"
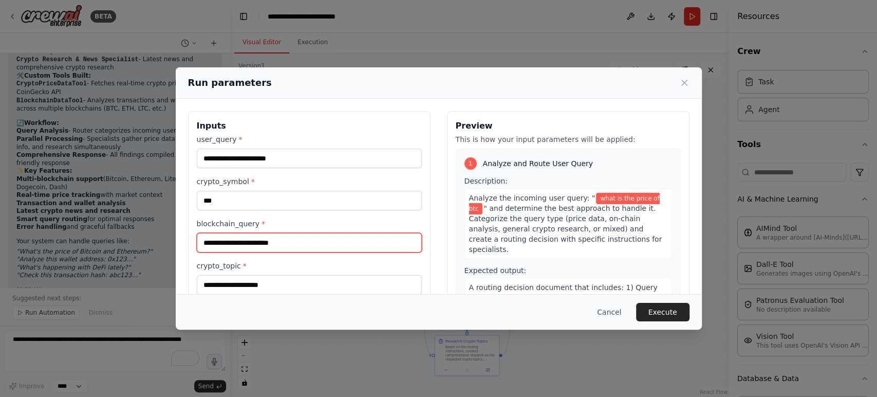
click at [223, 241] on input "blockchain_query *" at bounding box center [309, 243] width 225 height 20
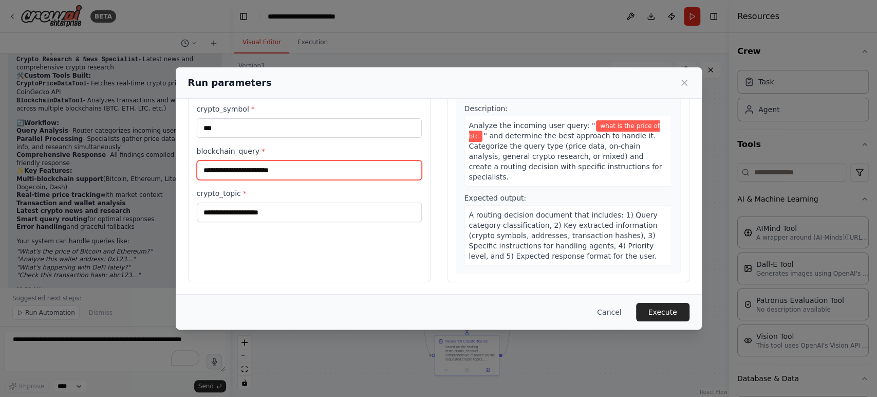
scroll to position [67, 0]
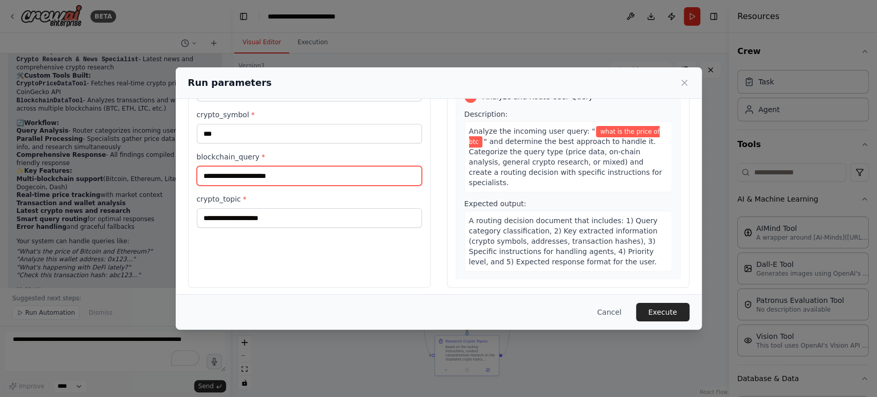
type input "**********"
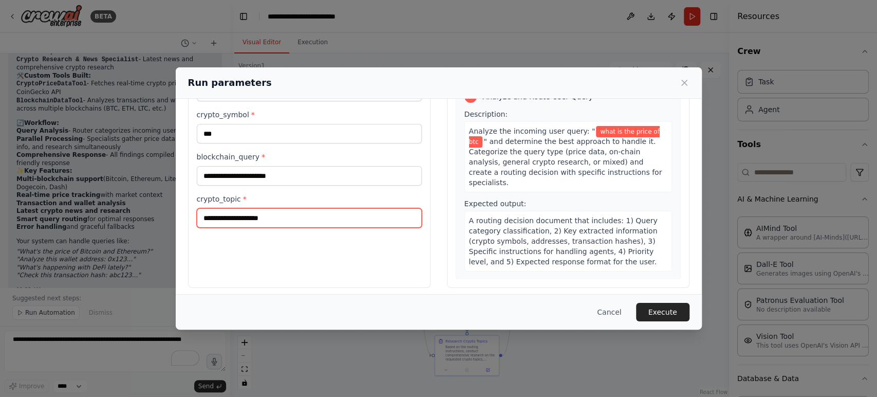
click at [236, 217] on input "crypto_topic *" at bounding box center [309, 218] width 225 height 20
type input "***"
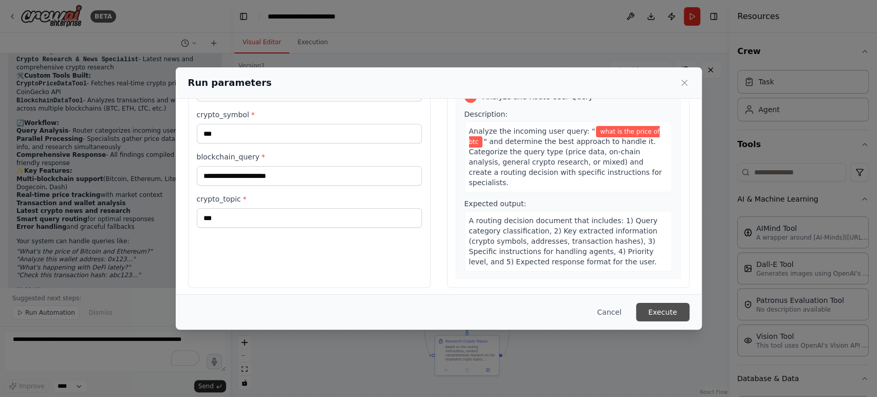
click at [663, 309] on button "Execute" at bounding box center [662, 312] width 53 height 18
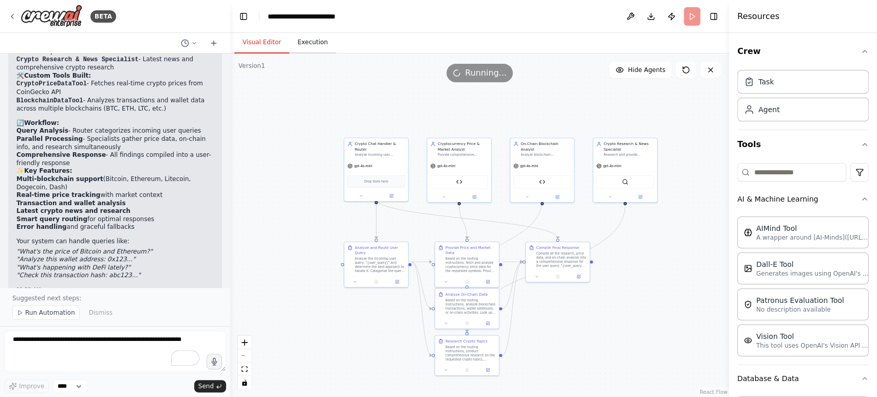
click at [304, 38] on button "Execution" at bounding box center [312, 43] width 47 height 22
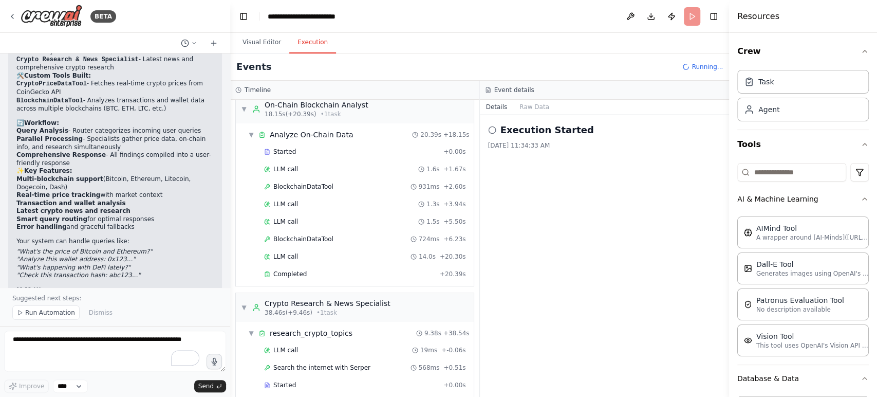
scroll to position [392, 0]
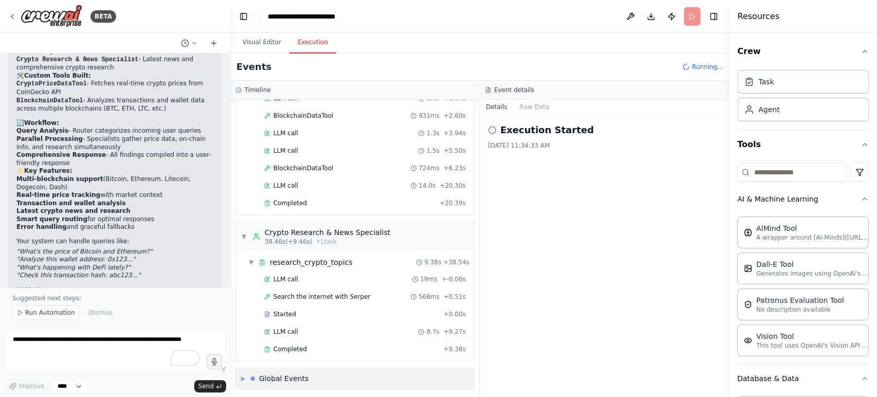
click at [325, 377] on div "▶ Global Events" at bounding box center [355, 378] width 238 height 21
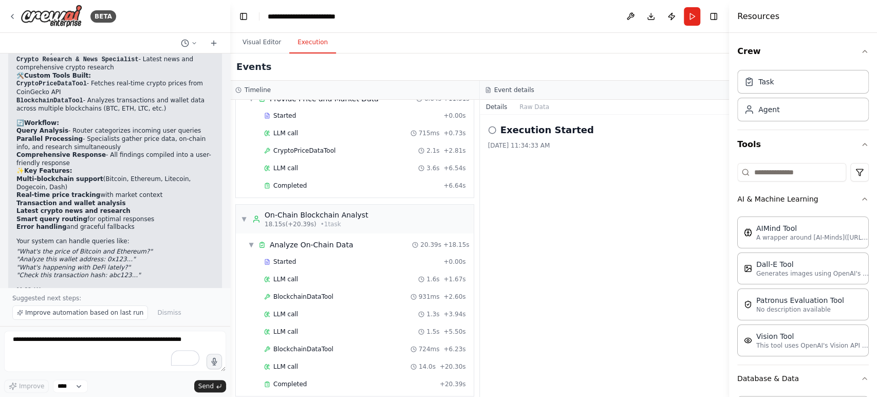
scroll to position [485, 0]
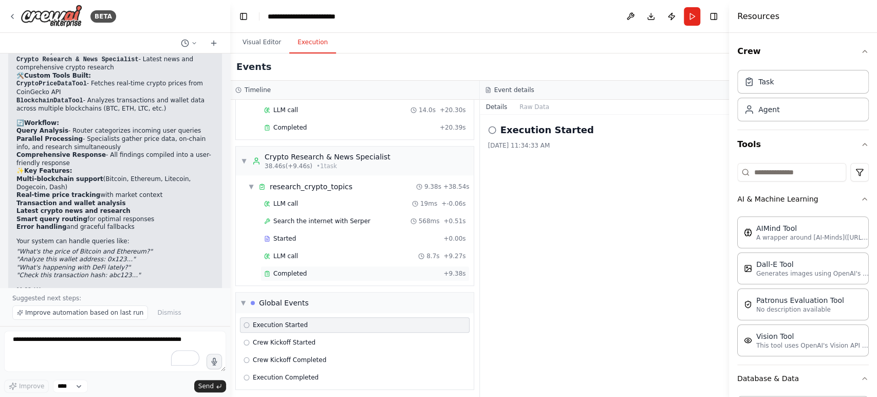
click at [293, 273] on span "Completed" at bounding box center [289, 273] width 33 height 8
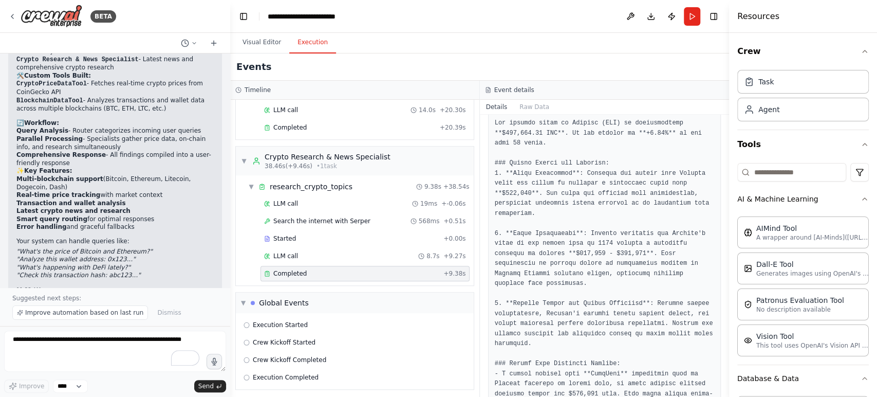
scroll to position [247, 0]
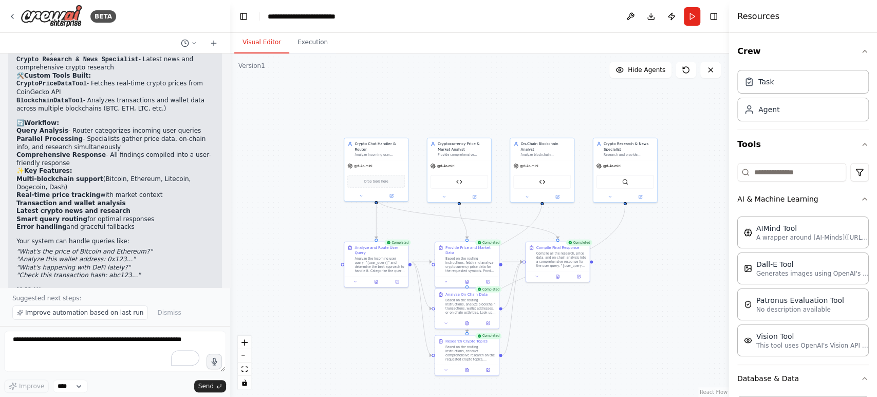
click at [271, 48] on button "Visual Editor" at bounding box center [261, 43] width 55 height 22
click at [689, 15] on button "Run" at bounding box center [692, 16] width 16 height 18
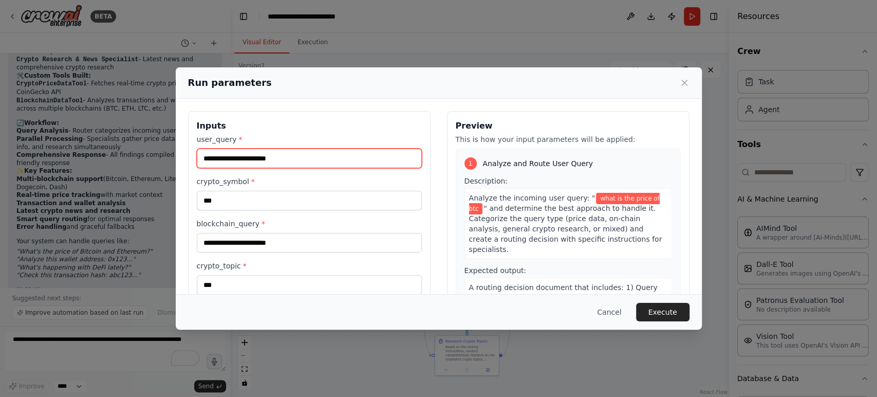
click at [308, 156] on input "**********" at bounding box center [309, 158] width 225 height 20
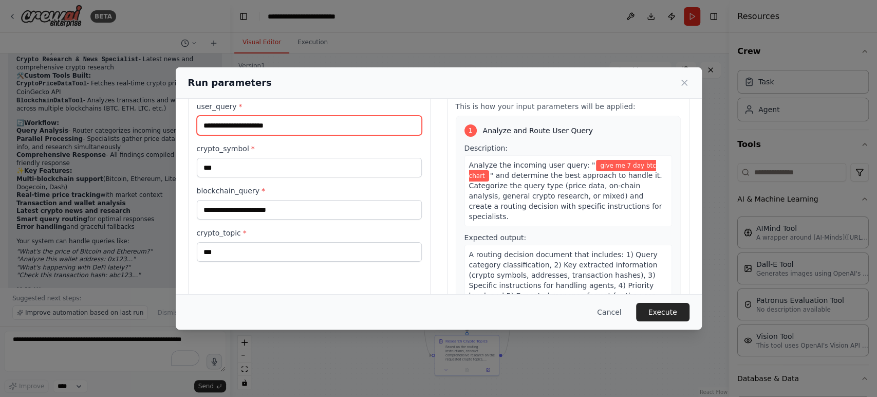
scroll to position [33, 0]
type input "**********"
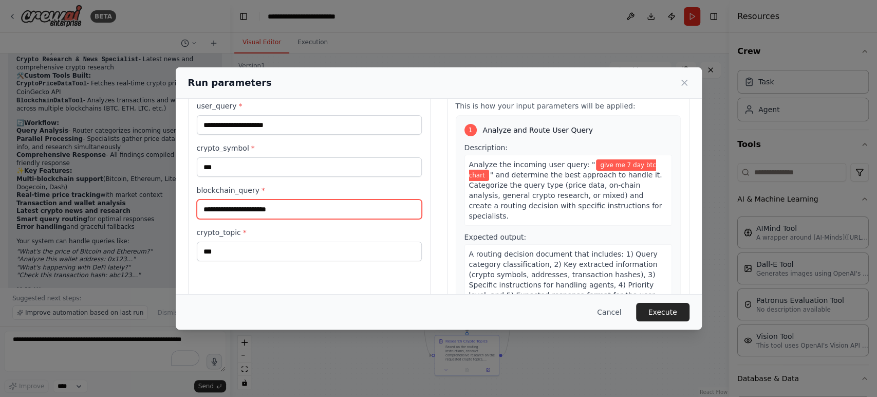
click at [296, 216] on input "**********" at bounding box center [309, 209] width 225 height 20
type input "**********"
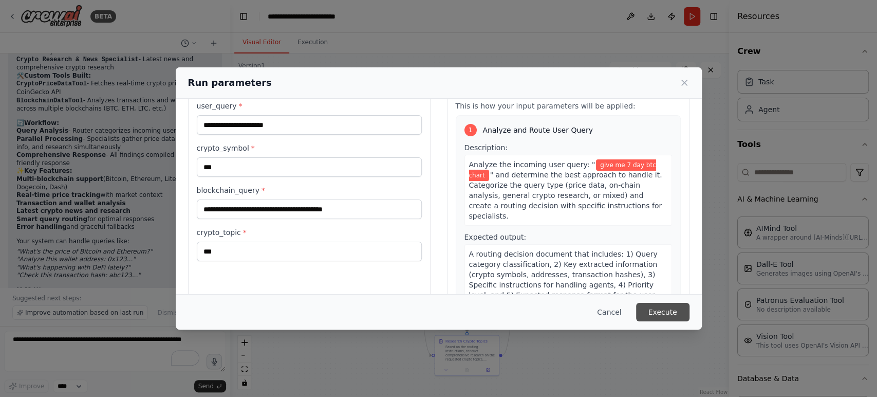
click at [662, 314] on button "Execute" at bounding box center [662, 312] width 53 height 18
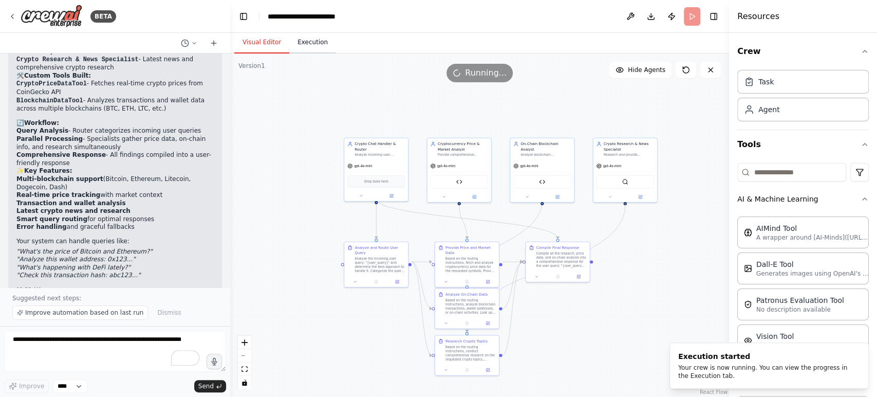
click at [310, 43] on button "Execution" at bounding box center [312, 43] width 47 height 22
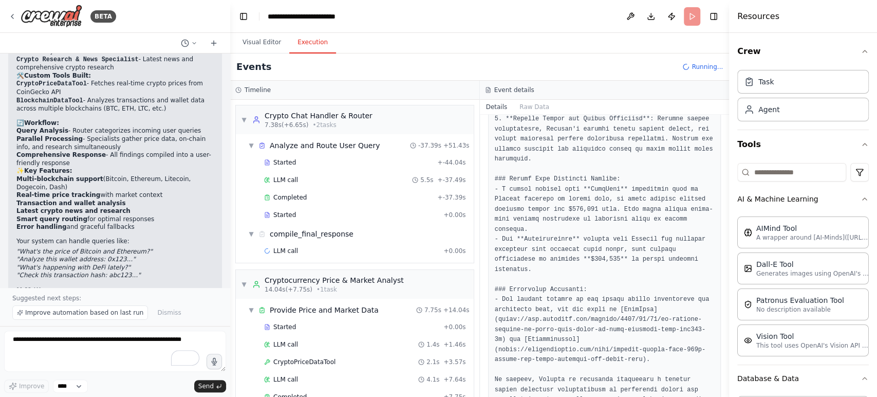
scroll to position [502, 0]
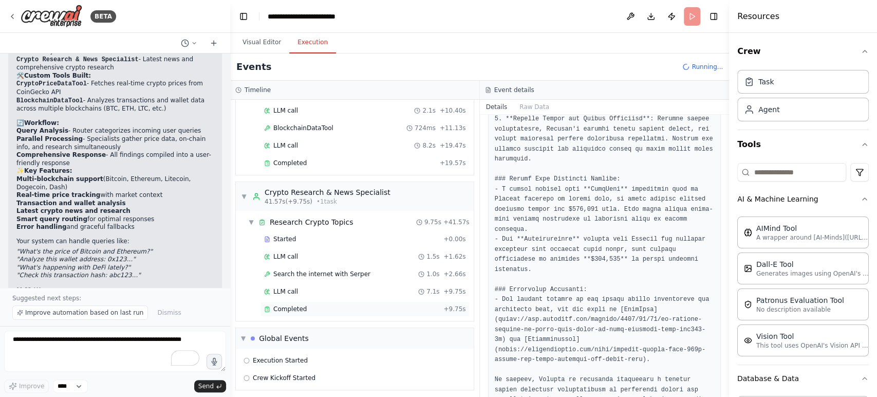
click at [296, 307] on span "Completed" at bounding box center [289, 309] width 33 height 8
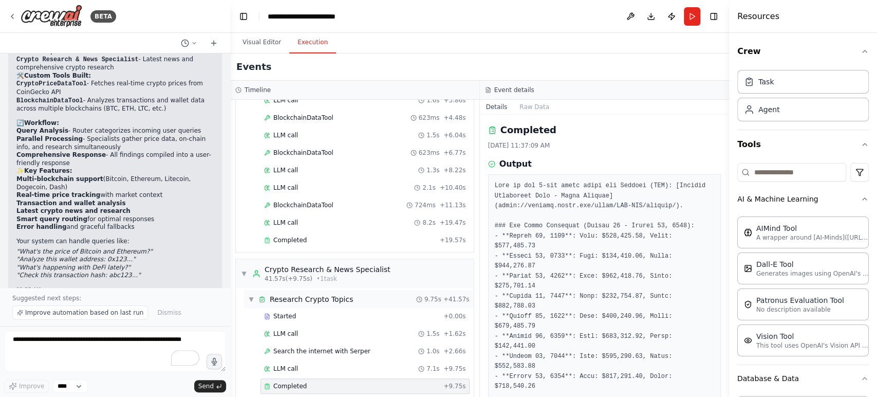
scroll to position [437, 0]
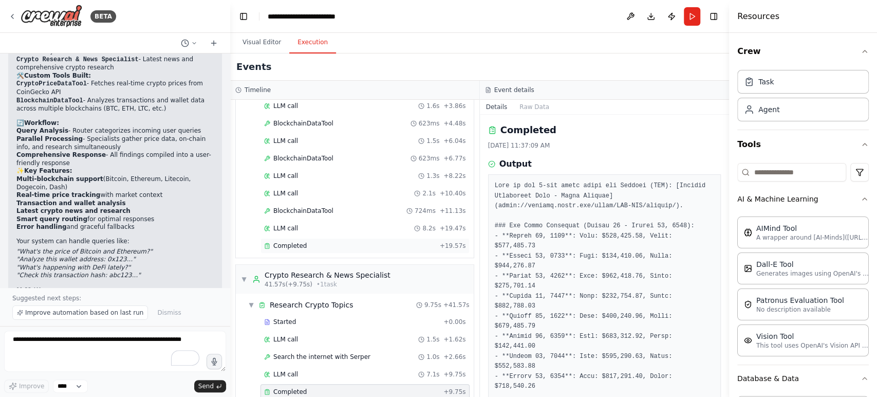
click at [298, 241] on span "Completed" at bounding box center [289, 245] width 33 height 8
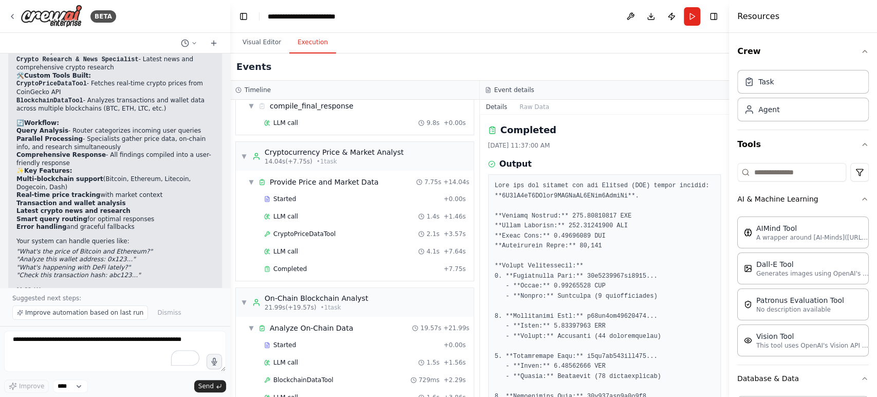
scroll to position [140, 0]
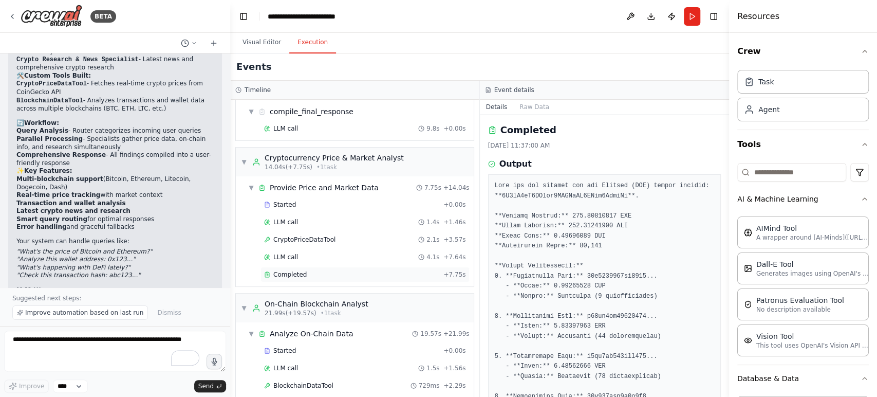
click at [316, 273] on div "Completed" at bounding box center [351, 274] width 175 height 8
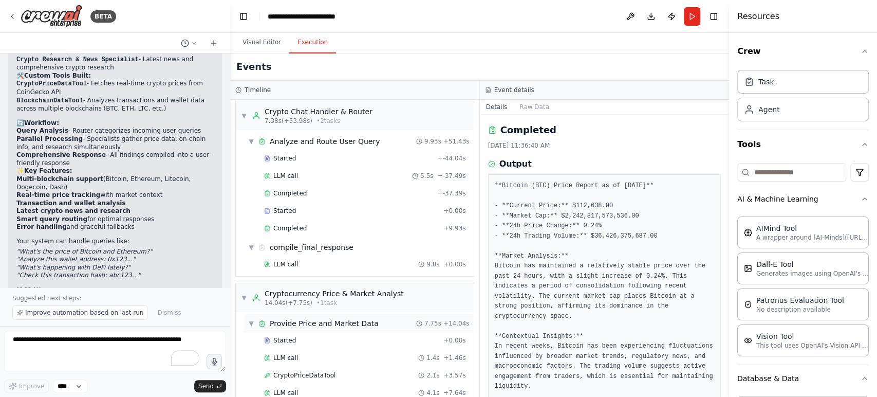
scroll to position [0, 0]
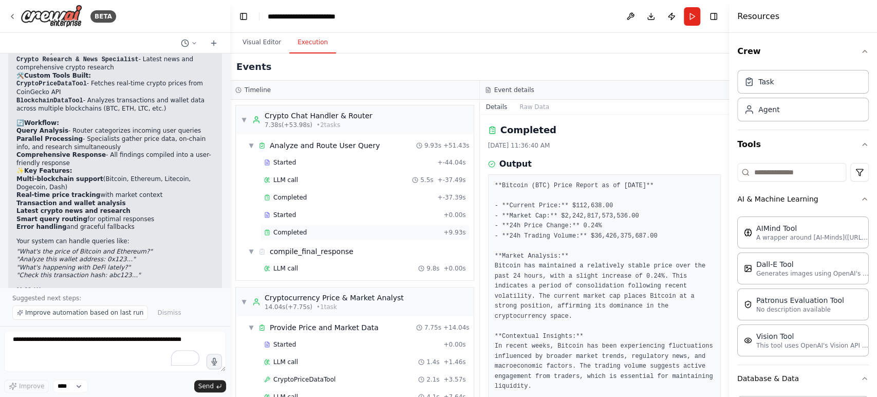
click at [280, 234] on span "Completed" at bounding box center [289, 232] width 33 height 8
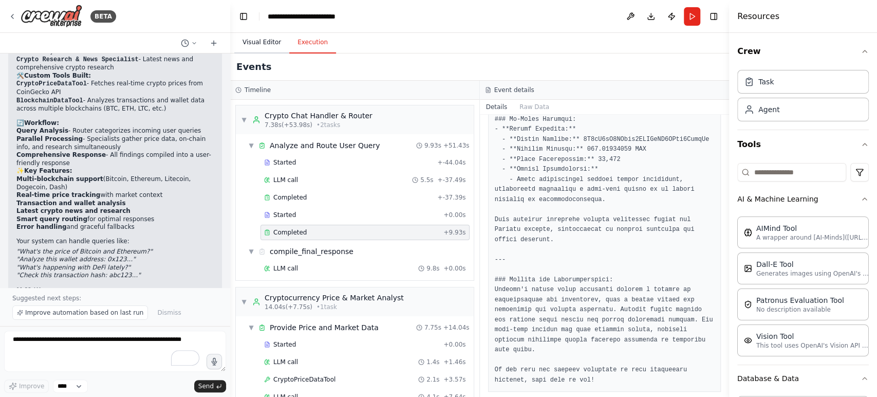
click at [258, 40] on button "Visual Editor" at bounding box center [261, 43] width 55 height 22
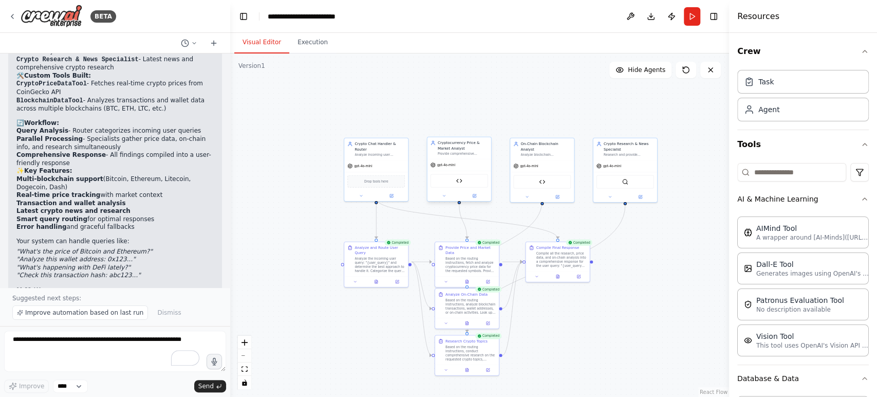
click at [457, 184] on div "Crypto Price Data Tool" at bounding box center [459, 180] width 58 height 13
click at [474, 194] on icon at bounding box center [474, 196] width 4 height 4
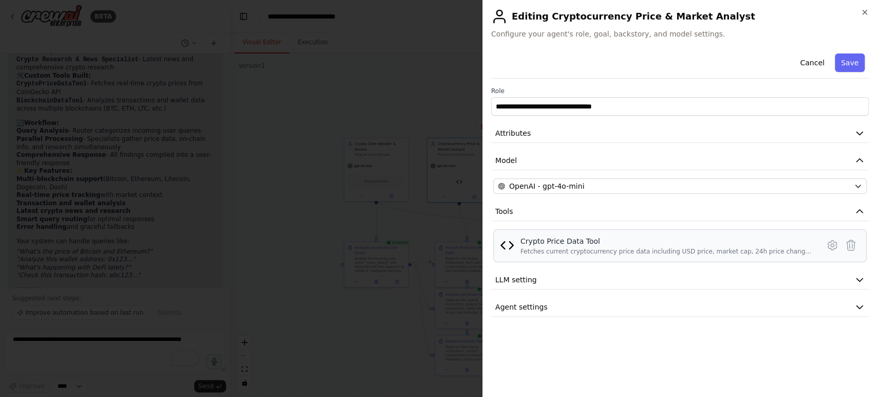
click at [558, 247] on div "Fetches current cryptocurrency price data including USD price, market cap, 24h …" at bounding box center [666, 251] width 292 height 8
click at [509, 243] on img at bounding box center [507, 245] width 14 height 14
click at [827, 244] on icon at bounding box center [832, 245] width 12 height 12
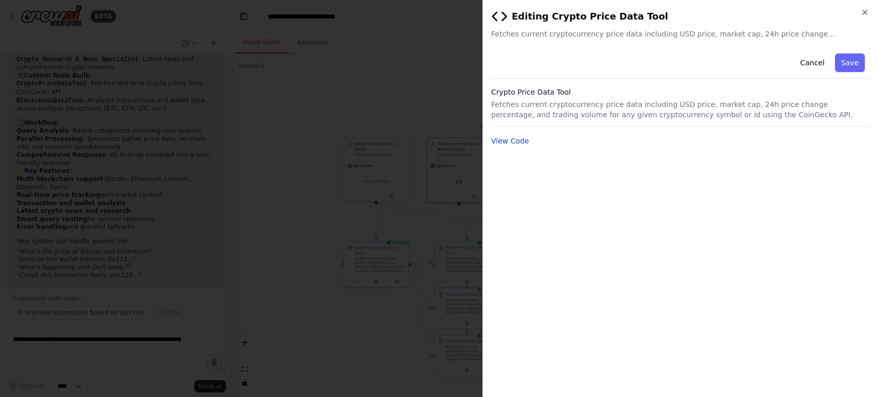
click at [518, 143] on button "View Code" at bounding box center [510, 141] width 38 height 10
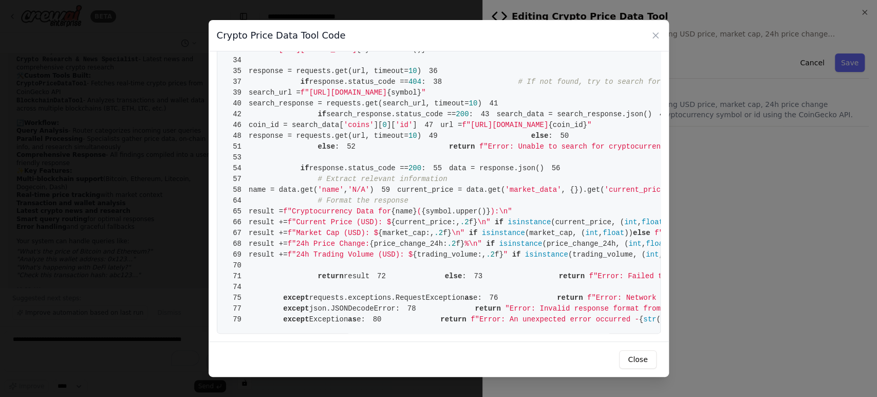
scroll to position [302, 0]
click at [655, 32] on icon at bounding box center [655, 35] width 10 height 10
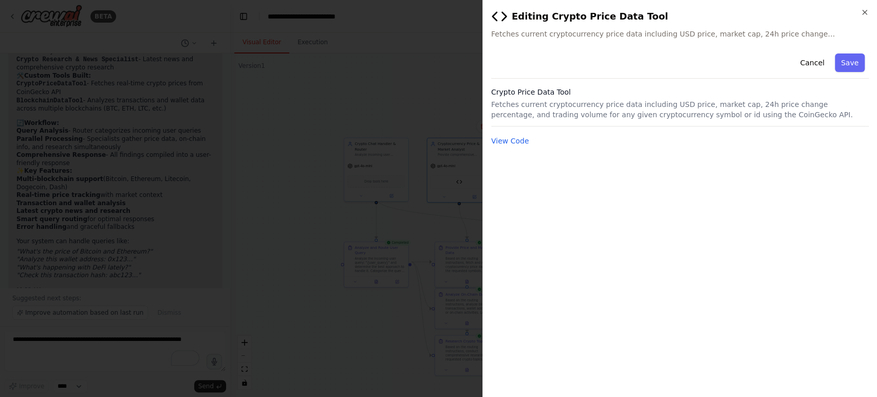
click at [496, 18] on img at bounding box center [499, 16] width 16 height 16
click at [814, 60] on button "Cancel" at bounding box center [812, 62] width 36 height 18
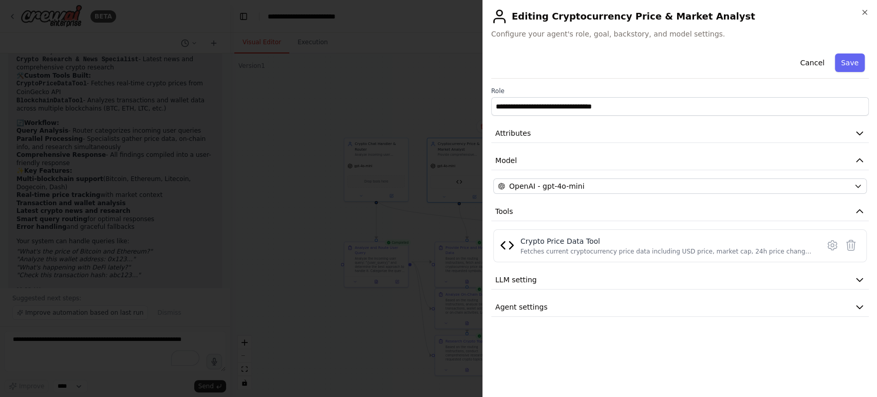
click at [869, 13] on div "**********" at bounding box center [679, 198] width 395 height 397
click at [866, 12] on icon "button" at bounding box center [864, 12] width 8 height 8
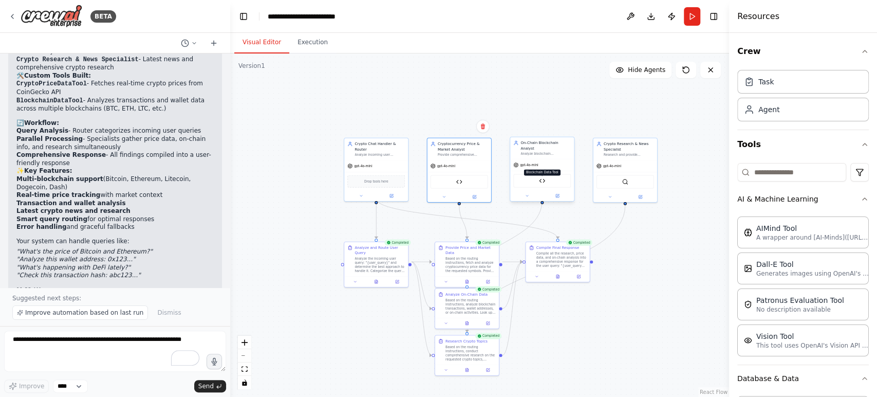
click at [542, 177] on img at bounding box center [542, 180] width 6 height 6
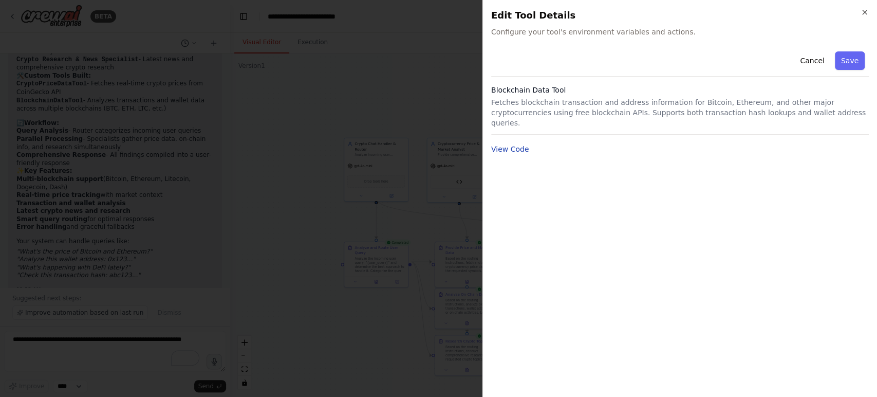
click at [505, 144] on button "View Code" at bounding box center [510, 149] width 38 height 10
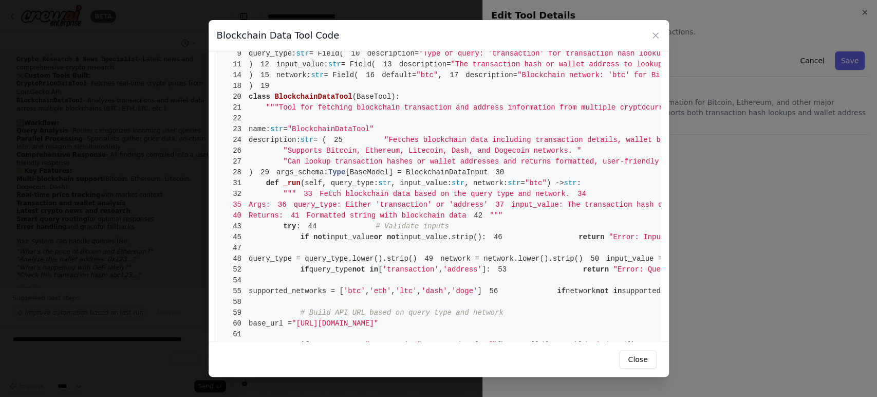
scroll to position [0, 0]
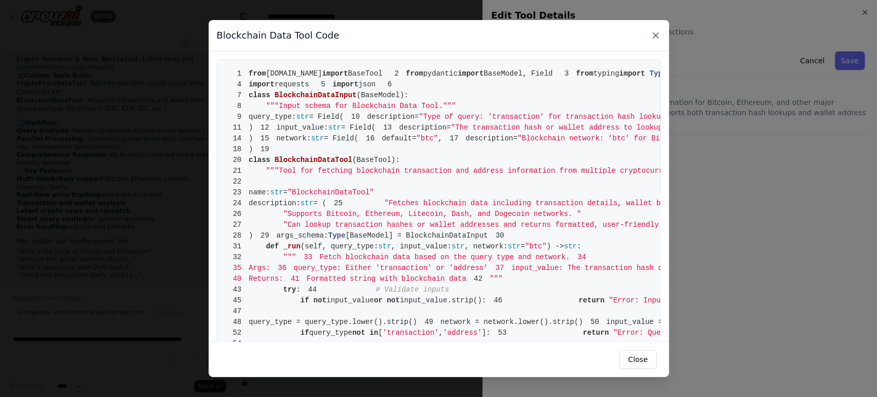
click at [653, 38] on icon at bounding box center [655, 35] width 10 height 10
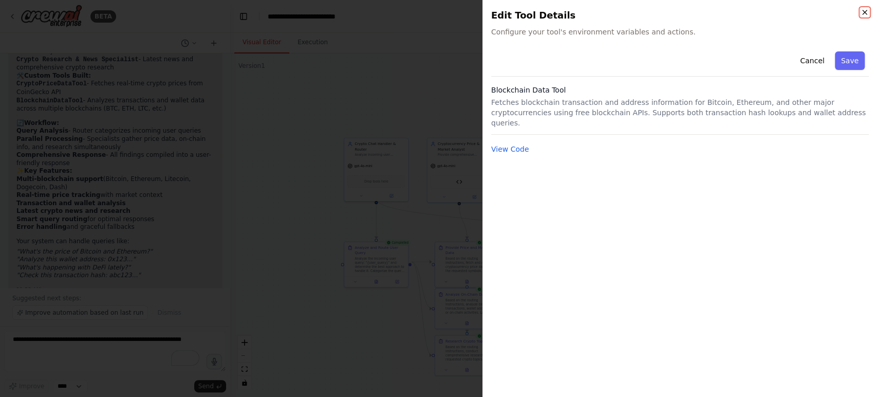
click at [864, 14] on icon "button" at bounding box center [864, 12] width 8 height 8
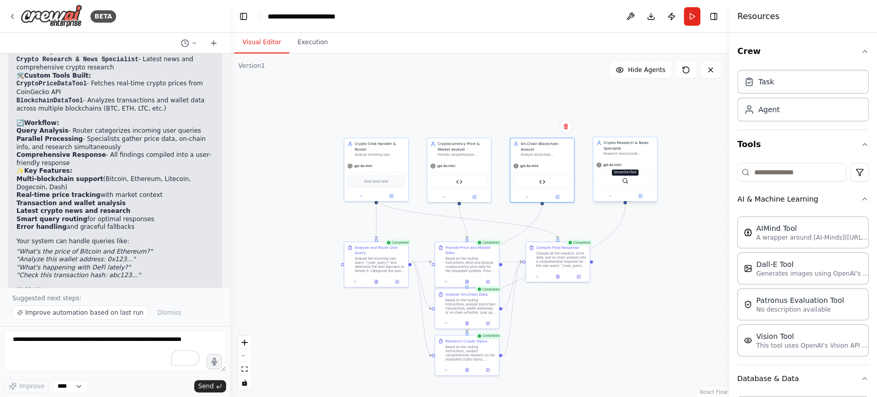
click at [622, 183] on img at bounding box center [625, 180] width 6 height 6
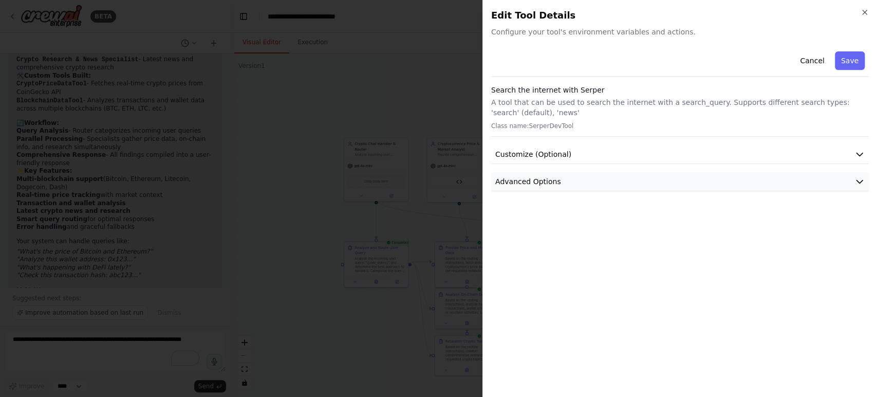
click at [553, 188] on button "Advanced Options" at bounding box center [680, 181] width 378 height 19
click at [531, 153] on span "Customize (Optional)" at bounding box center [533, 154] width 76 height 10
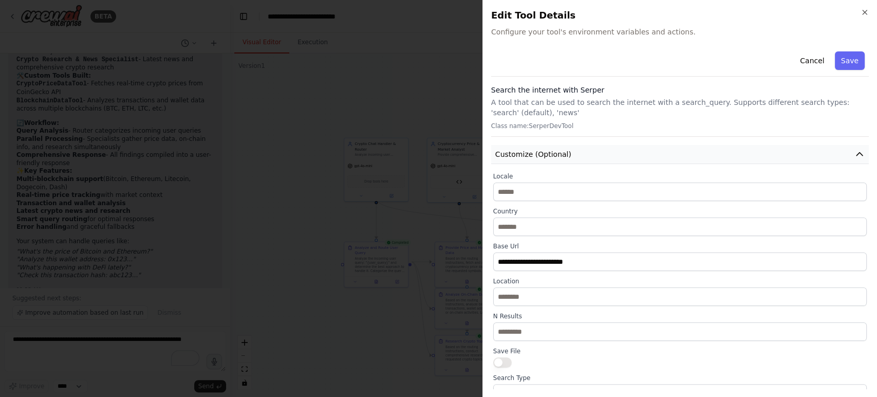
click at [531, 153] on span "Customize (Optional)" at bounding box center [533, 154] width 76 height 10
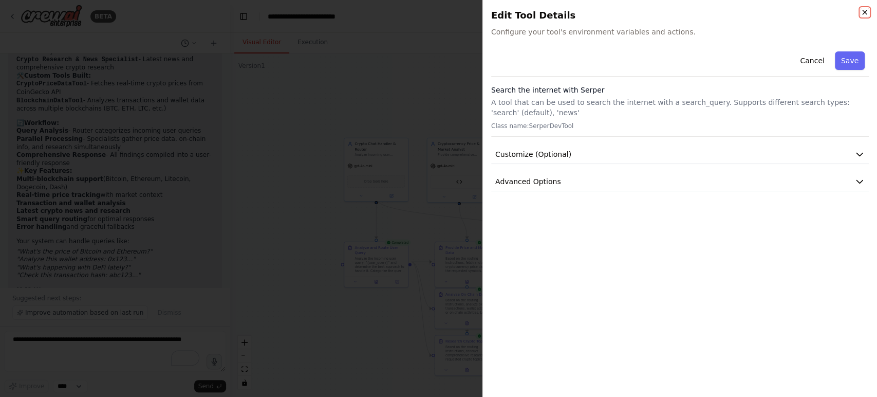
click at [865, 9] on icon "button" at bounding box center [864, 12] width 8 height 8
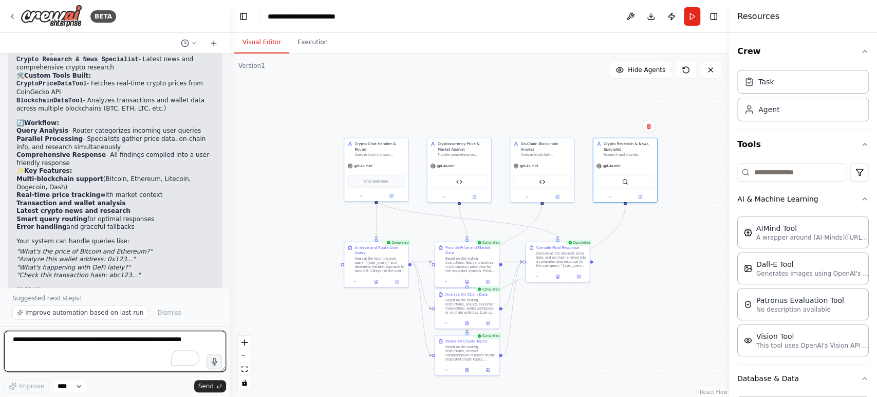
click at [43, 339] on textarea "To enrich screen reader interactions, please activate Accessibility in Grammarl…" at bounding box center [115, 350] width 222 height 41
paste textarea "**********"
type textarea "**********"
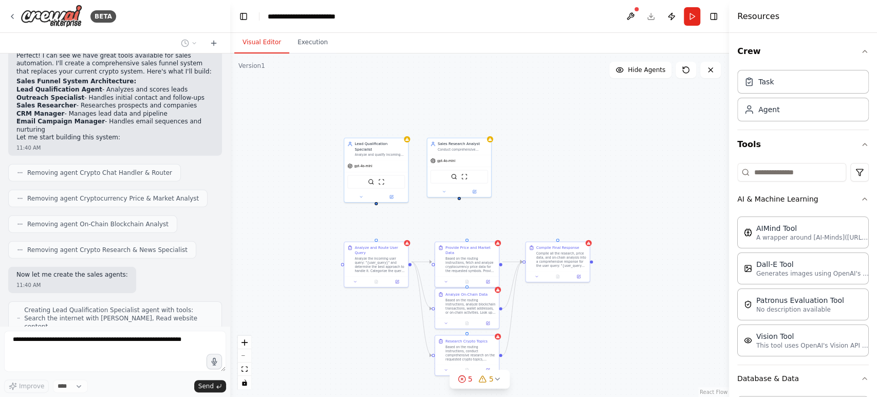
scroll to position [2095, 0]
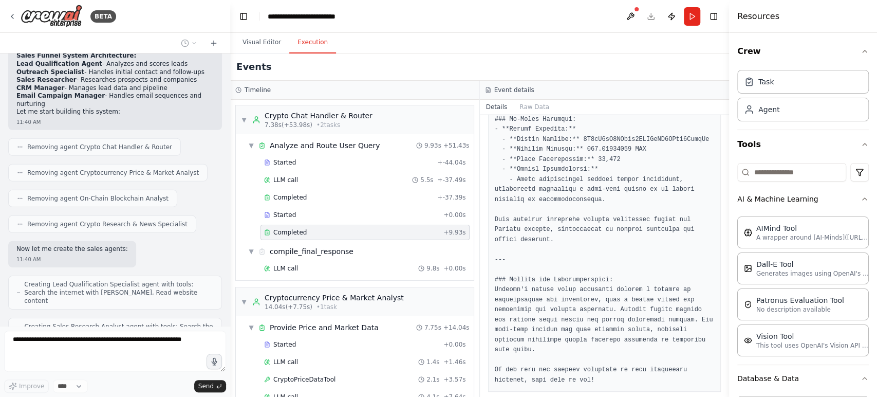
click at [302, 47] on button "Execution" at bounding box center [312, 43] width 47 height 22
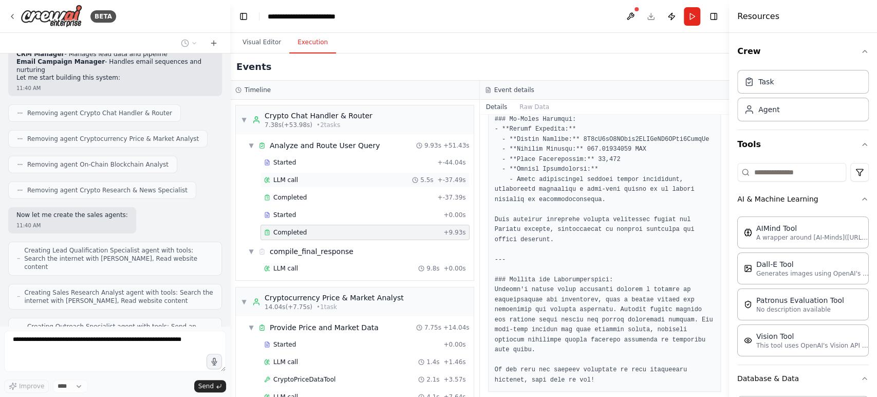
click at [296, 179] on div "LLM call 5.5s + -37.49s" at bounding box center [365, 180] width 202 height 8
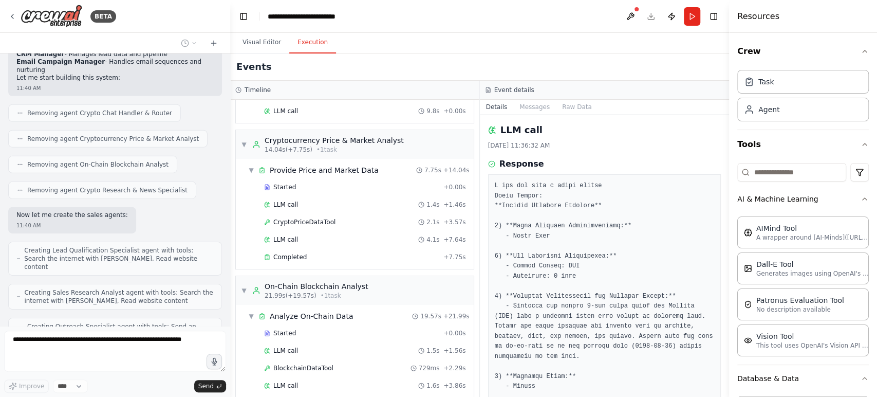
scroll to position [158, 0]
click at [301, 222] on span "CryptoPriceDataTool" at bounding box center [304, 221] width 62 height 8
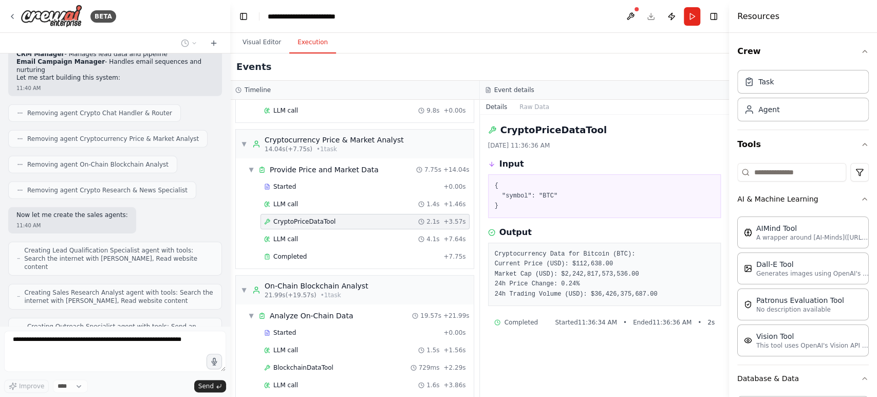
scroll to position [2154, 0]
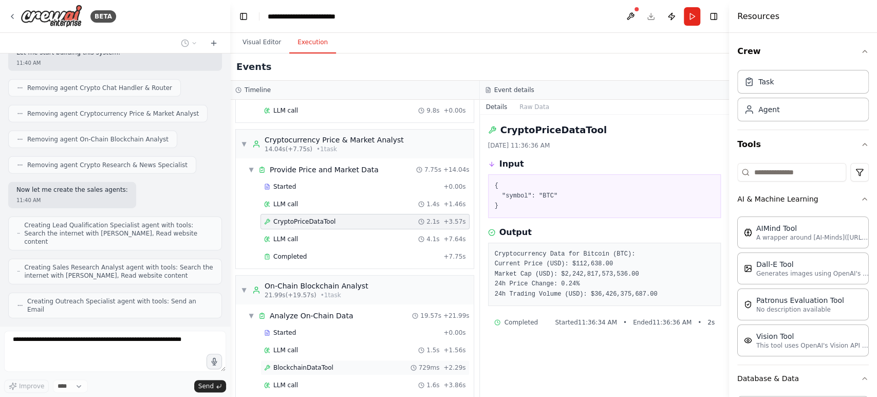
click at [314, 364] on span "BlockchainDataTool" at bounding box center [303, 367] width 60 height 8
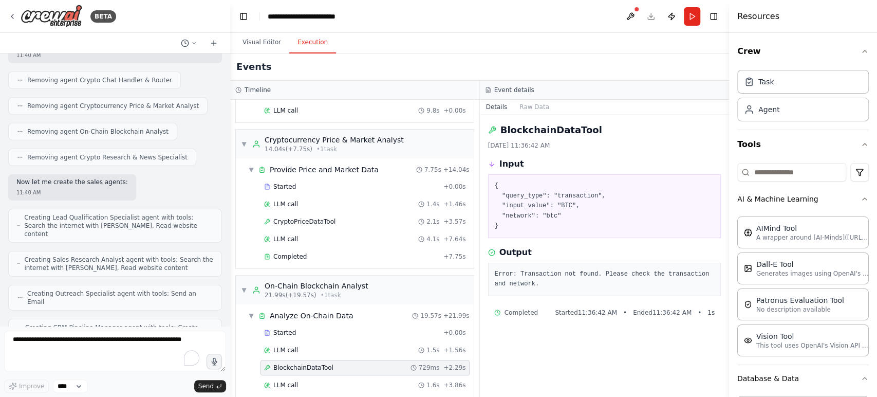
scroll to position [2214, 0]
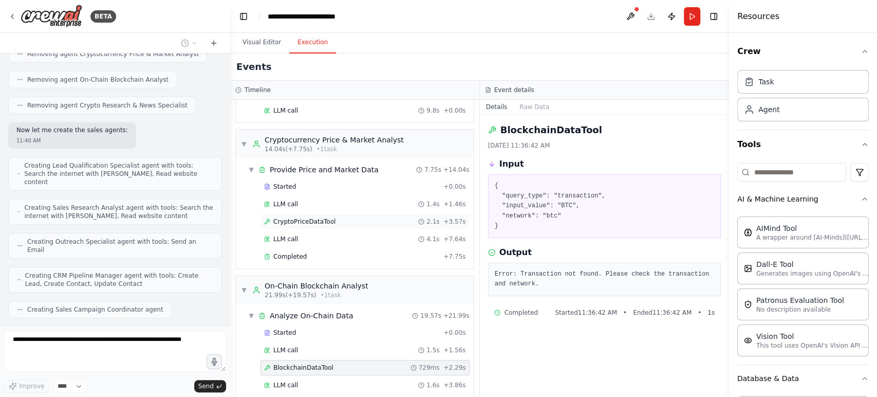
click at [319, 221] on span "CryptoPriceDataTool" at bounding box center [304, 221] width 62 height 8
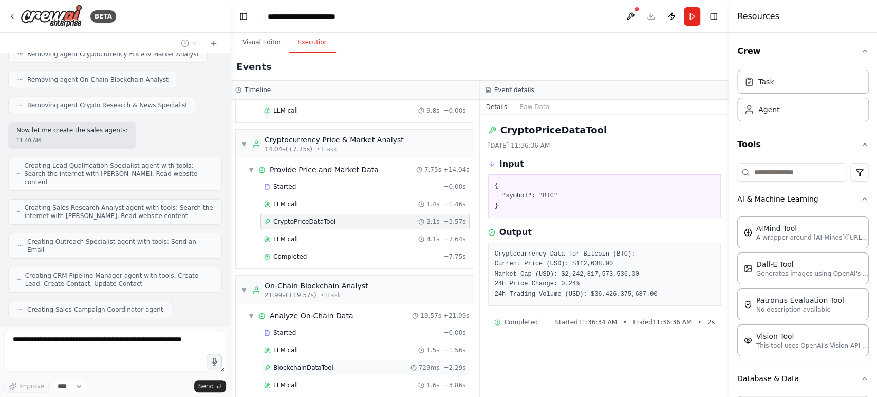
click at [291, 363] on span "BlockchainDataTool" at bounding box center [303, 367] width 60 height 8
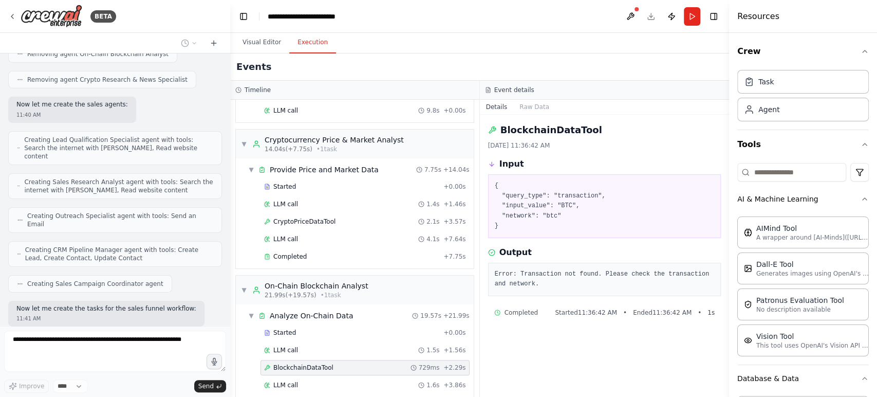
scroll to position [0, 0]
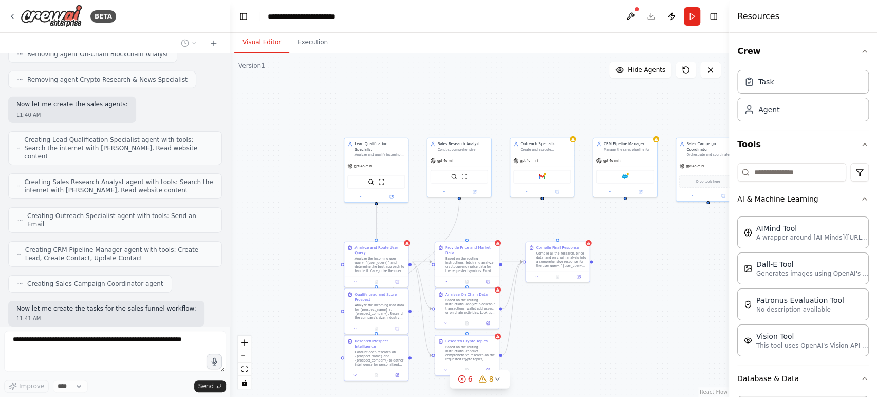
click at [265, 37] on button "Visual Editor" at bounding box center [261, 43] width 55 height 22
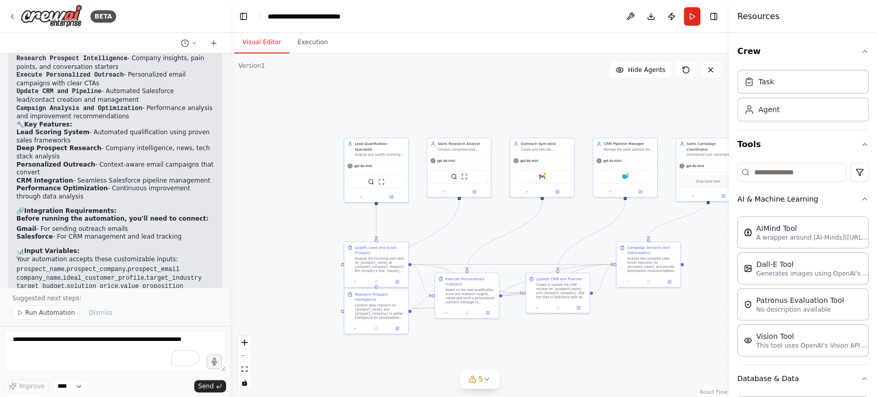
scroll to position [3147, 0]
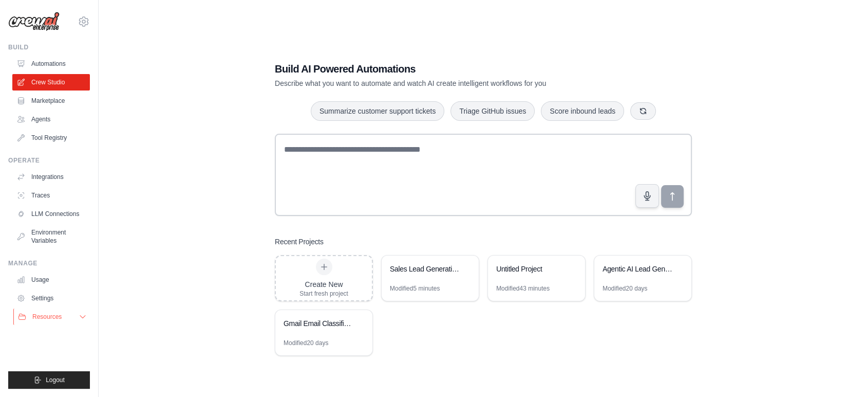
click at [78, 314] on button "Resources" at bounding box center [52, 316] width 78 height 16
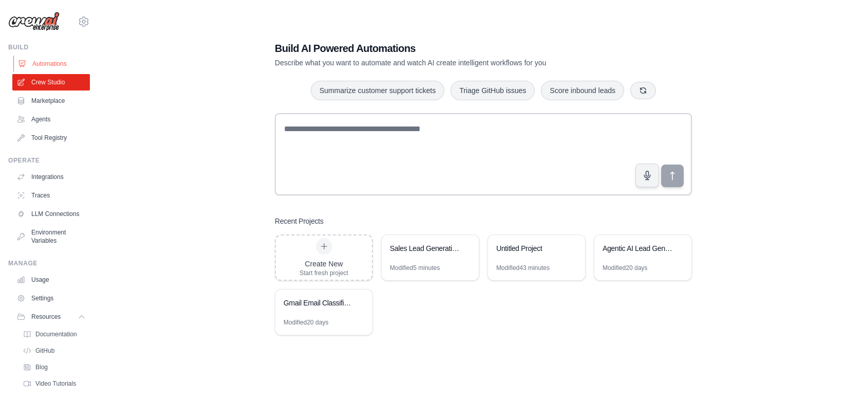
click at [49, 63] on link "Automations" at bounding box center [52, 63] width 78 height 16
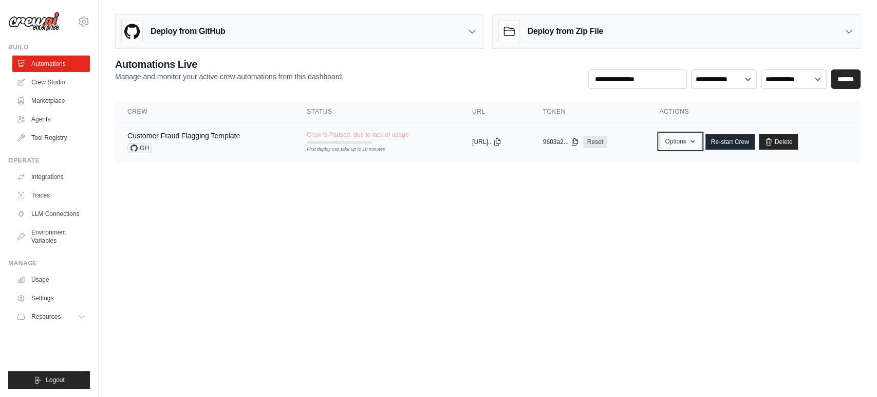
click at [697, 141] on button "Options" at bounding box center [680, 141] width 42 height 15
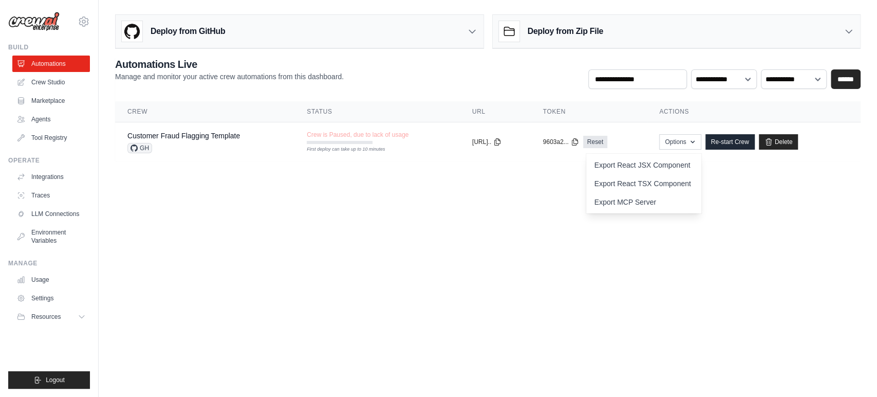
click at [387, 236] on body "[PERSON_NAME][EMAIL_ADDRESS][DOMAIN_NAME] Settings Build Automations Crew Studio" at bounding box center [438, 198] width 877 height 397
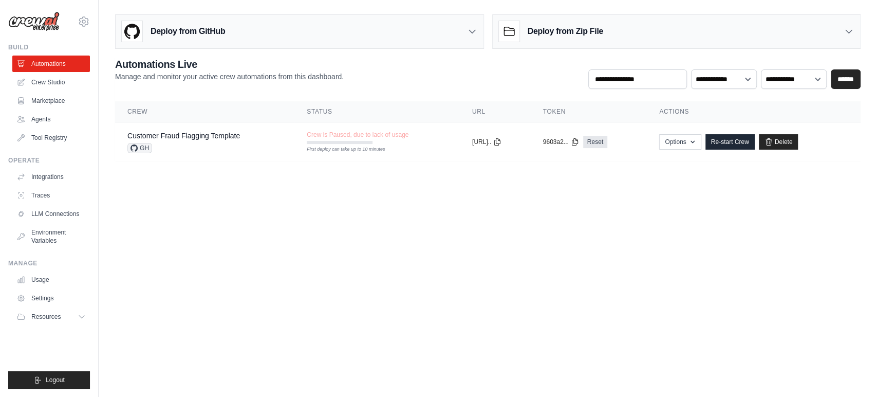
click at [152, 81] on p "Manage and monitor your active crew automations from this dashboard." at bounding box center [229, 76] width 229 height 10
click at [784, 135] on link "Delete" at bounding box center [779, 141] width 40 height 15
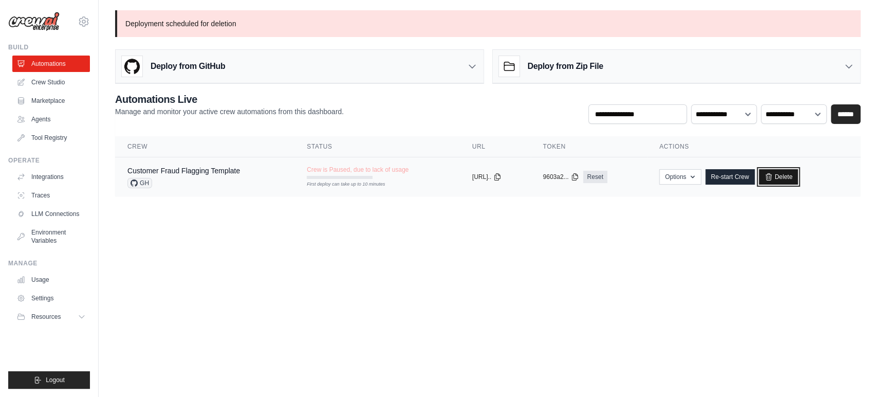
click at [798, 175] on link "Delete" at bounding box center [779, 176] width 40 height 15
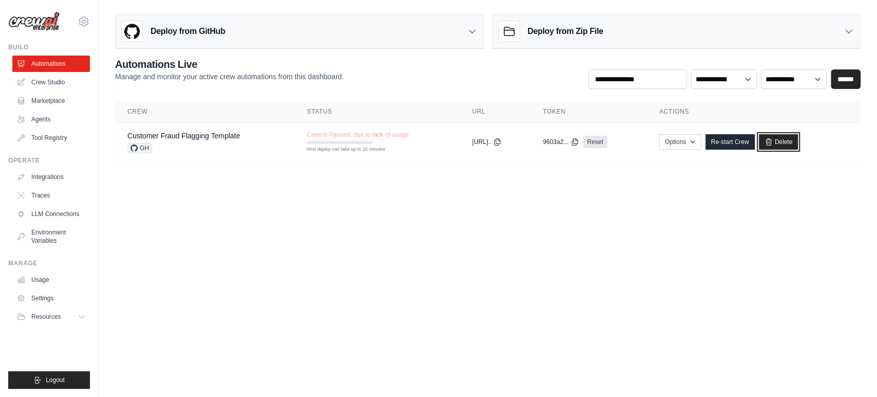
click at [798, 142] on link "Delete" at bounding box center [779, 141] width 40 height 15
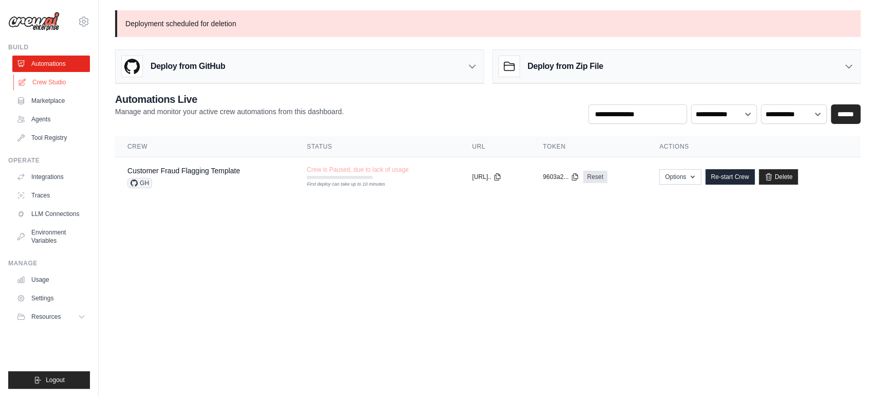
click at [62, 85] on link "Crew Studio" at bounding box center [52, 82] width 78 height 16
